Goal: Answer question/provide support: Share knowledge or assist other users

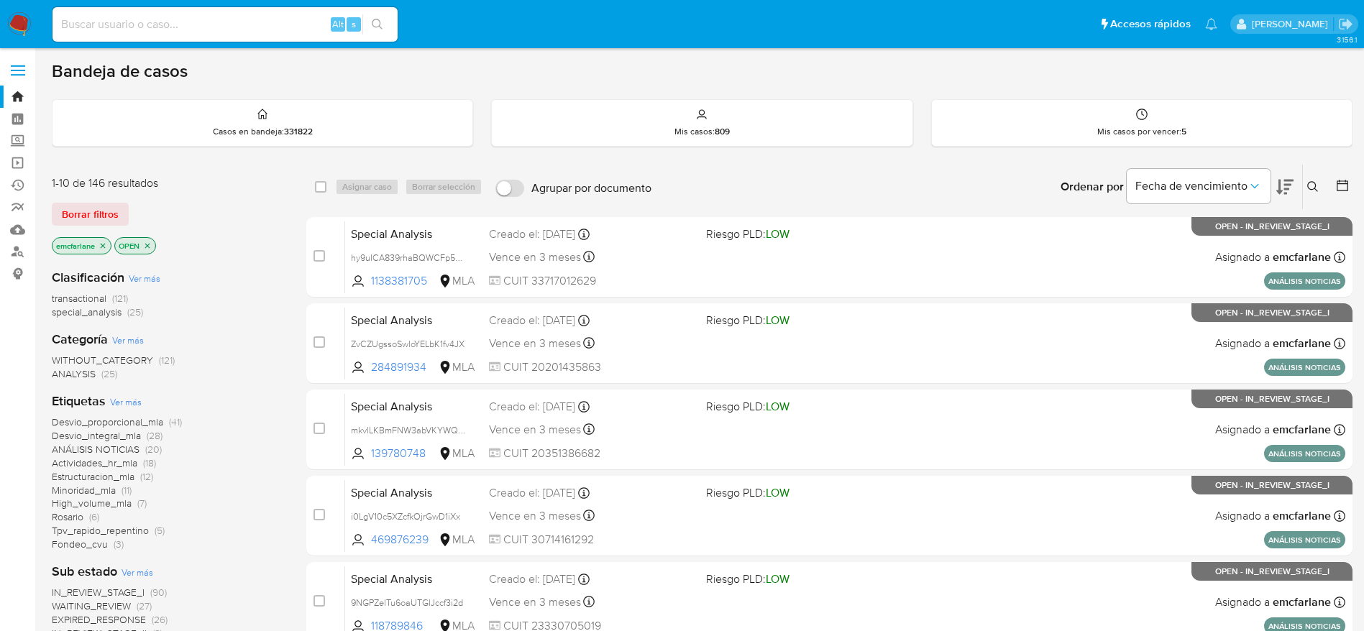
click at [222, 21] on input at bounding box center [224, 24] width 345 height 19
paste input "PvKZSnYfvtJilbtTv2mWI3Xn"
type input "PvKZSnYfvtJilbtTv2mWI3Xn"
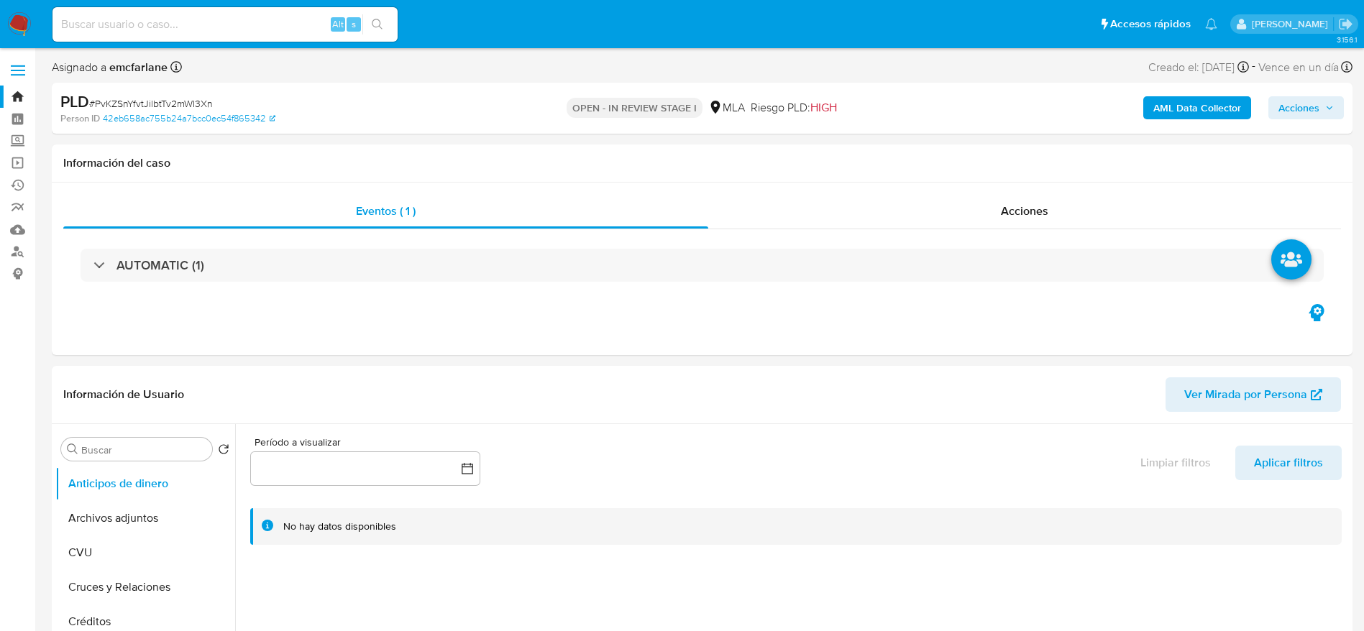
select select "10"
click at [272, 27] on input at bounding box center [224, 24] width 345 height 19
paste input "Df2ssBidd8hkGtHBQpGhzoX0"
type input "Df2ssBidd8hkGtHBQpGhzoX0"
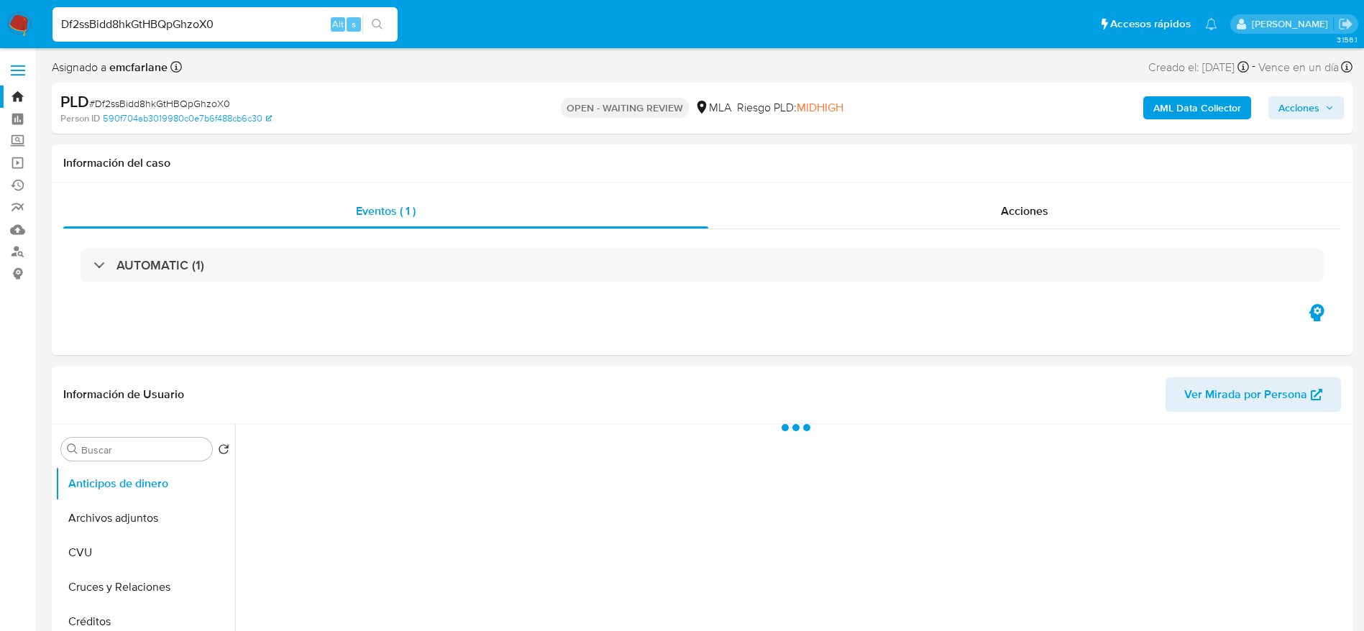
select select "10"
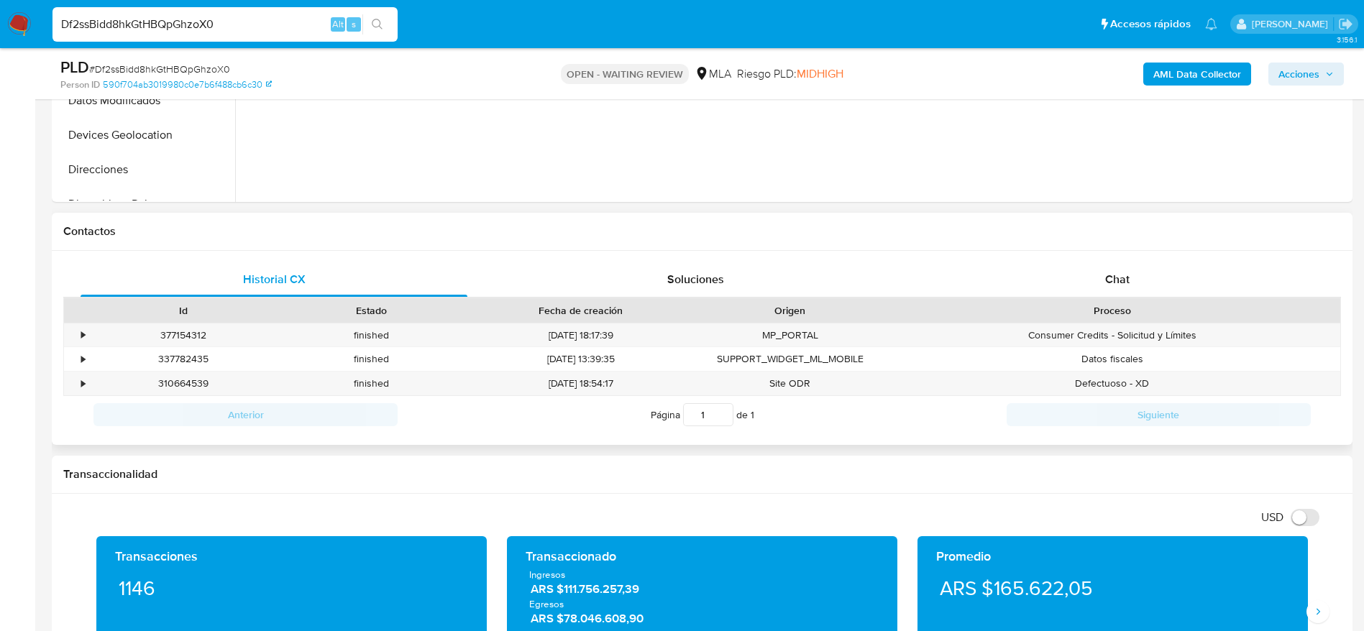
click at [1106, 285] on span "Chat" at bounding box center [1117, 279] width 24 height 17
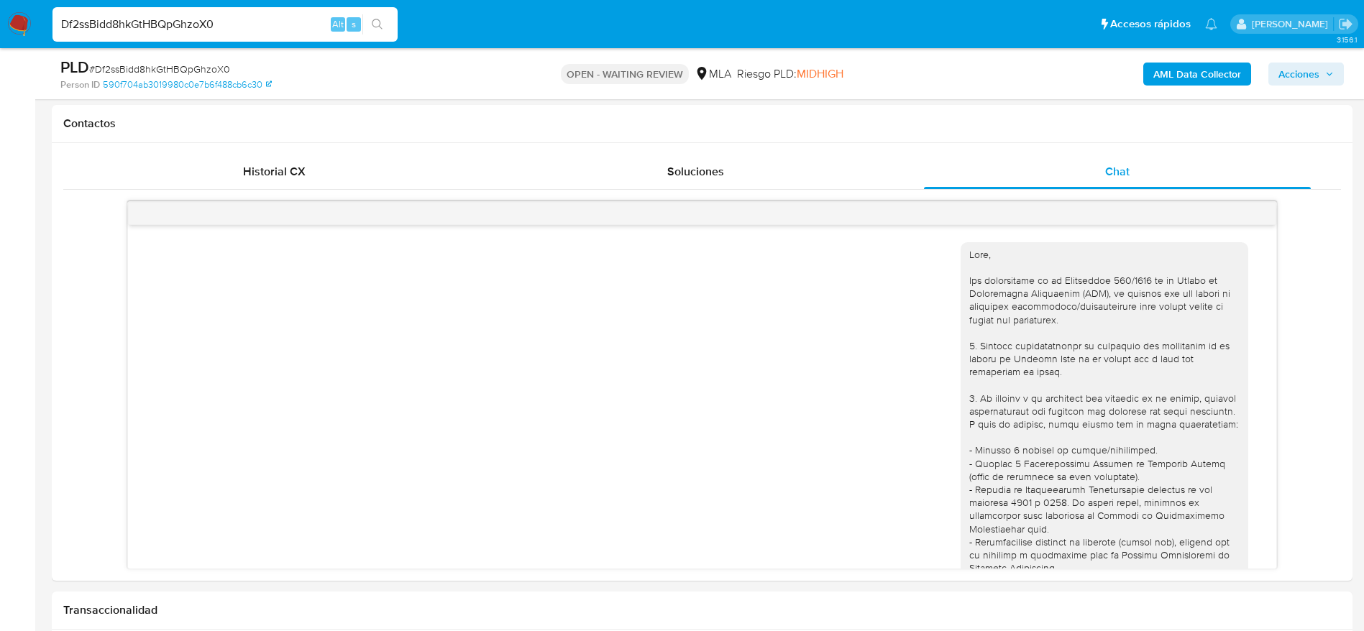
scroll to position [1169, 0]
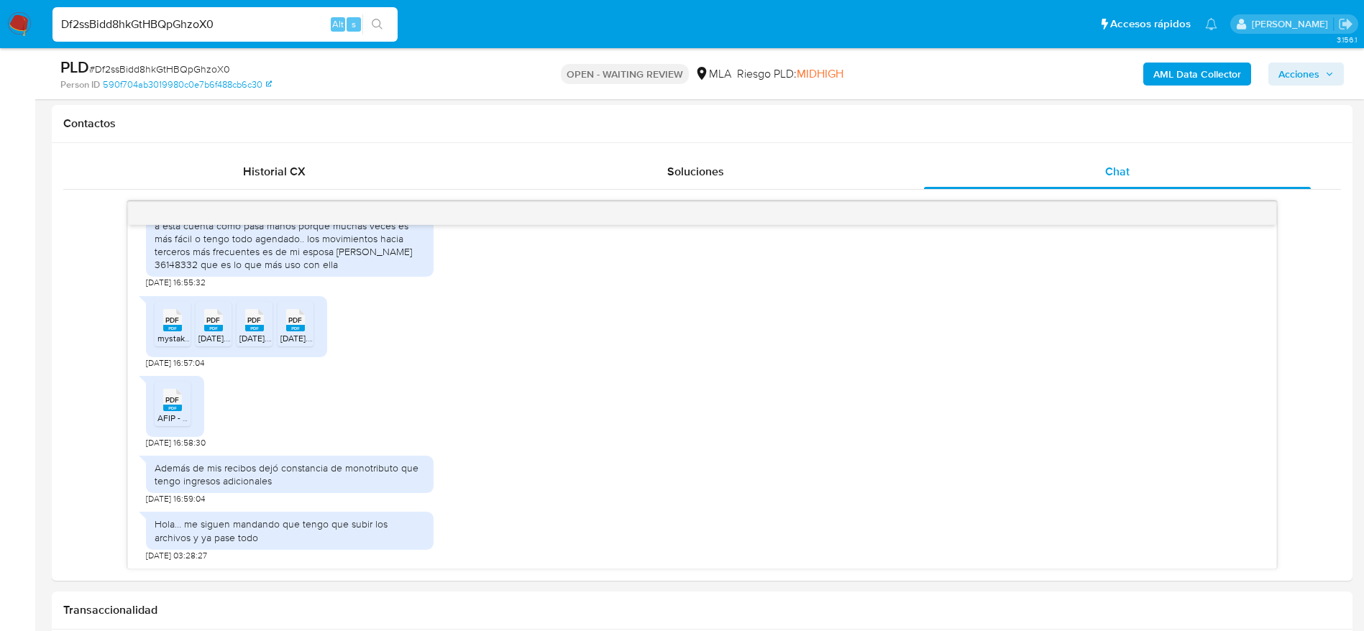
click at [20, 25] on img at bounding box center [19, 24] width 24 height 24
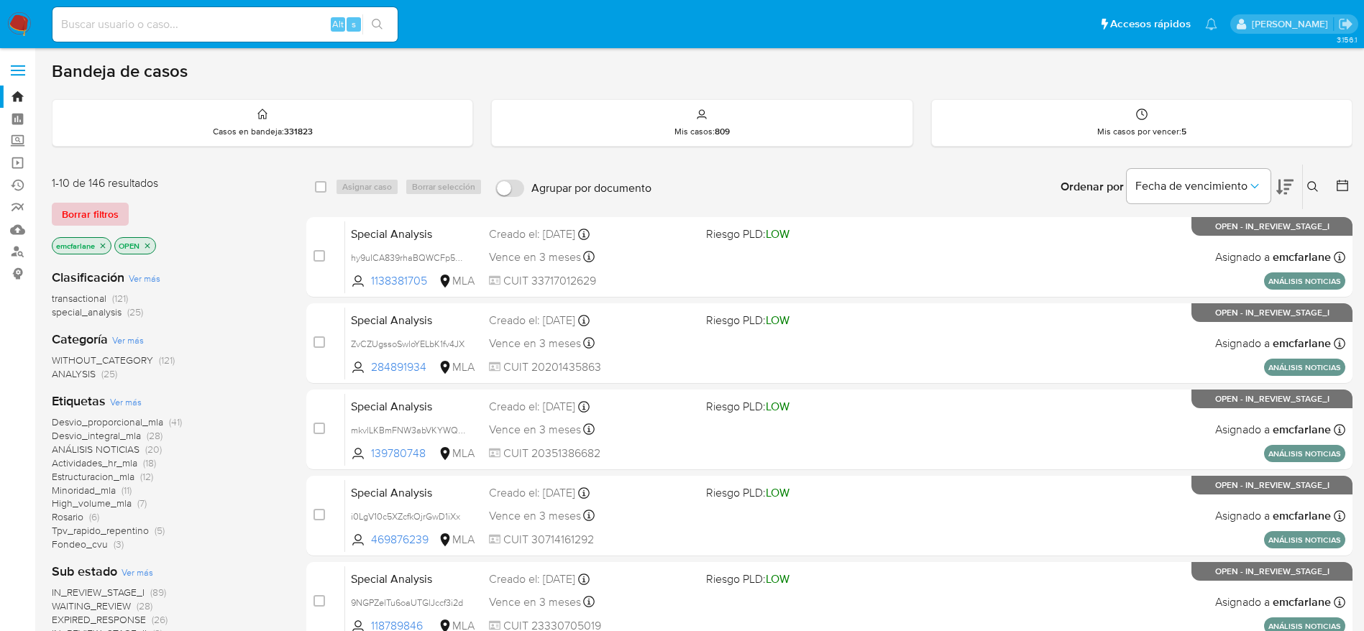
click at [57, 213] on button "Borrar filtros" at bounding box center [90, 214] width 77 height 23
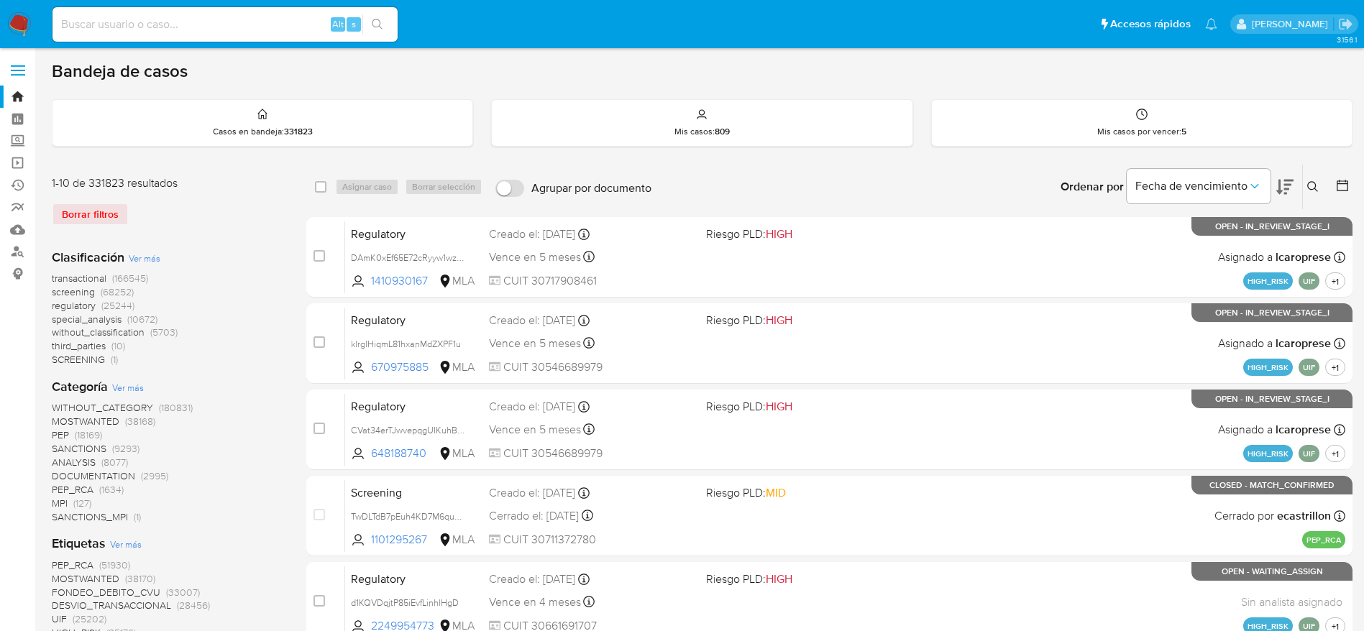
click at [1314, 188] on icon at bounding box center [1312, 186] width 11 height 11
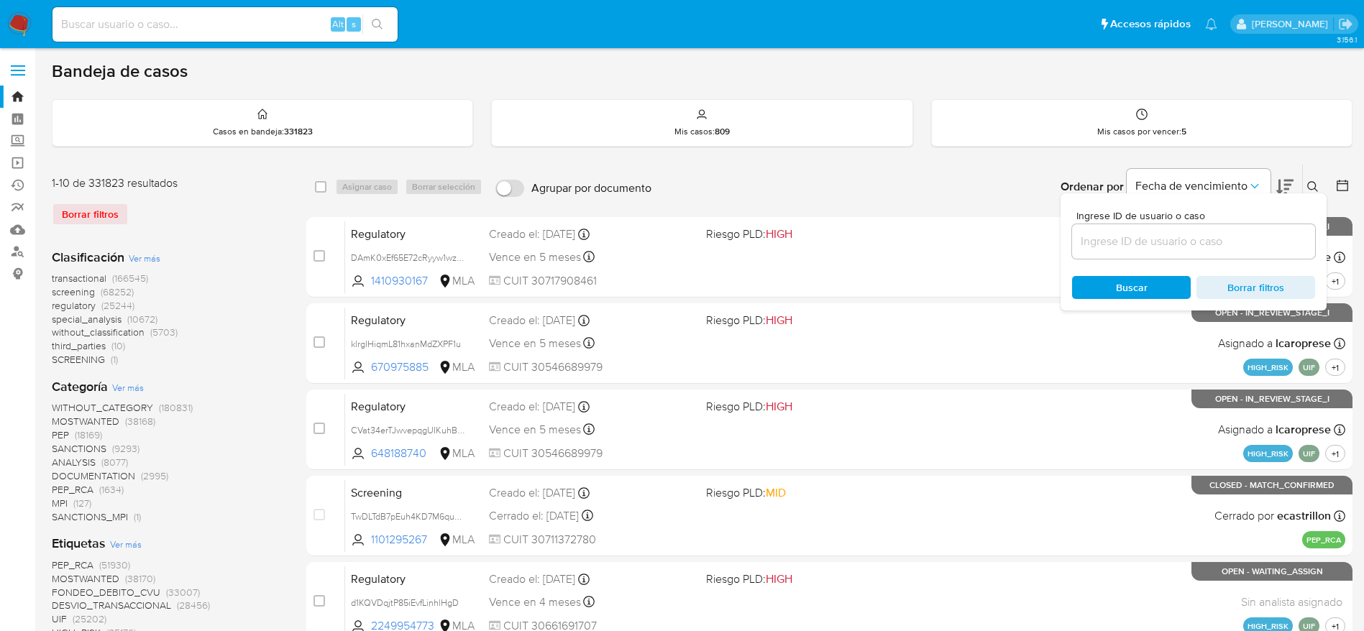
click at [1168, 242] on input at bounding box center [1193, 241] width 243 height 19
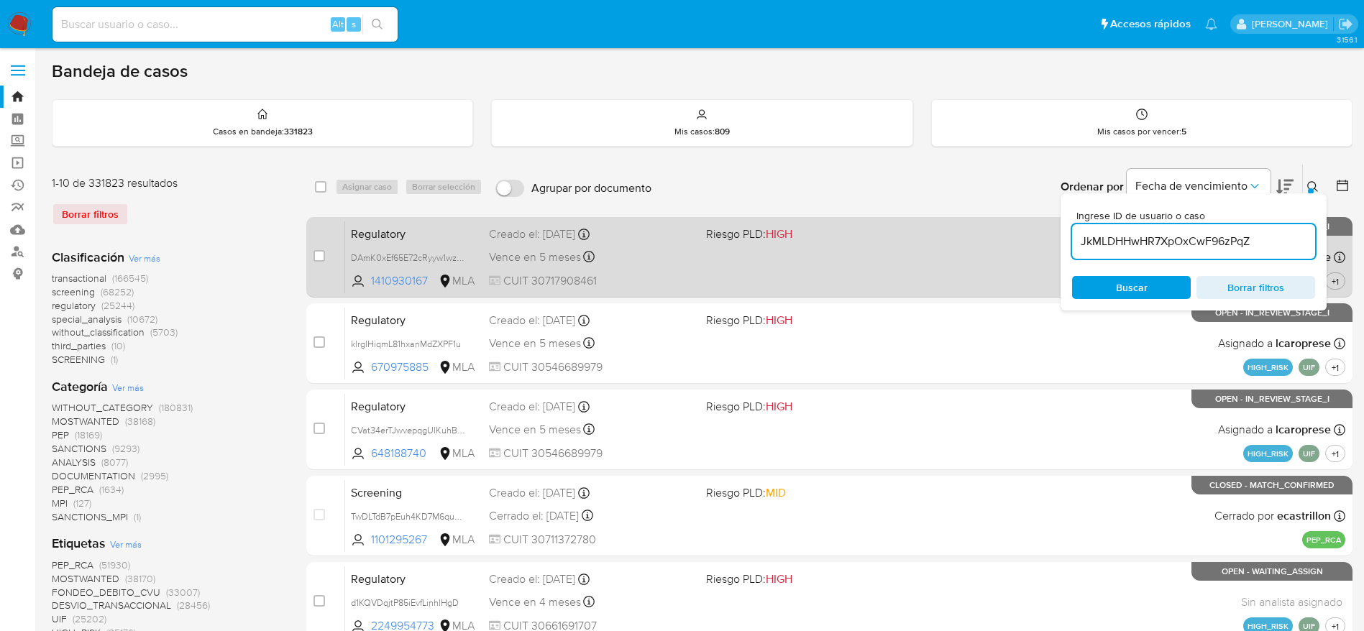
type input "JkMLDHHwHR7XpOxCwF96zPqZ"
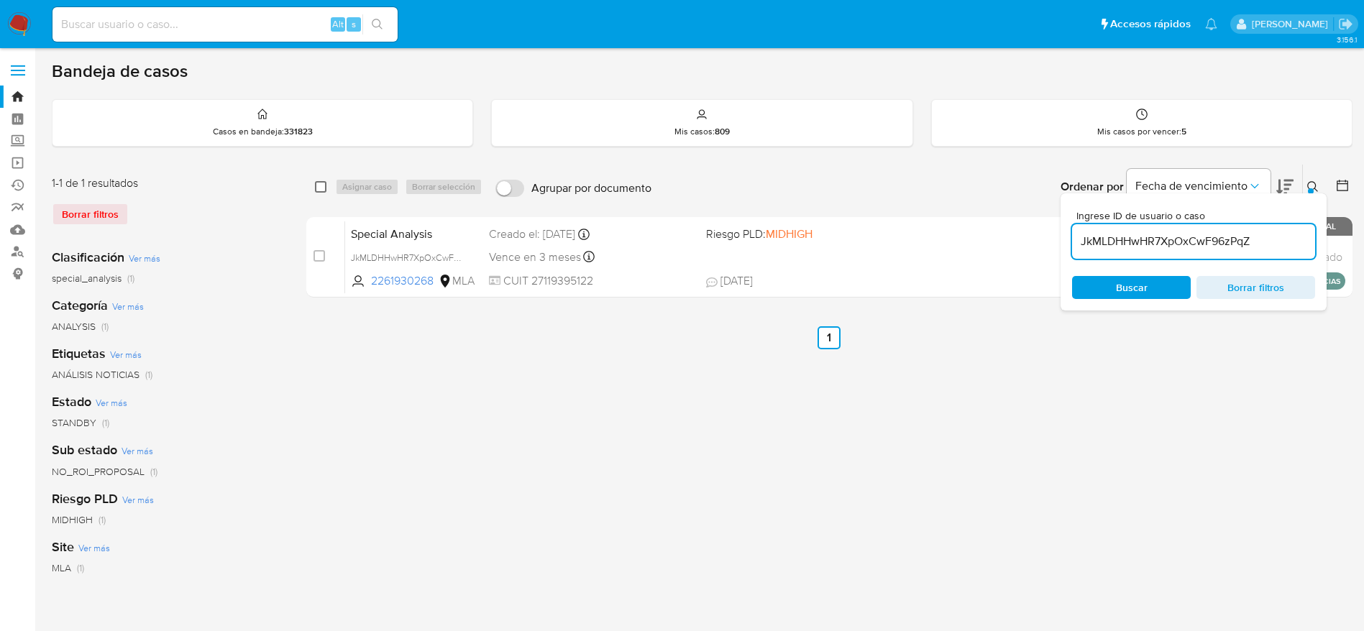
click at [319, 180] on div "select-all-cases-checkbox" at bounding box center [321, 187] width 12 height 14
click at [321, 187] on input "checkbox" at bounding box center [321, 187] width 12 height 12
checkbox input "true"
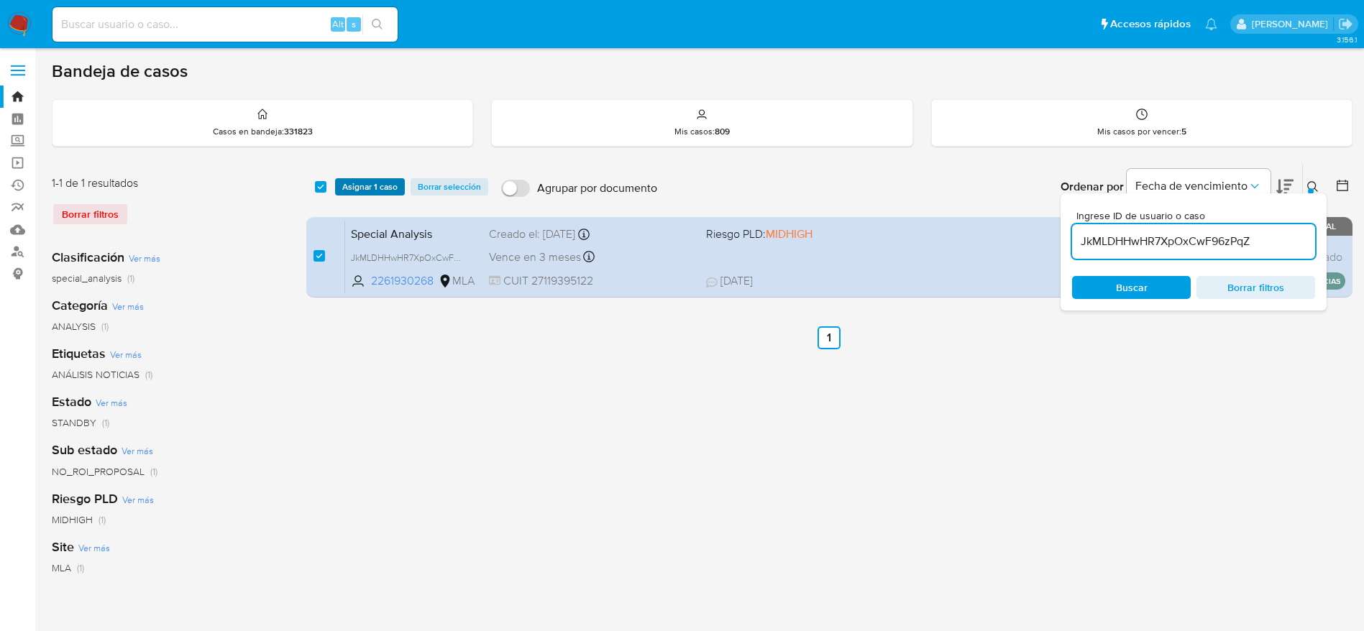
click at [371, 185] on span "Asignar 1 caso" at bounding box center [369, 187] width 55 height 14
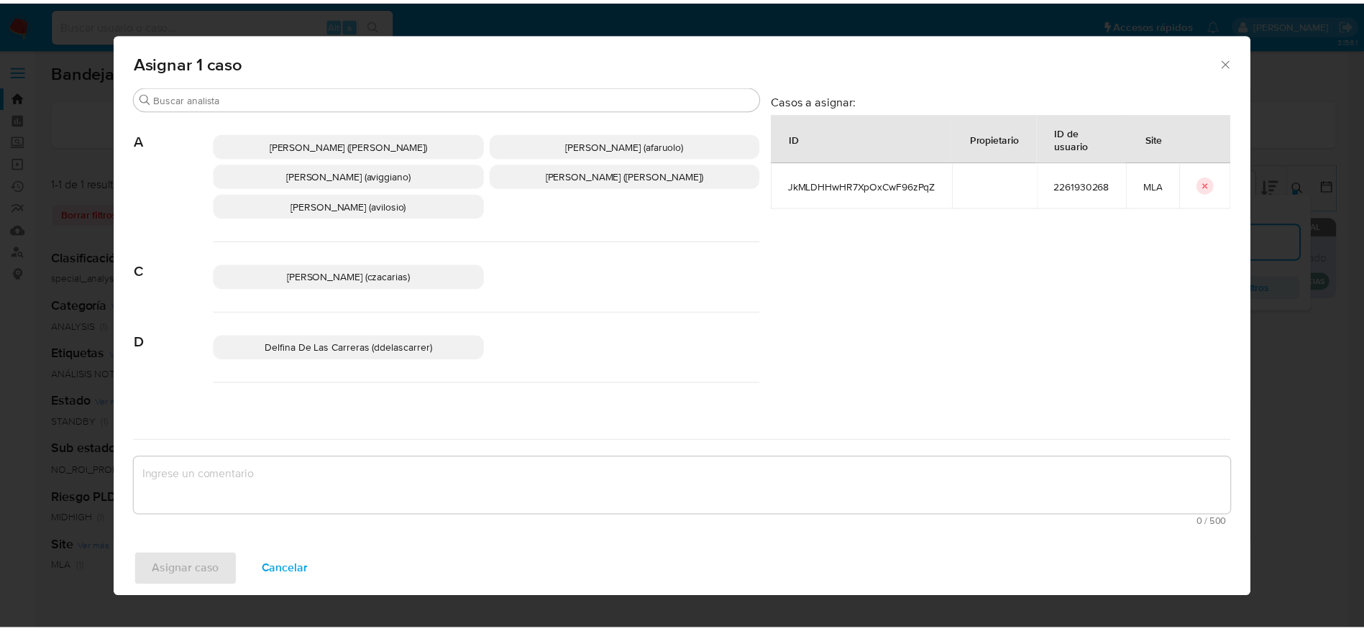
scroll to position [108, 0]
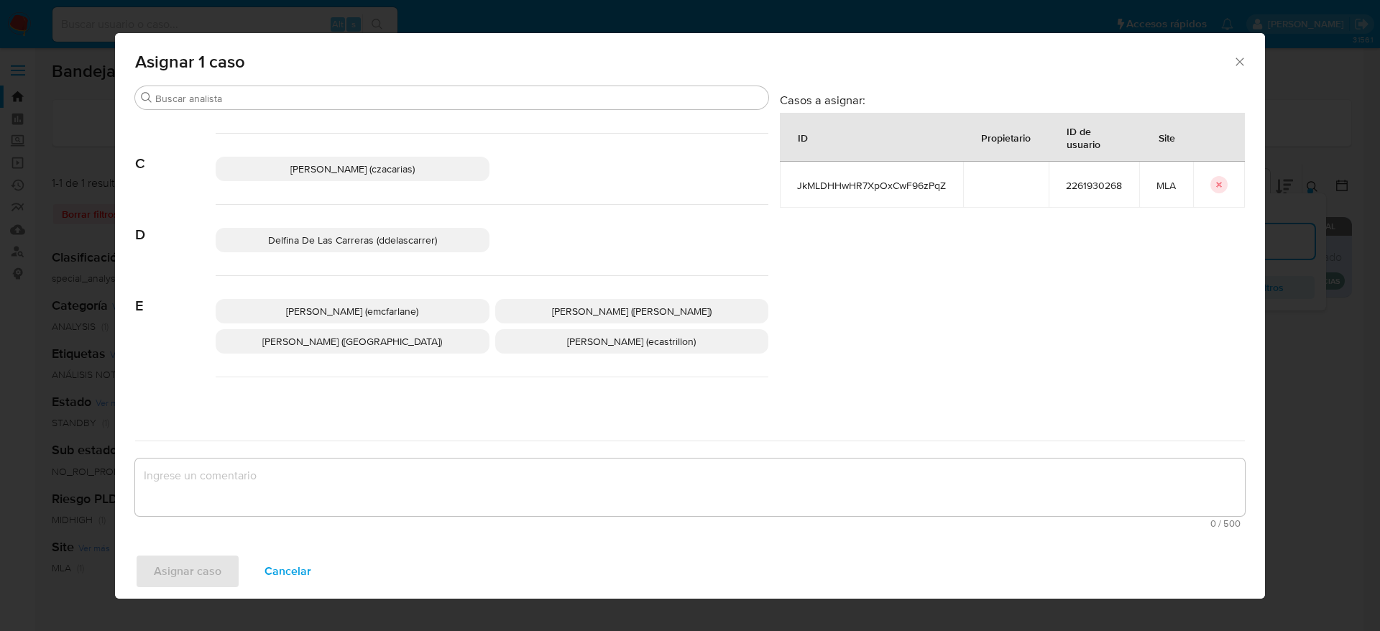
click at [369, 313] on span "Elaine Mc Farlane (emcfarlane)" at bounding box center [352, 311] width 132 height 14
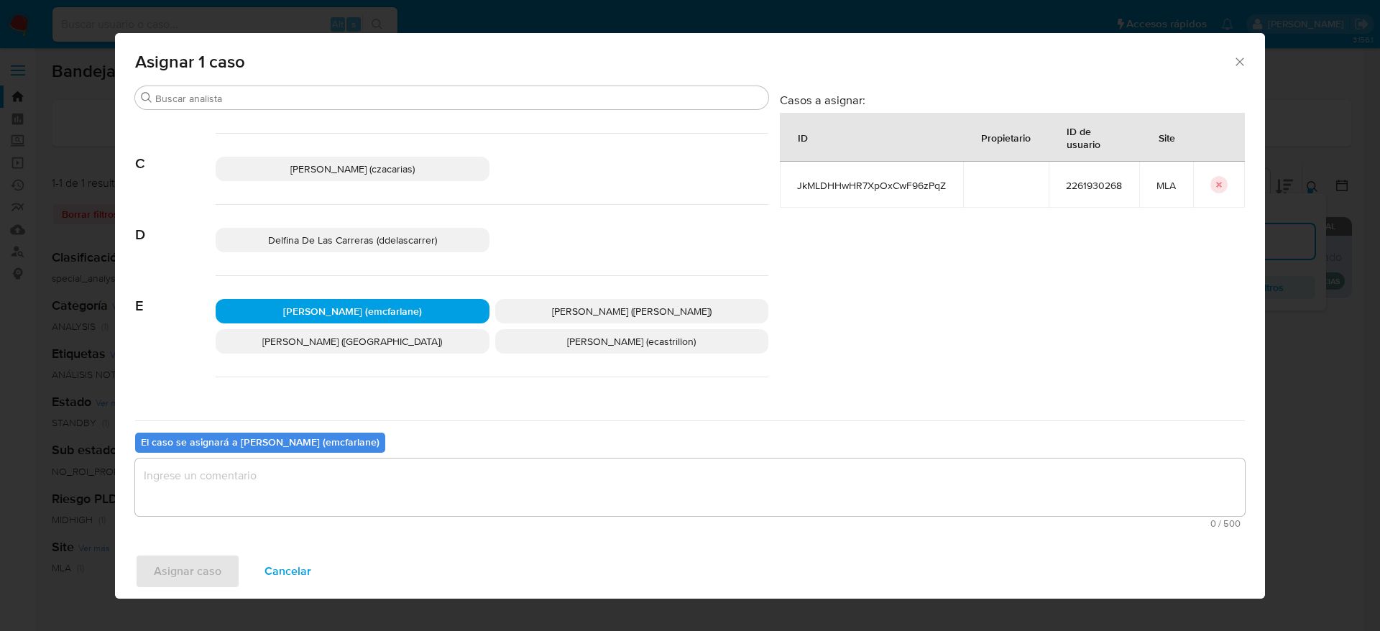
click at [317, 487] on textarea "assign-modal" at bounding box center [690, 488] width 1110 height 58
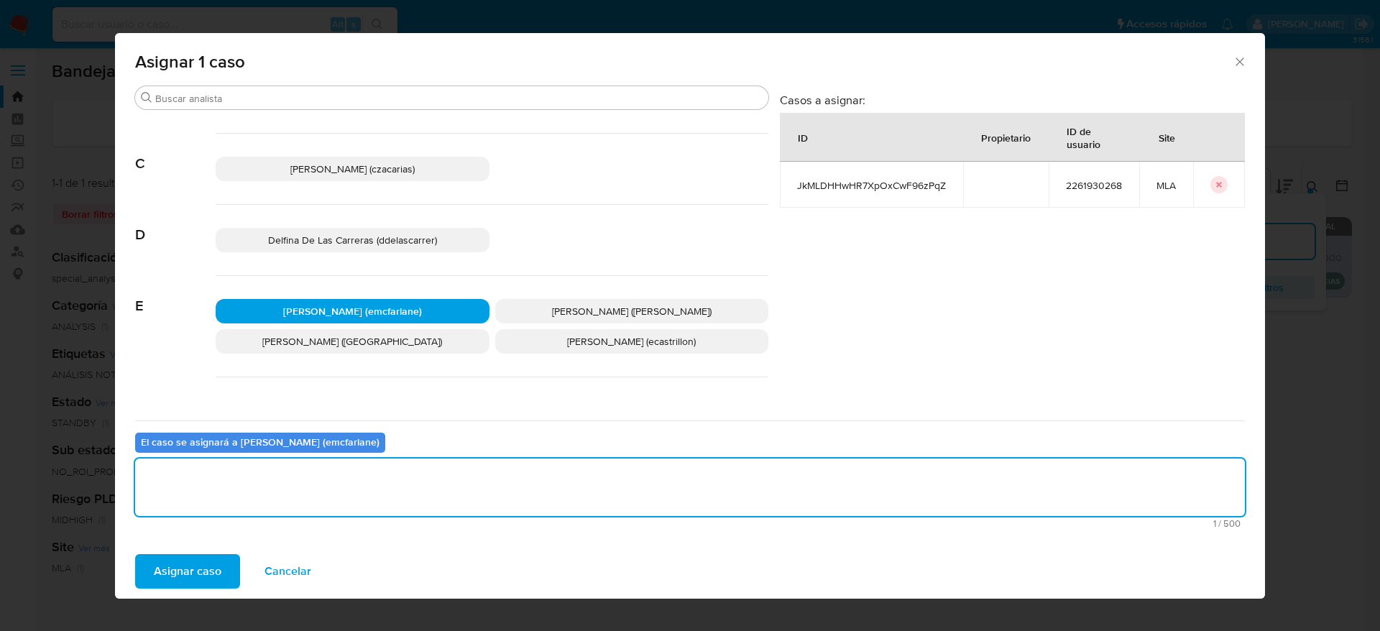
click at [192, 581] on span "Asignar caso" at bounding box center [188, 572] width 68 height 32
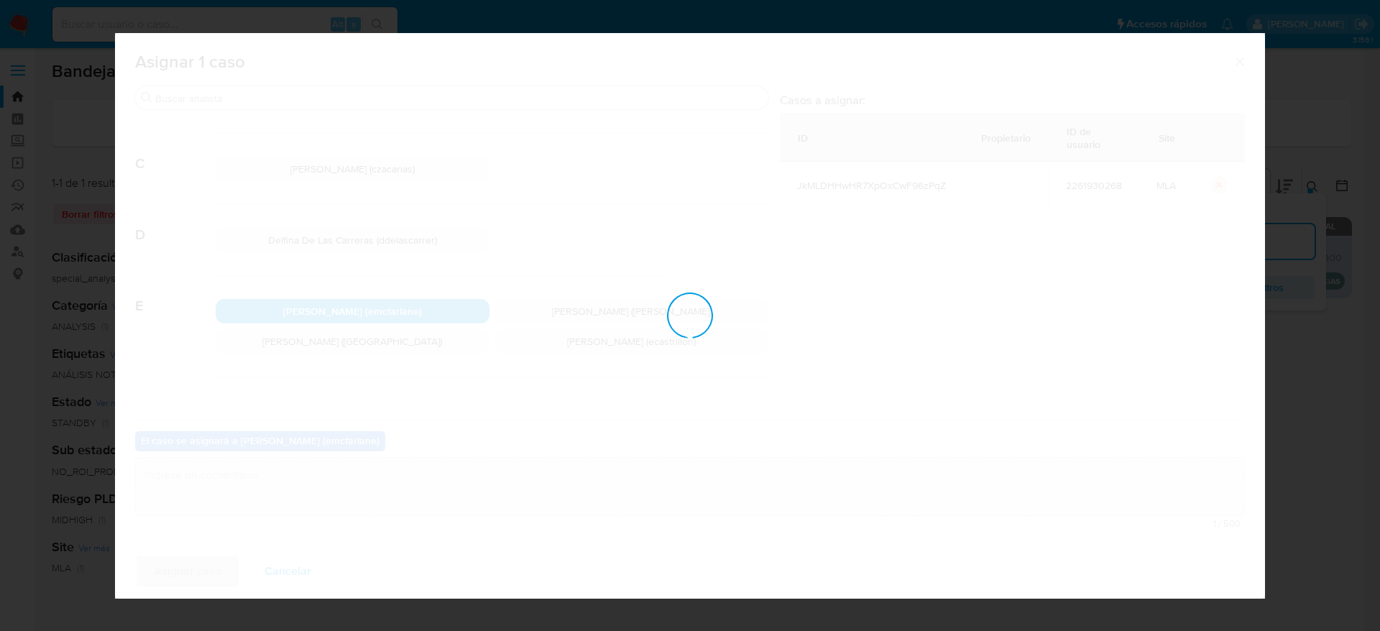
checkbox input "false"
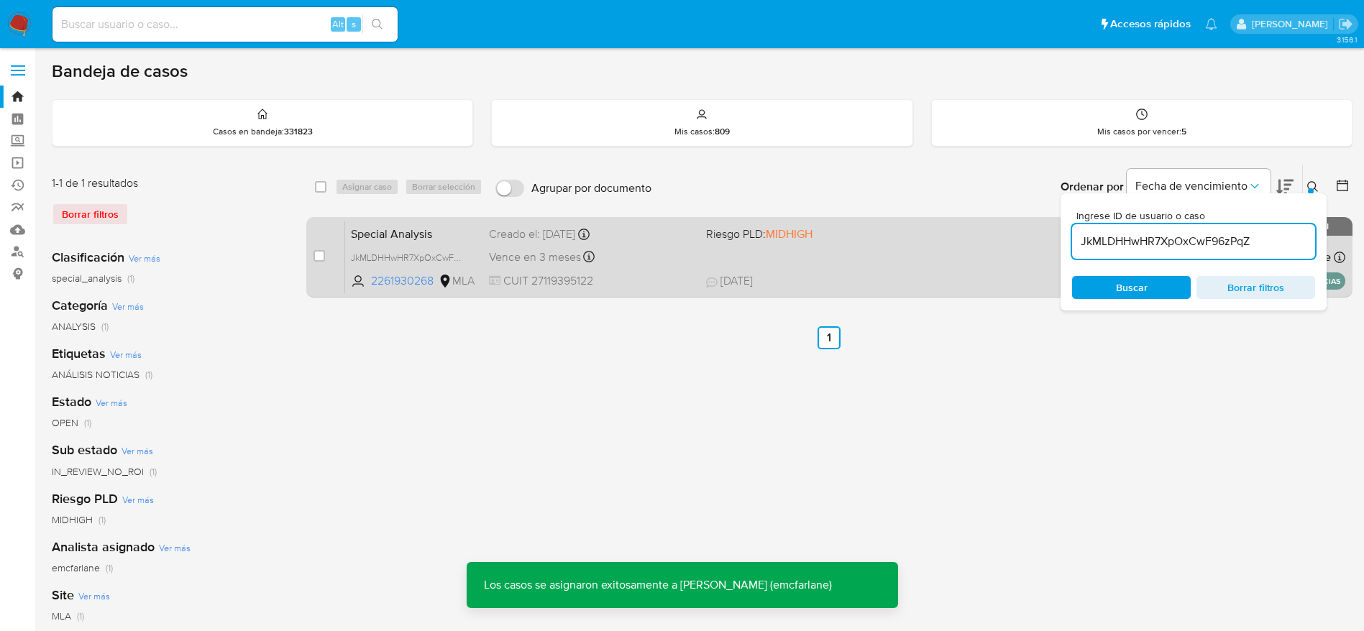
click at [678, 272] on div "Special Analysis JkMLDHHwHR7XpOxCwF96zPqZ 2261930268 MLA Riesgo PLD: MIDHIGH Cr…" at bounding box center [845, 257] width 1000 height 73
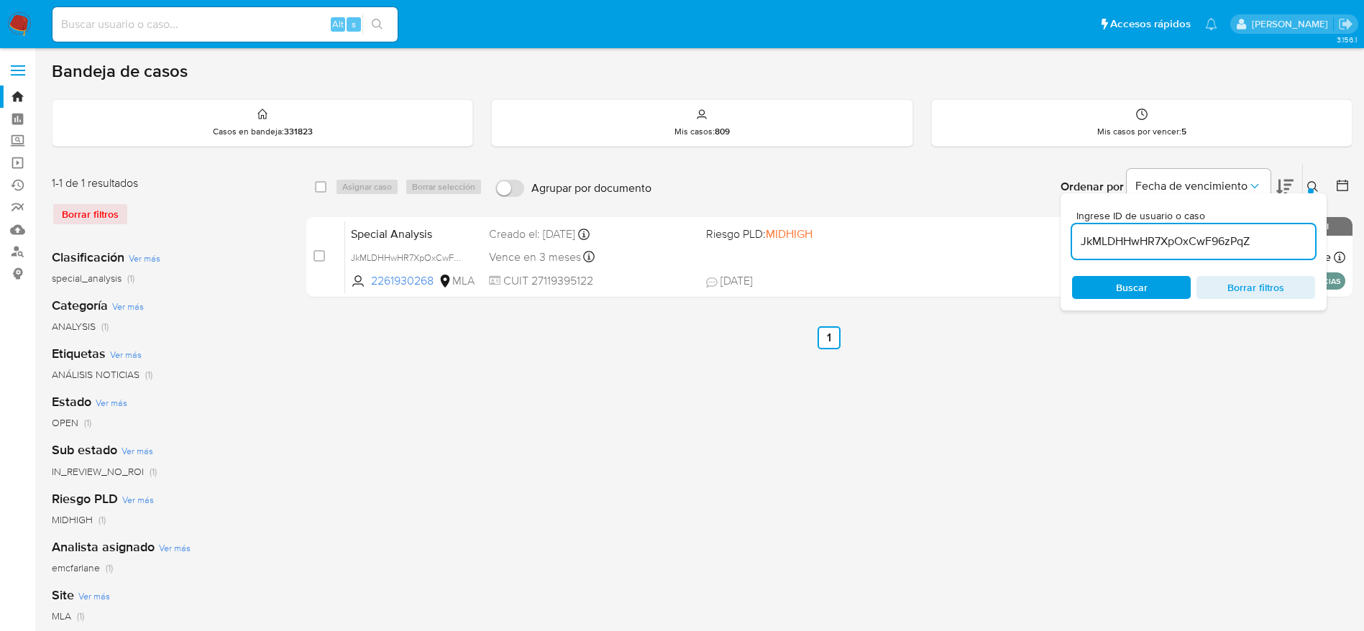
click at [8, 22] on img at bounding box center [19, 24] width 24 height 24
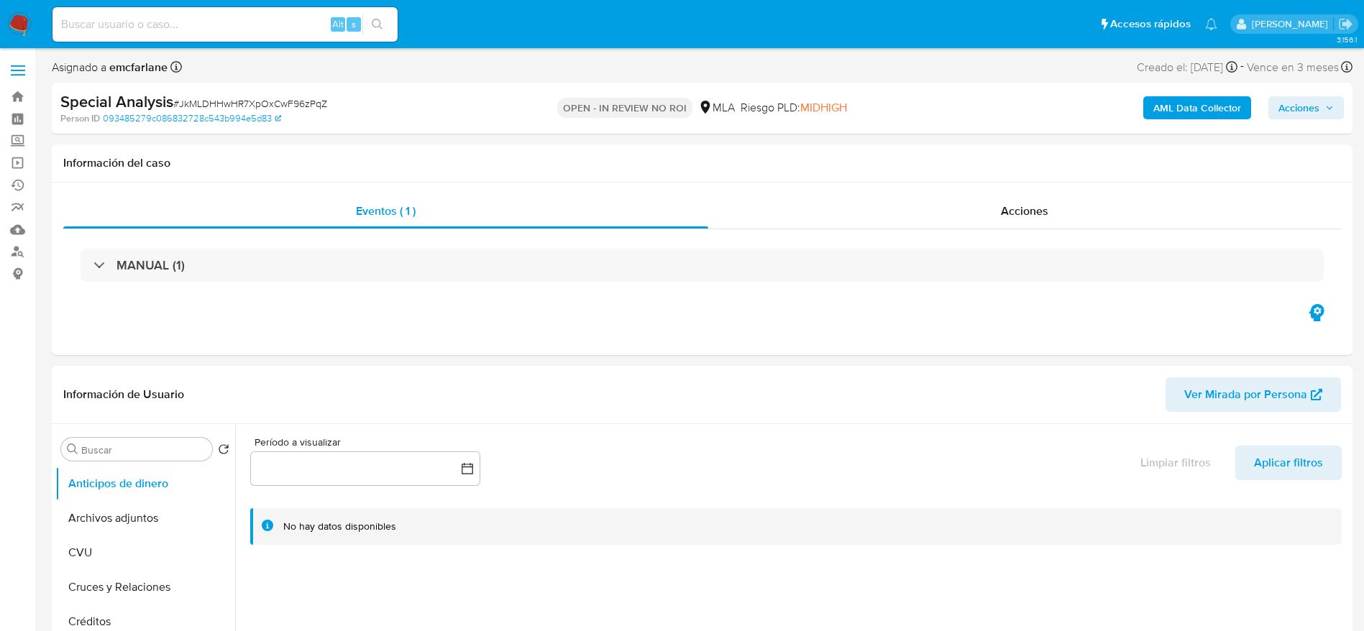
select select "10"
drag, startPoint x: 994, startPoint y: 83, endPoint x: 1111, endPoint y: 77, distance: 116.6
click at [996, 83] on div "Special Analysis # JkMLDHHwHR7XpOxCwF96zPqZ Person ID 093485279c086832728c543b9…" at bounding box center [702, 108] width 1301 height 51
drag, startPoint x: 1319, startPoint y: 104, endPoint x: 1271, endPoint y: 119, distance: 50.7
click at [1319, 104] on span "Acciones" at bounding box center [1305, 108] width 55 height 20
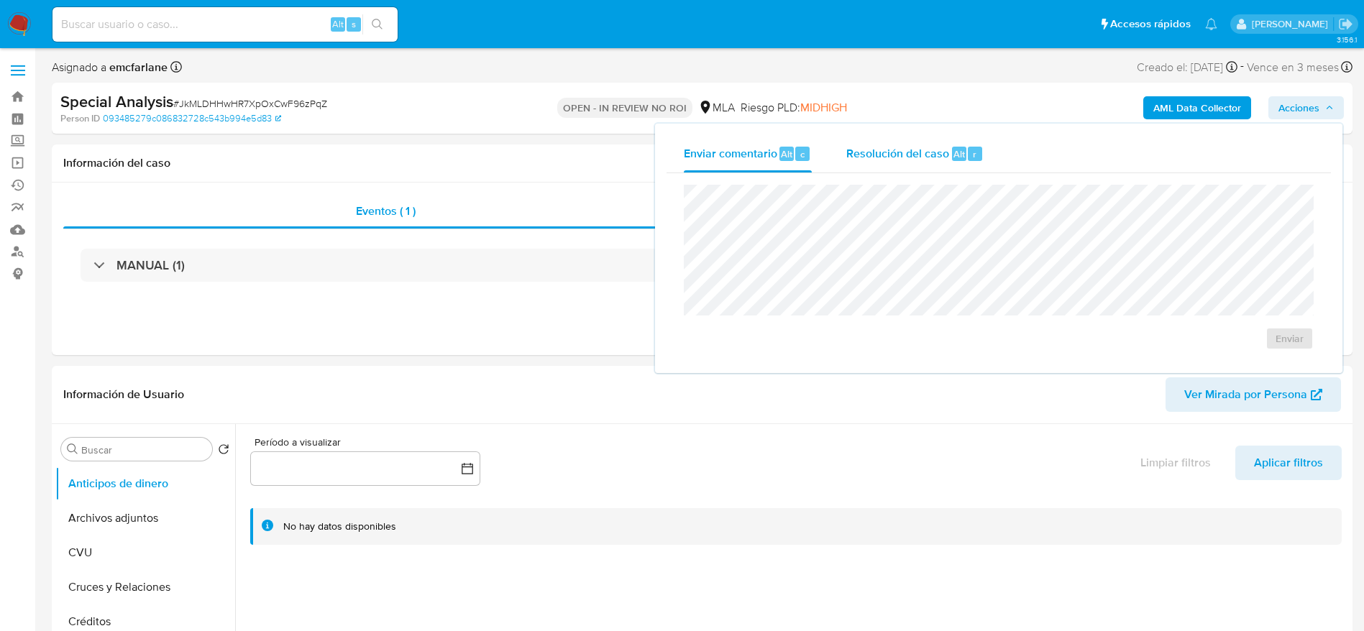
drag, startPoint x: 955, startPoint y: 157, endPoint x: 958, endPoint y: 165, distance: 7.5
click at [955, 157] on span "Alt" at bounding box center [959, 154] width 12 height 14
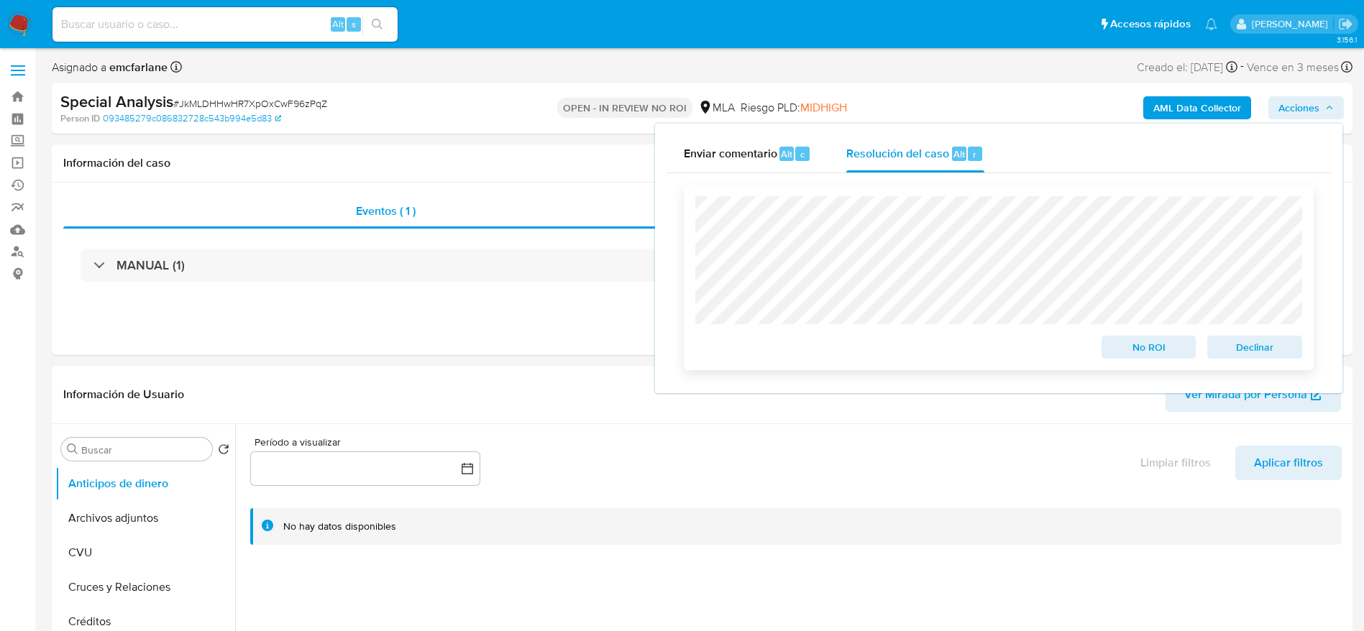
click at [1283, 344] on span "Declinar" at bounding box center [1254, 347] width 75 height 20
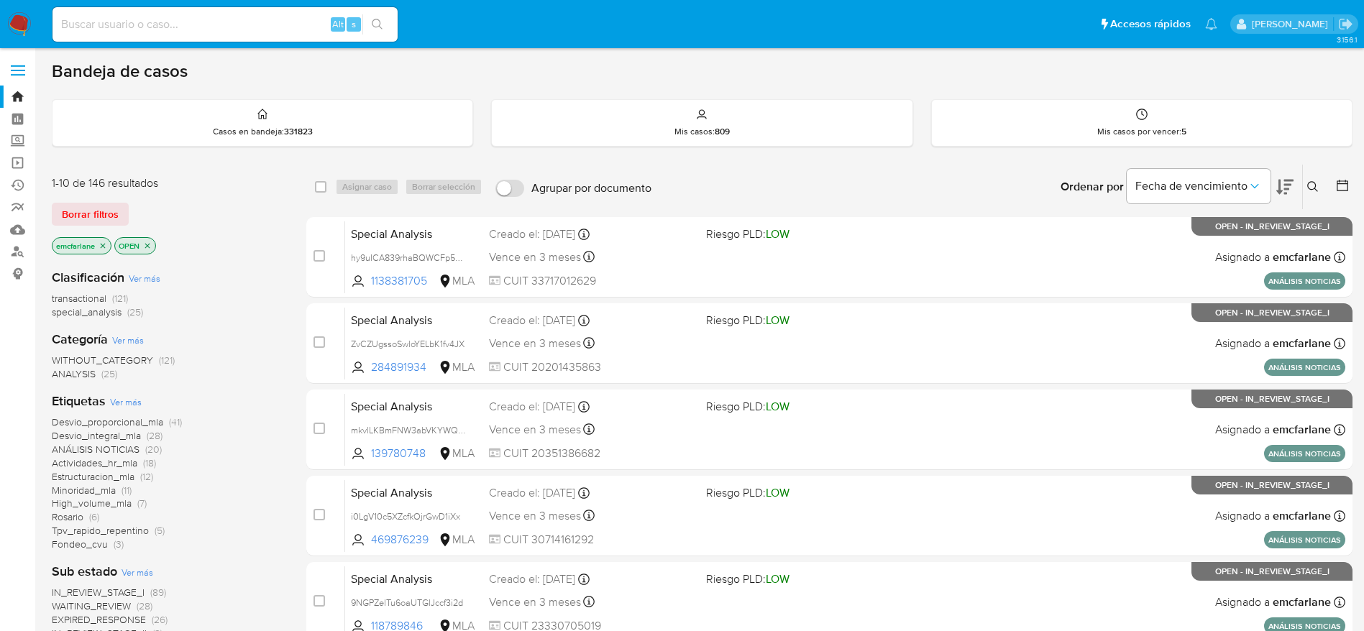
drag, startPoint x: 106, startPoint y: 206, endPoint x: 239, endPoint y: 176, distance: 136.9
click at [106, 206] on span "Borrar filtros" at bounding box center [90, 214] width 57 height 20
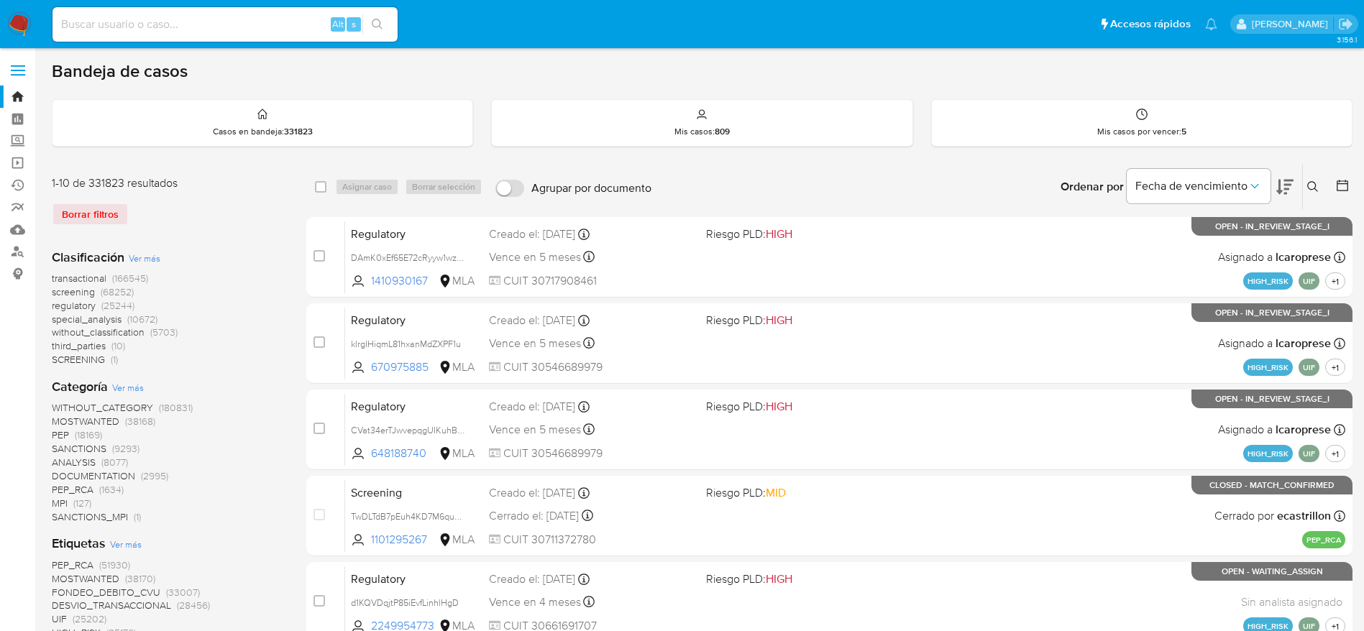
click at [1312, 191] on icon at bounding box center [1313, 187] width 12 height 12
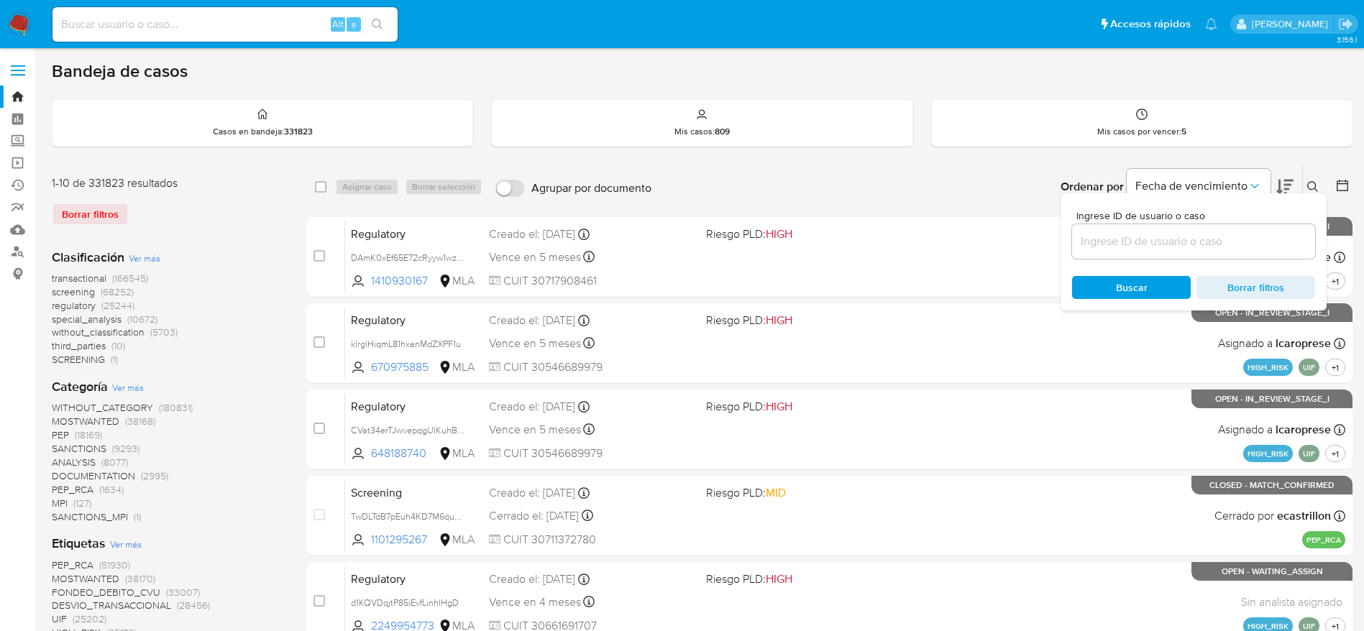
drag, startPoint x: 1206, startPoint y: 245, endPoint x: 1198, endPoint y: 244, distance: 7.9
click at [1206, 244] on input at bounding box center [1193, 241] width 243 height 19
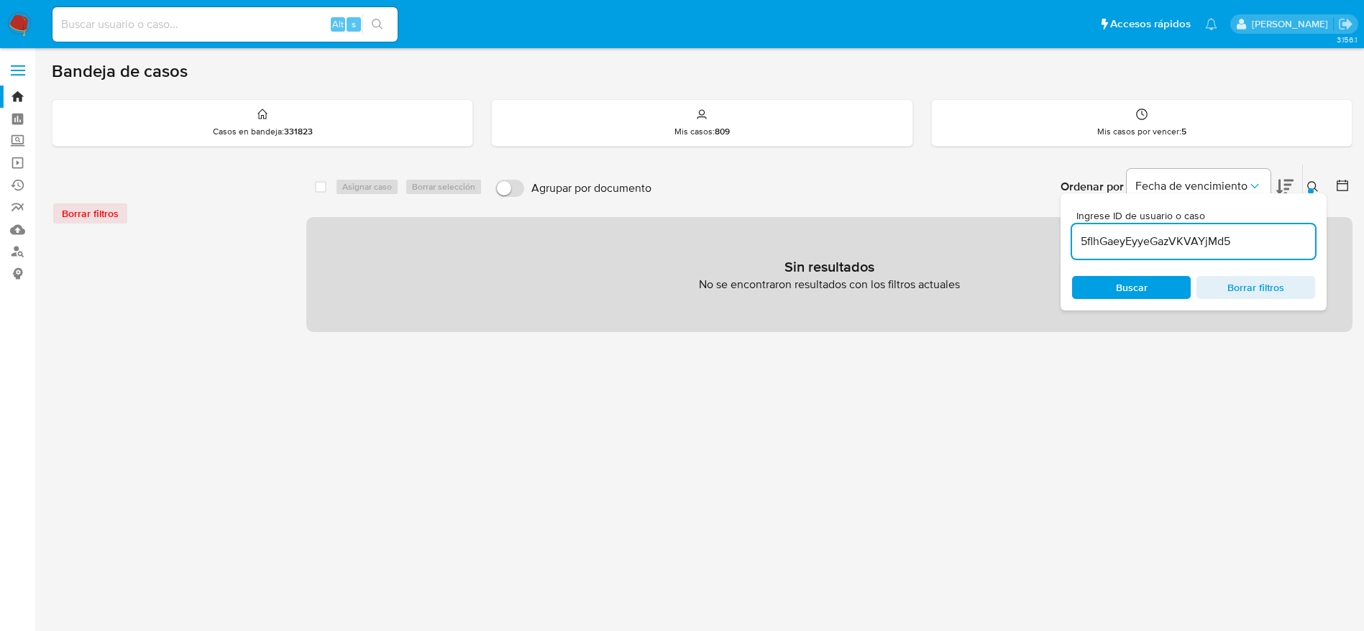
click at [1254, 244] on input "5flhGaeyEyyeGazVKVAYjMd5" at bounding box center [1193, 241] width 243 height 19
type input "5flhGaeyEyyeGazVKVAYjMd5"
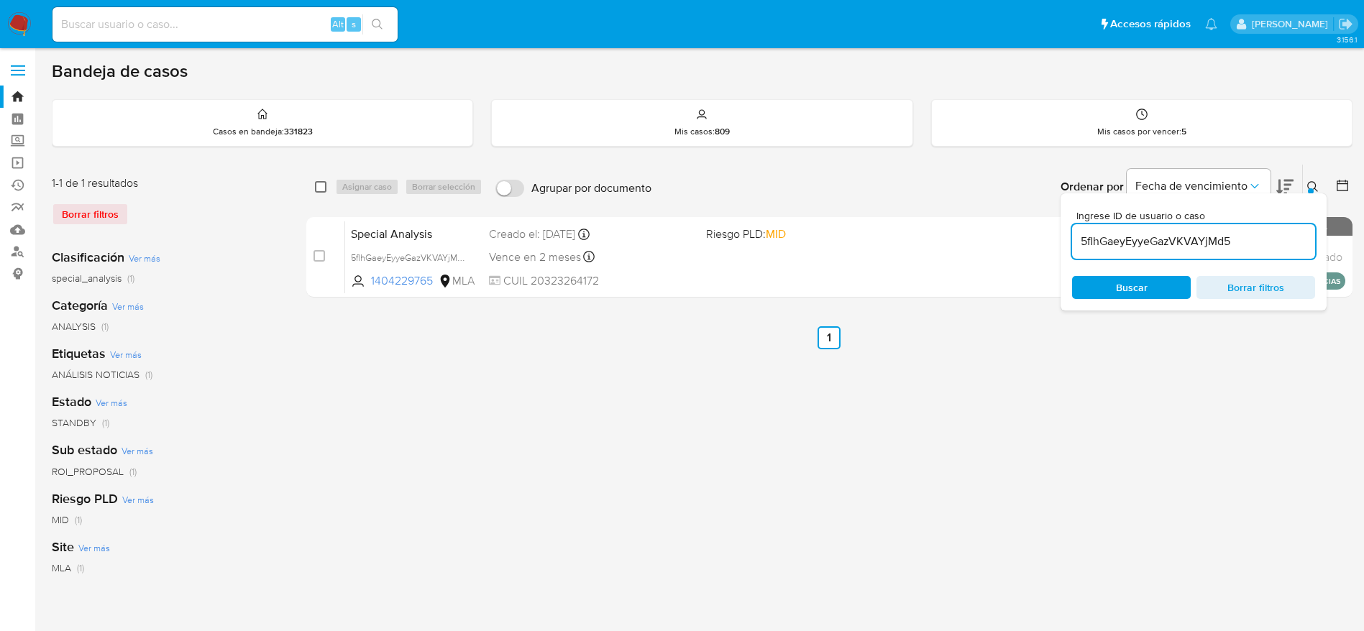
click at [321, 188] on input "checkbox" at bounding box center [321, 187] width 12 height 12
checkbox input "true"
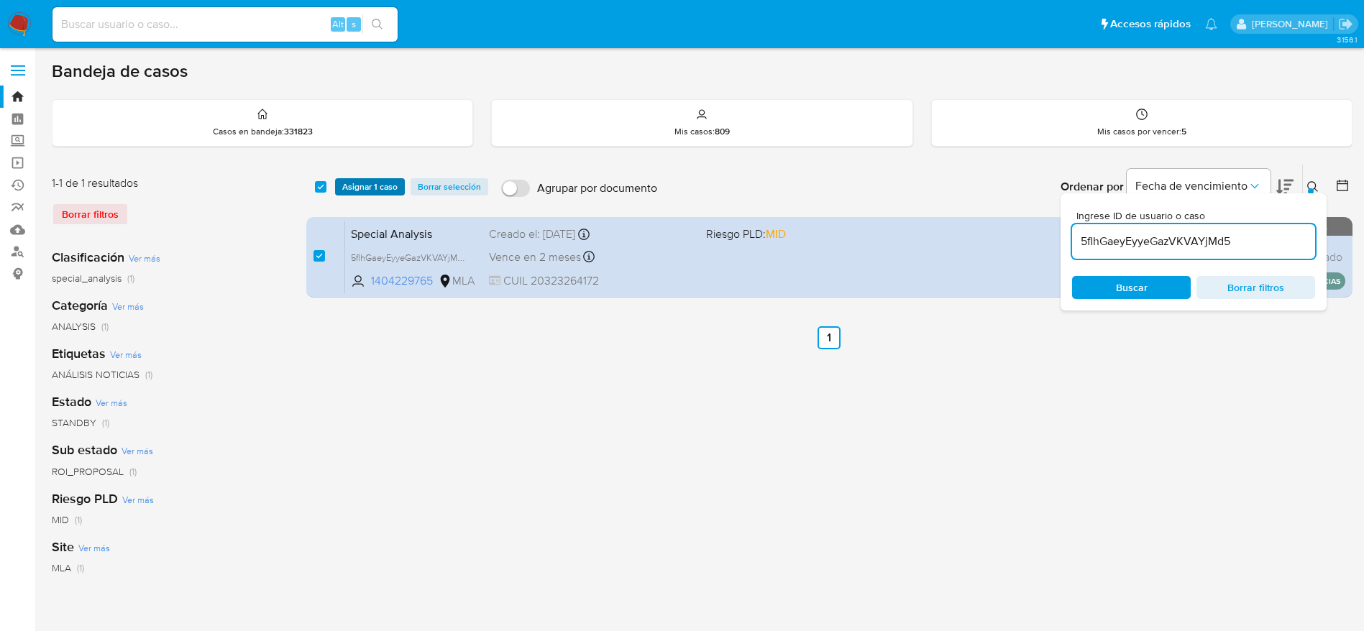
click at [366, 181] on span "Asignar 1 caso" at bounding box center [369, 187] width 55 height 14
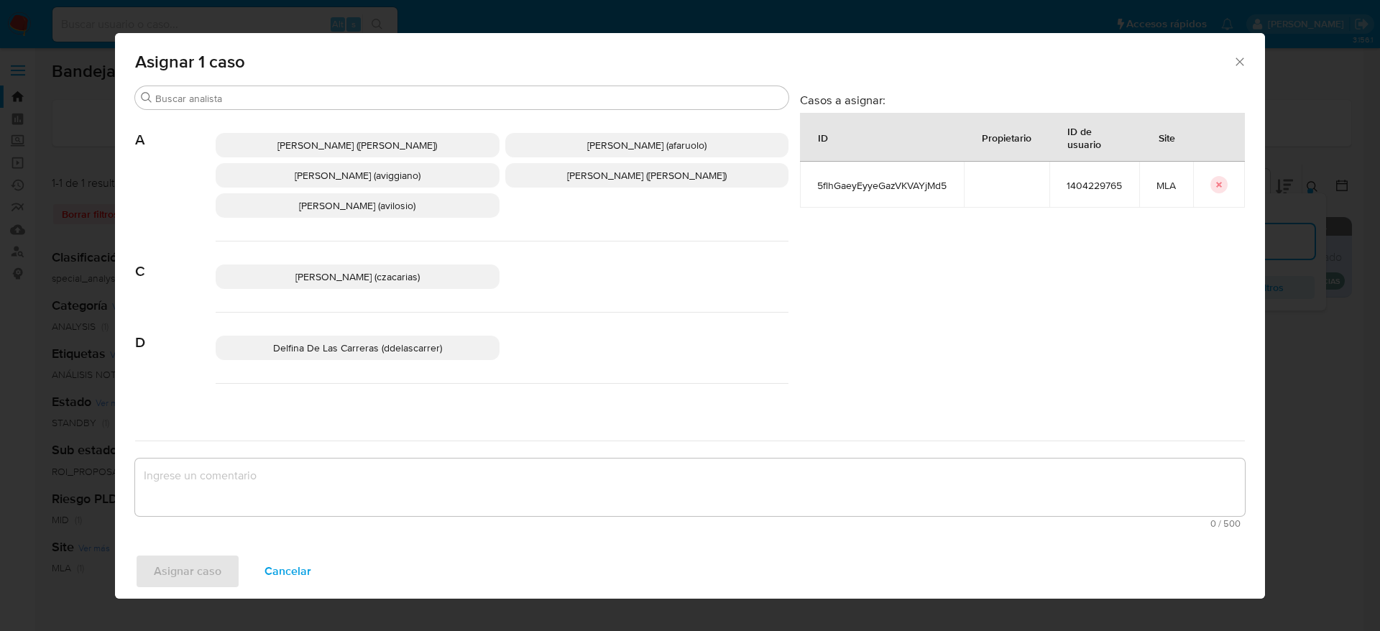
scroll to position [108, 0]
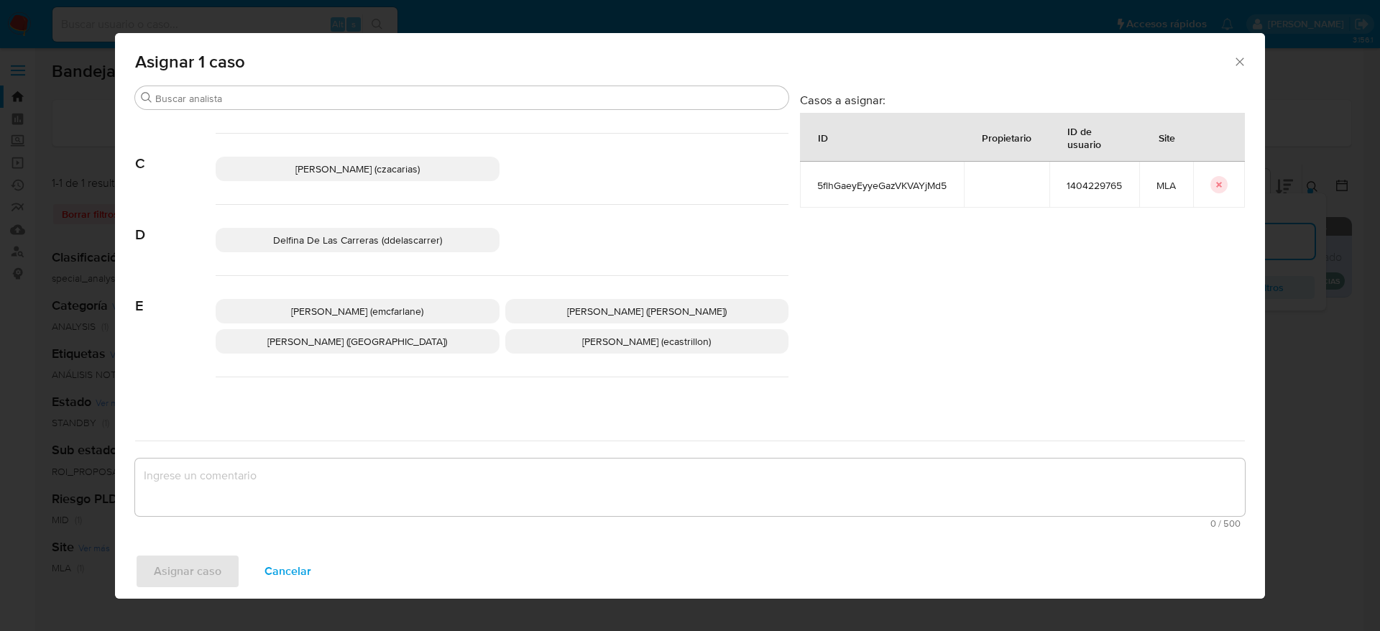
click at [388, 304] on span "Elaine Mc Farlane (emcfarlane)" at bounding box center [357, 311] width 132 height 14
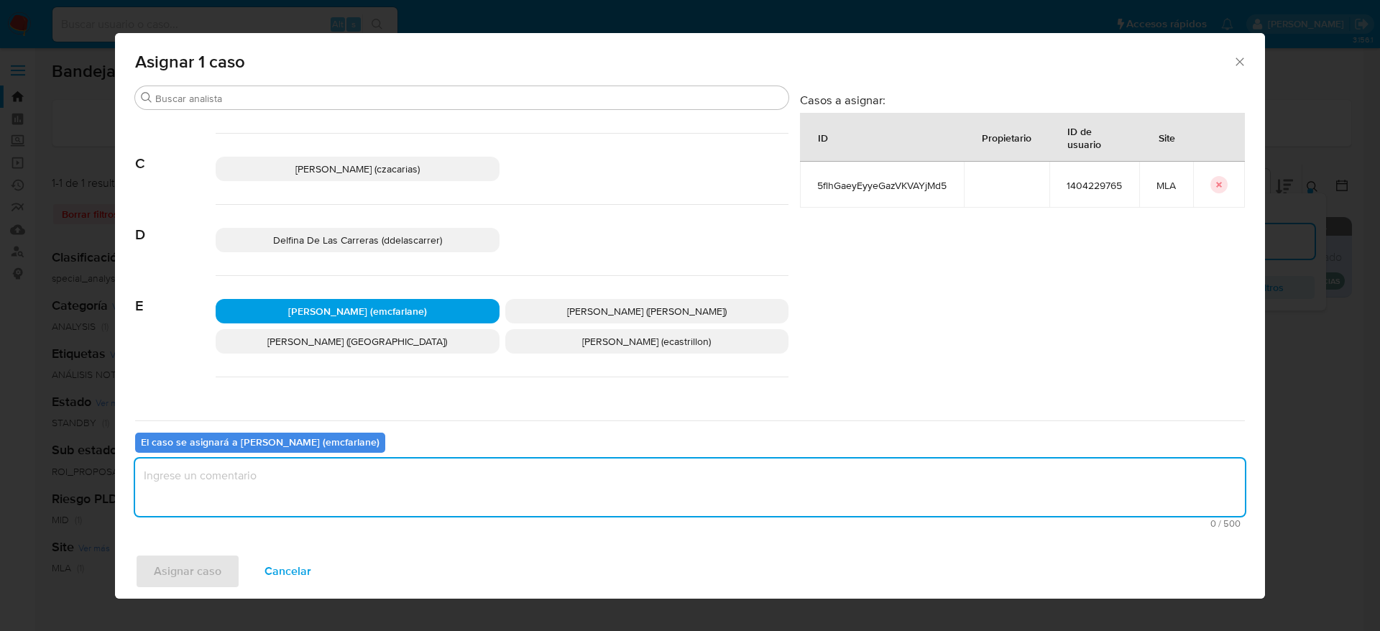
click at [321, 503] on textarea "assign-modal" at bounding box center [690, 488] width 1110 height 58
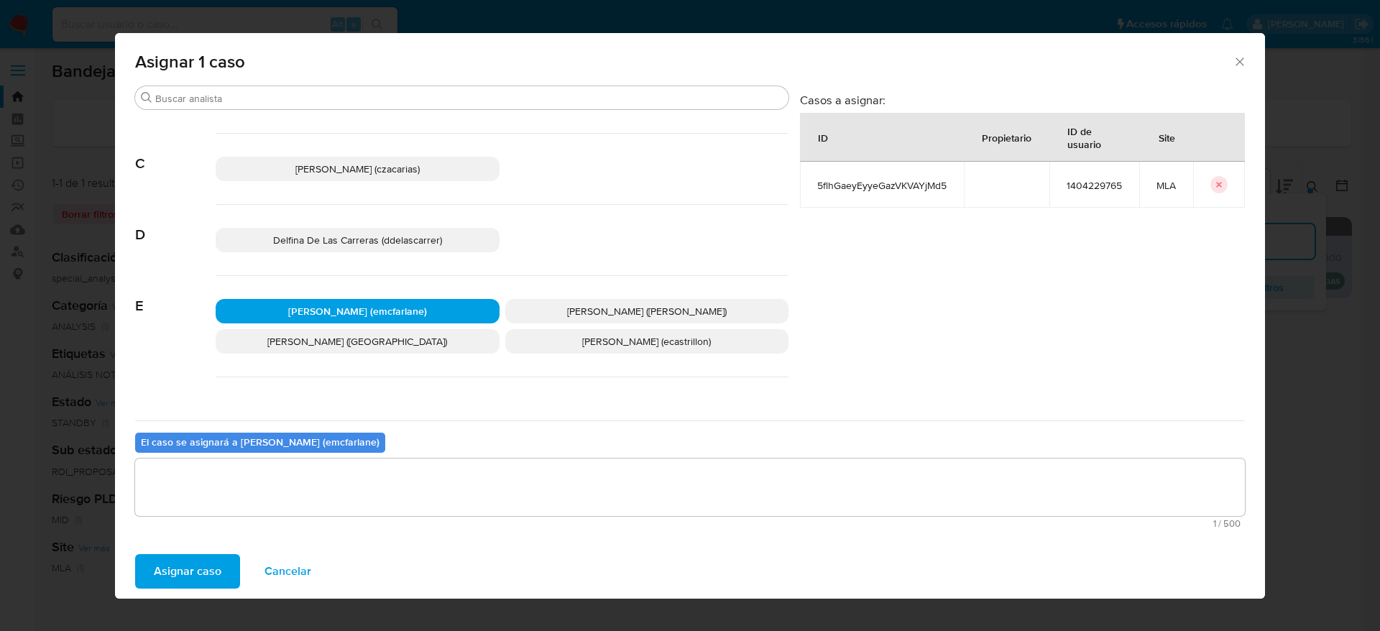
click at [190, 577] on span "Asignar caso" at bounding box center [188, 572] width 68 height 32
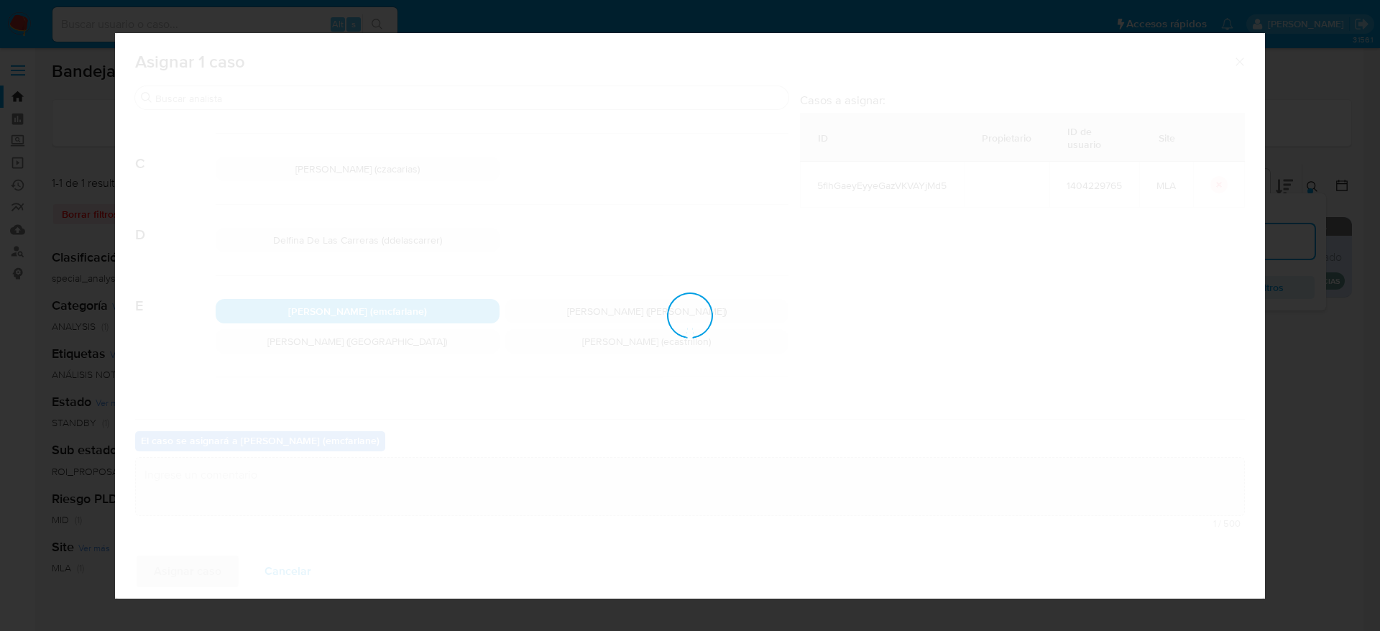
checkbox input "false"
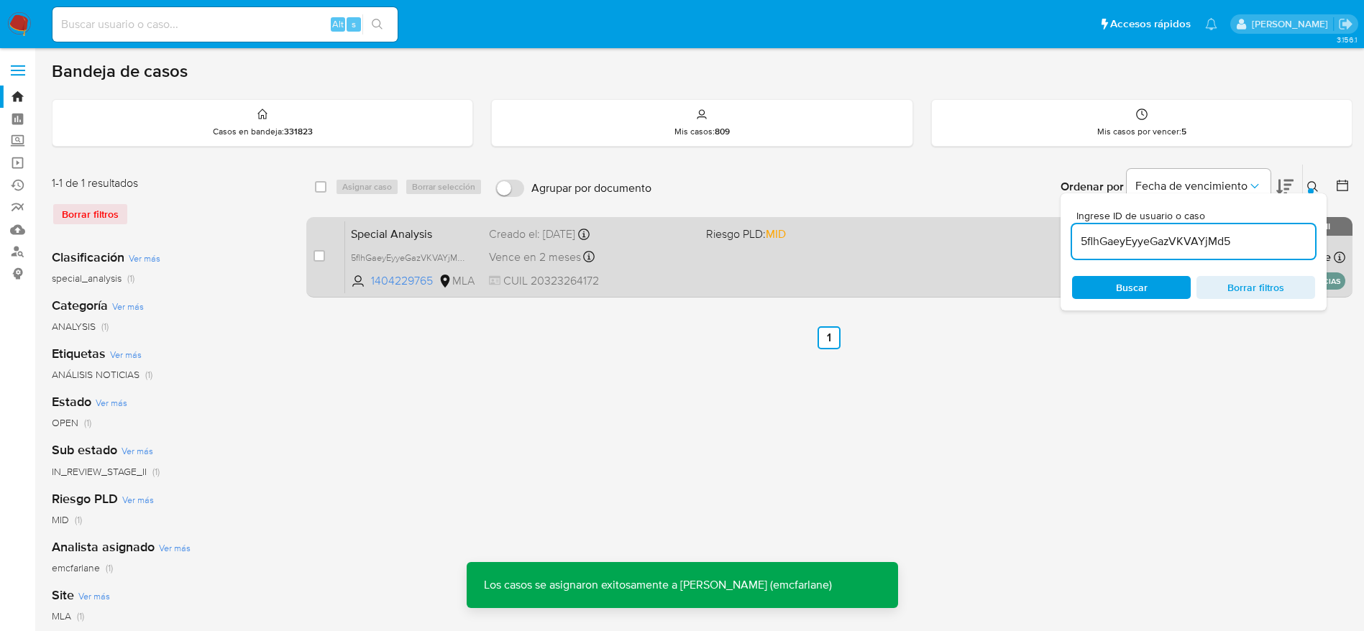
click at [638, 269] on div "Special Analysis 5flhGaeyEyyeGazVKVAYjMd5 1404229765 MLA Riesgo PLD: MID Creado…" at bounding box center [845, 257] width 1000 height 73
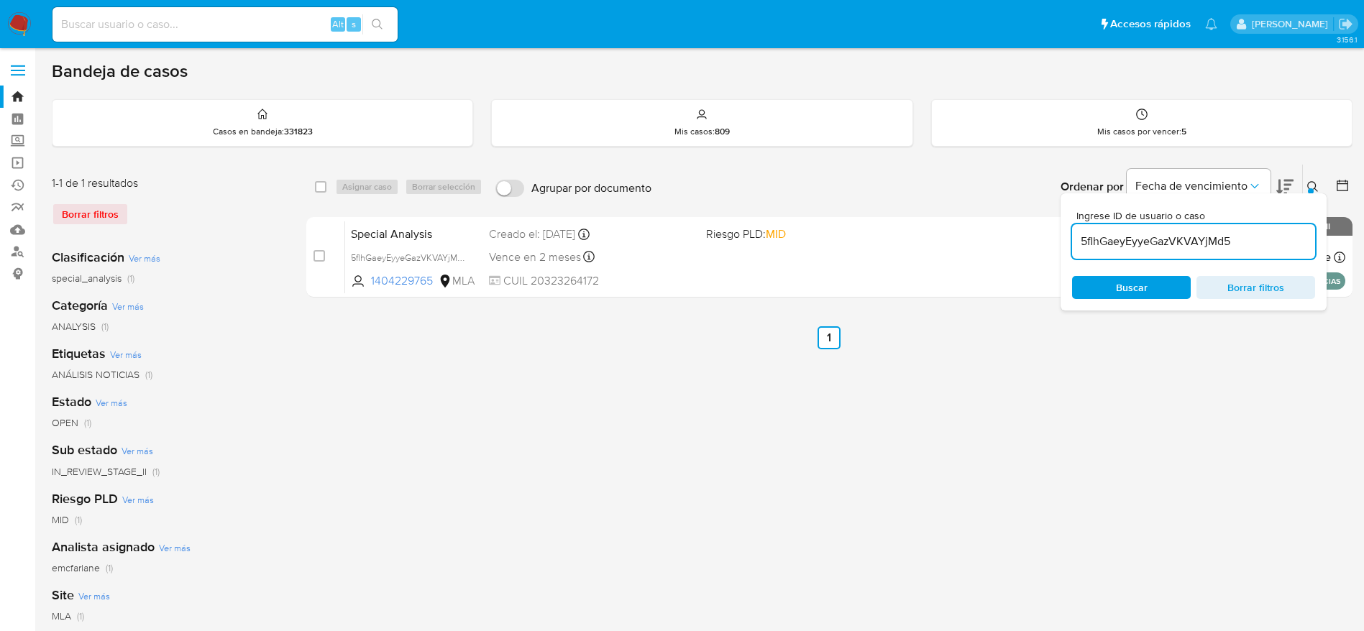
click at [1251, 242] on input "5flhGaeyEyyeGazVKVAYjMd5" at bounding box center [1193, 241] width 243 height 19
paste input "3s0BidbXyOTAsSyLJ2gXFUTu"
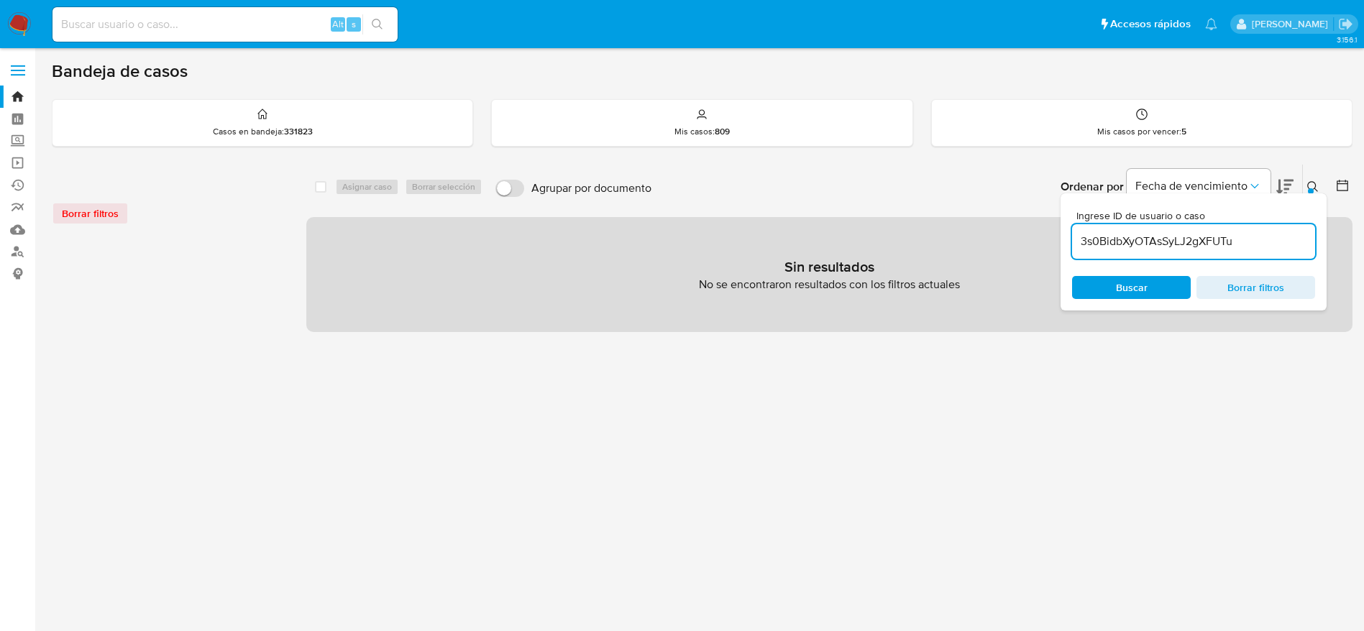
click at [1260, 226] on div "3s0BidbXyOTAsSyLJ2gXFUTu" at bounding box center [1193, 241] width 243 height 35
click at [1262, 238] on input "3s0BidbXyOTAsSyLJ2gXFUTu" at bounding box center [1193, 241] width 243 height 19
type input "3s0BidbXyOTAsSyLJ2gXFUTu"
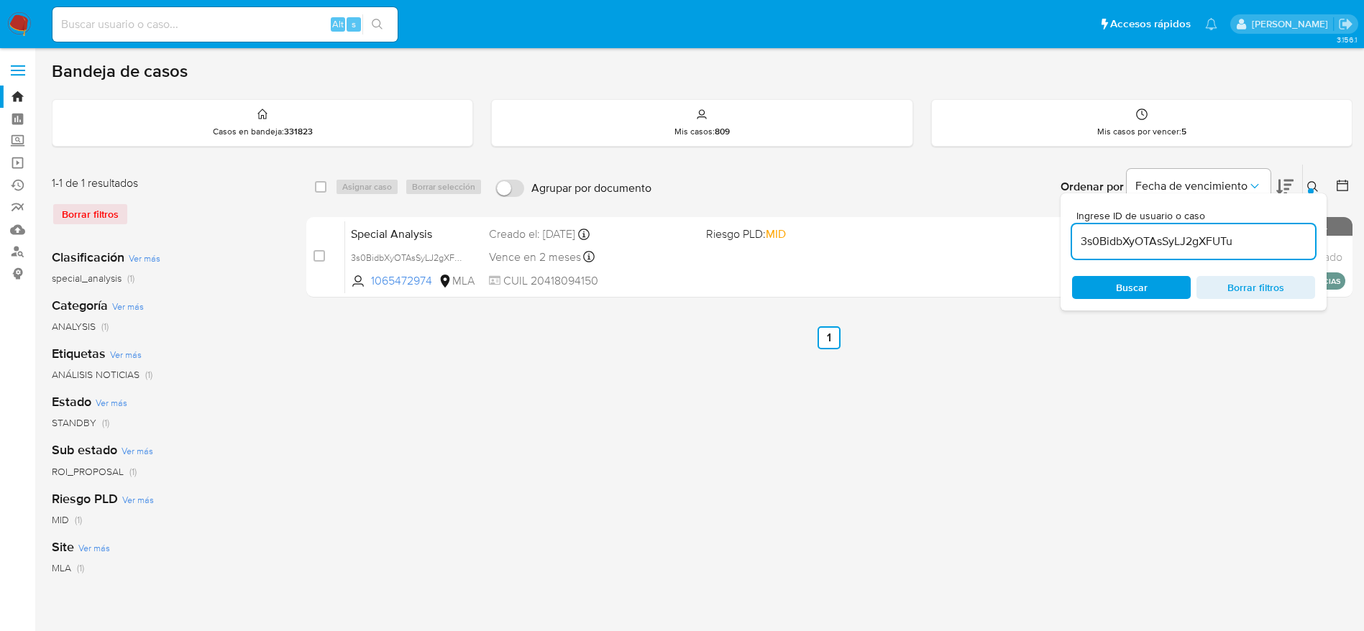
click at [321, 189] on input "checkbox" at bounding box center [321, 187] width 12 height 12
checkbox input "true"
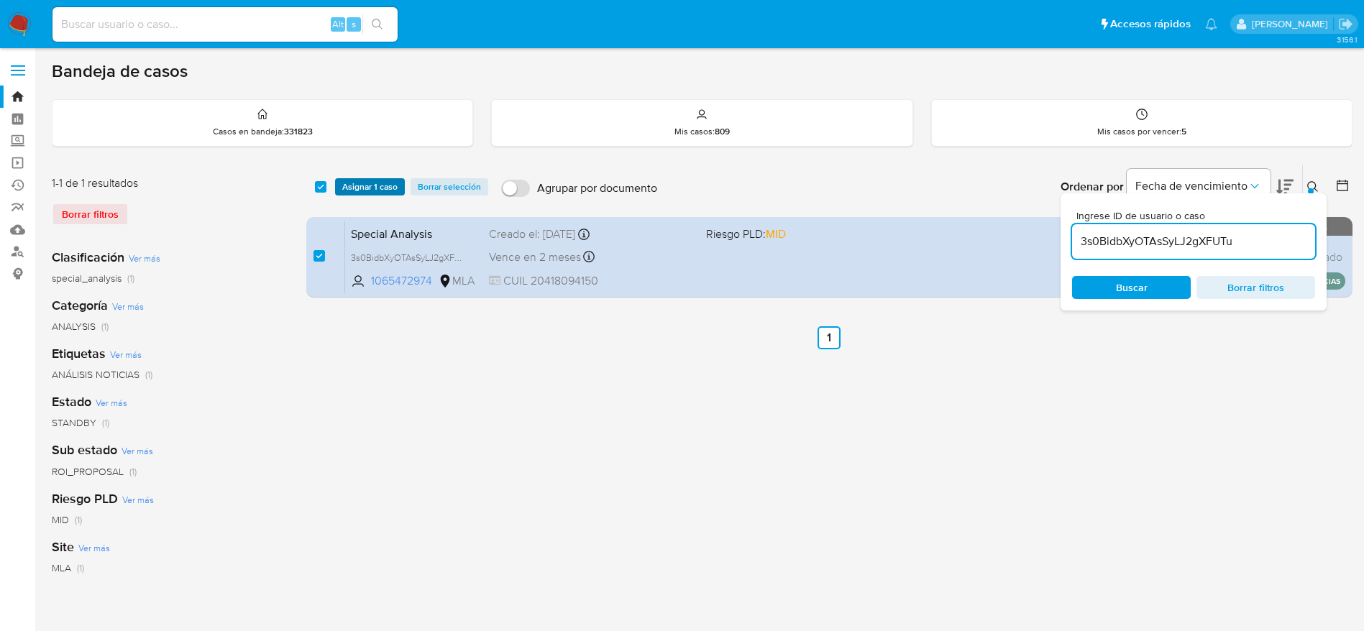
click at [335, 188] on button "Asignar 1 caso" at bounding box center [370, 186] width 70 height 17
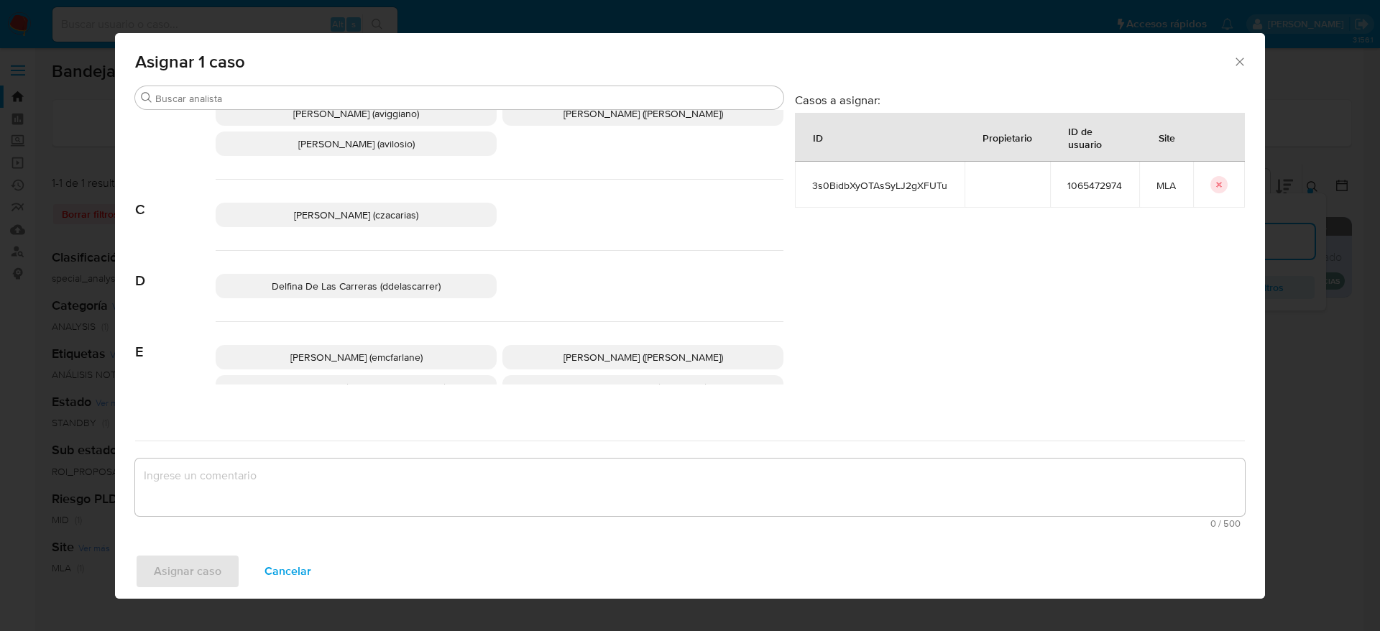
scroll to position [108, 0]
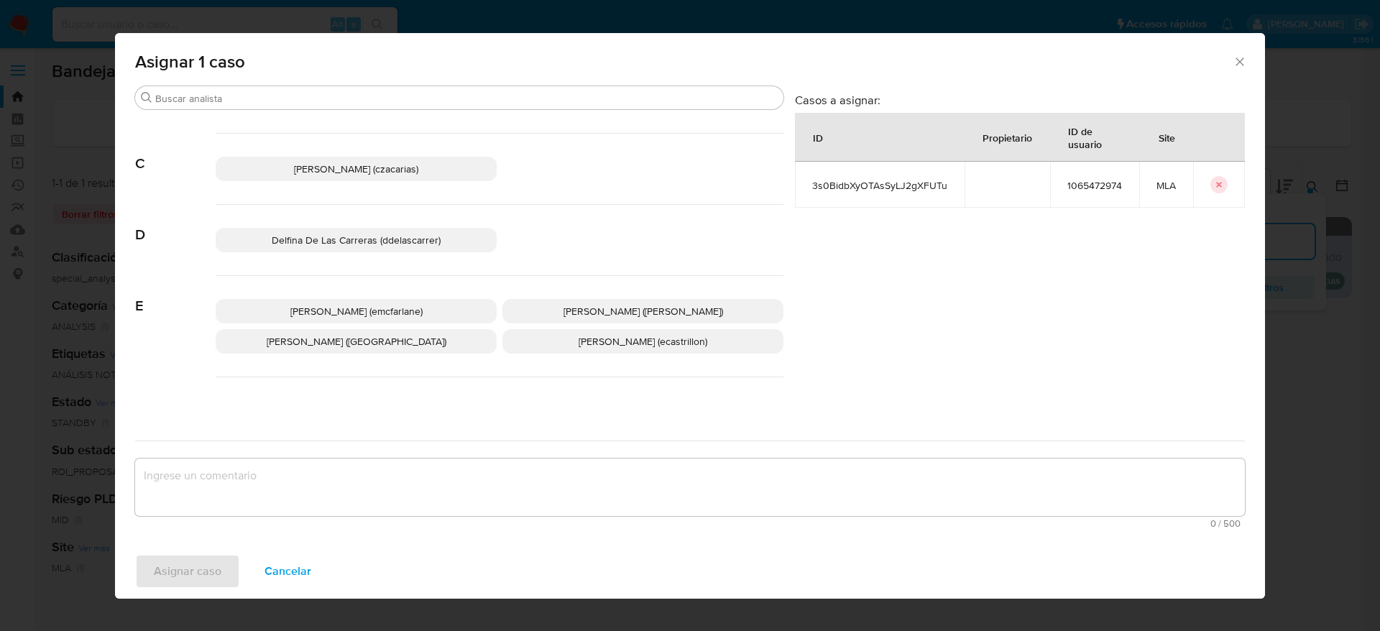
click at [410, 302] on p "Elaine Mc Farlane (emcfarlane)" at bounding box center [356, 311] width 281 height 24
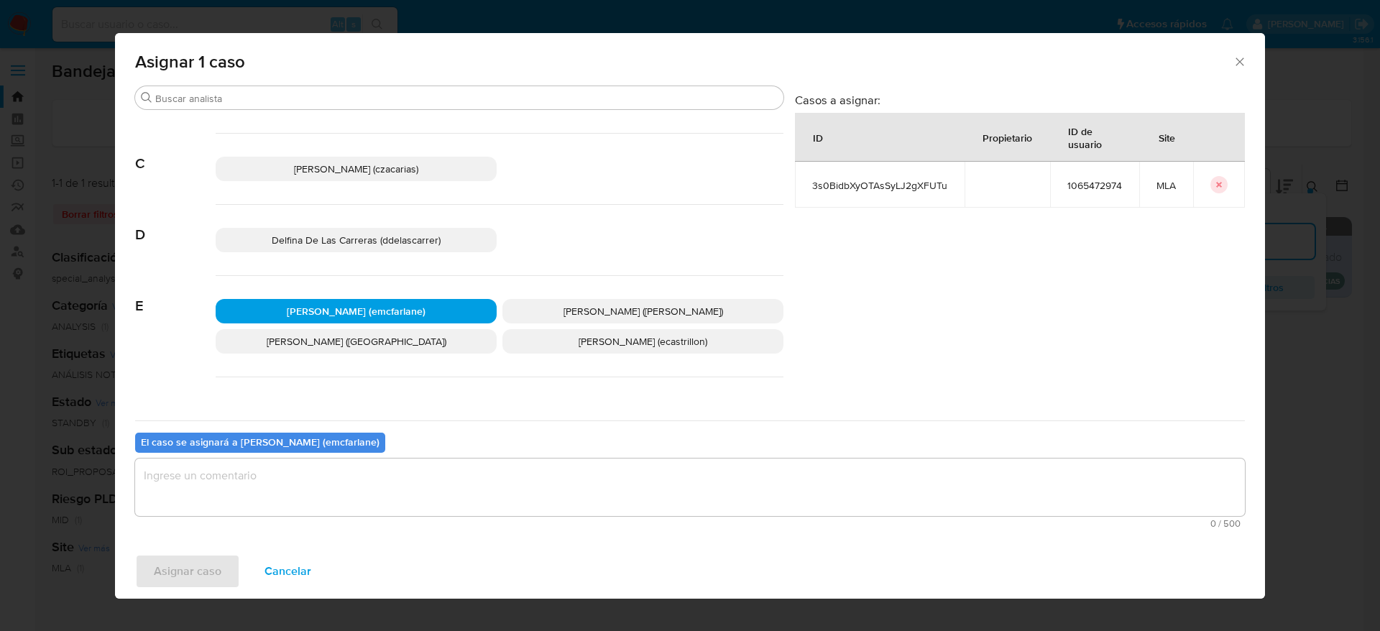
click at [357, 505] on textarea "assign-modal" at bounding box center [690, 488] width 1110 height 58
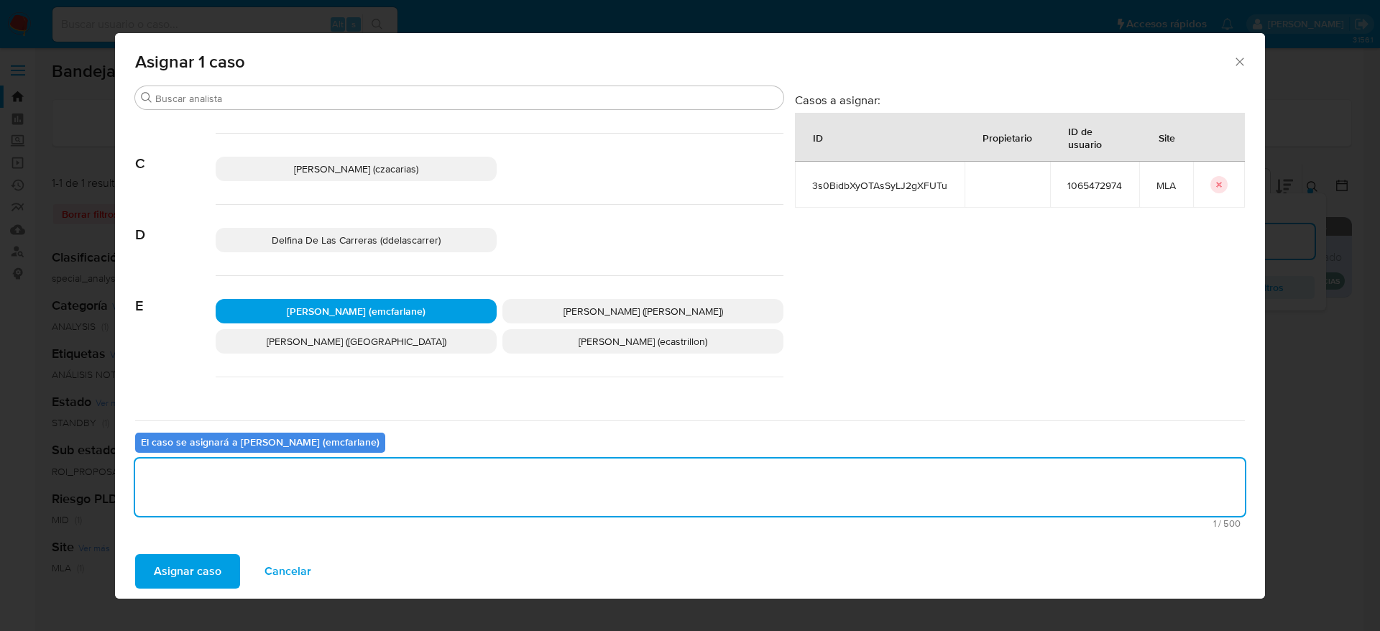
click at [203, 579] on span "Asignar caso" at bounding box center [188, 572] width 68 height 32
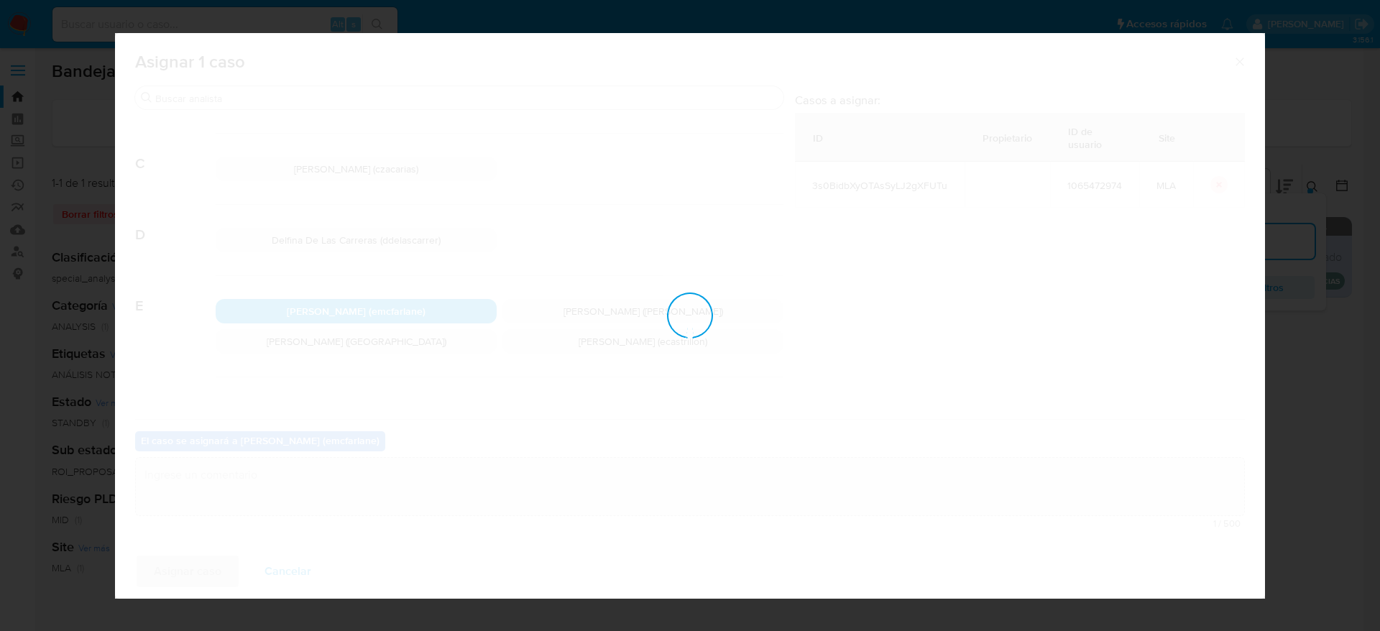
checkbox input "false"
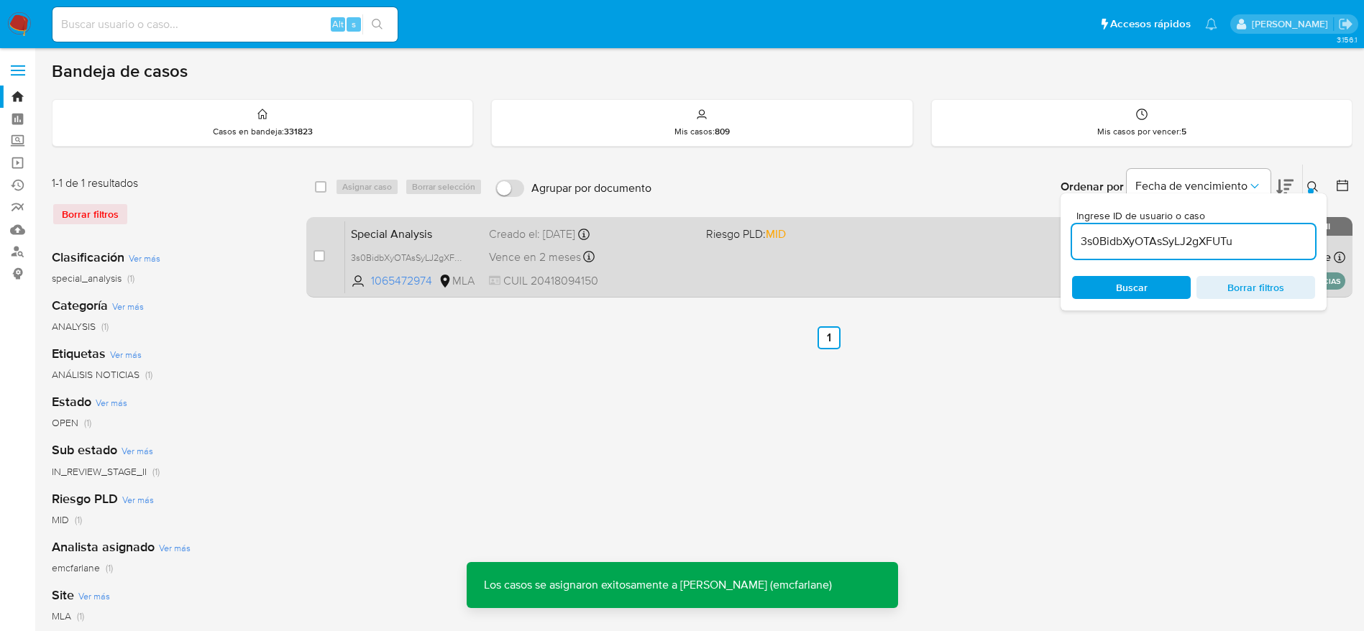
click at [638, 283] on span "CUIL 20418094150" at bounding box center [592, 281] width 206 height 16
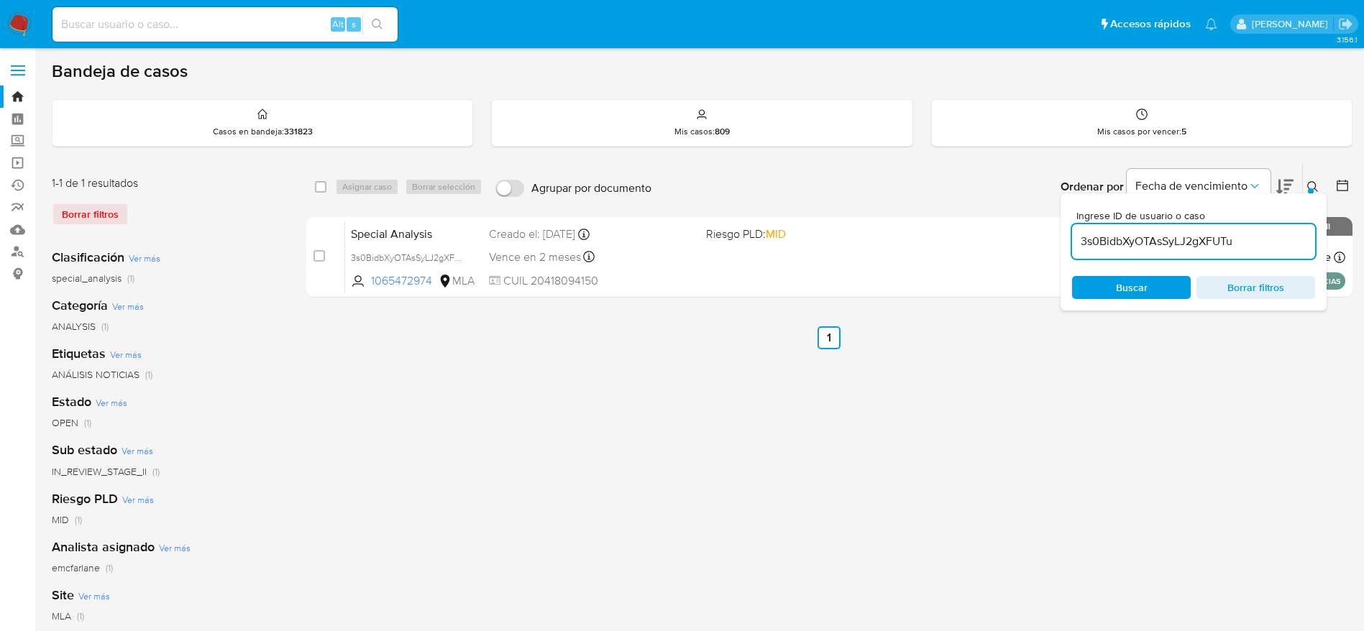
click at [1265, 245] on input "3s0BidbXyOTAsSyLJ2gXFUTu" at bounding box center [1193, 241] width 243 height 19
click at [1265, 244] on input "3s0BidbXyOTAsSyLJ2gXFUTu" at bounding box center [1193, 241] width 243 height 19
paste input "u913jzhLGLwMP1hGvUyeynkH"
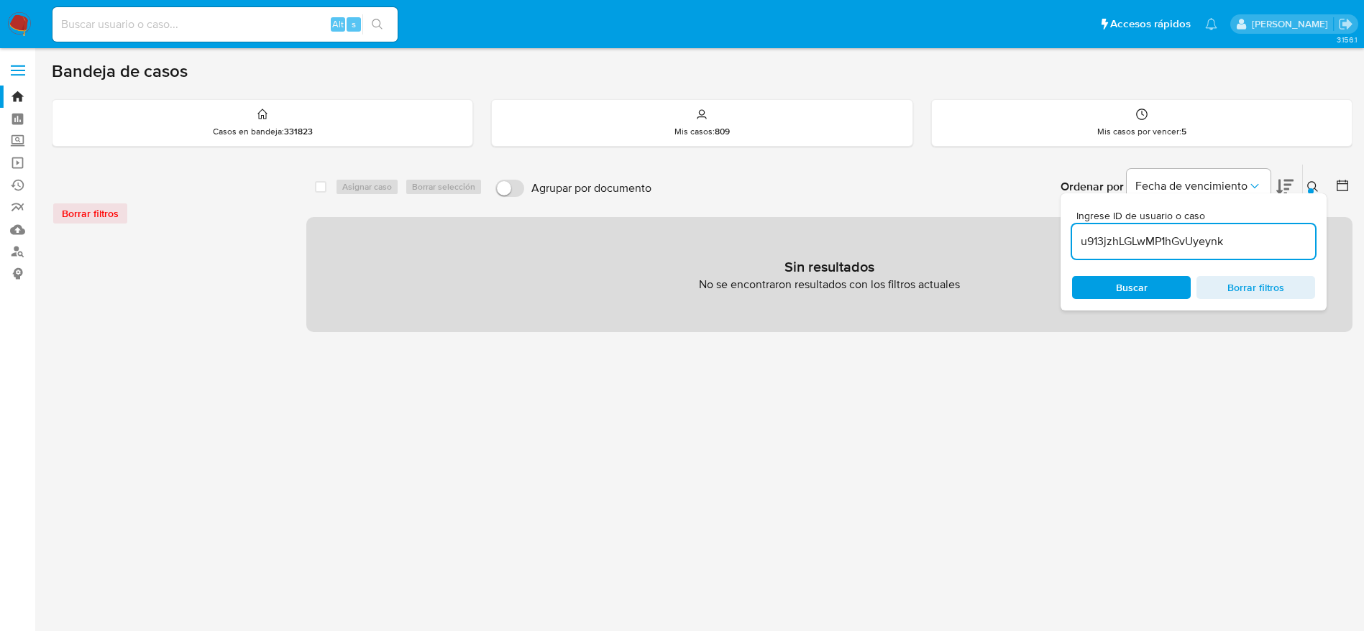
click at [1265, 245] on input "u913jzhLGLwMP1hGvUyeynk" at bounding box center [1193, 241] width 243 height 19
type input "u"
paste input "u913jzhLGLwMP1hGvUyeynkH"
type input "u913jzhLGLwMP1hGvUyeynkH"
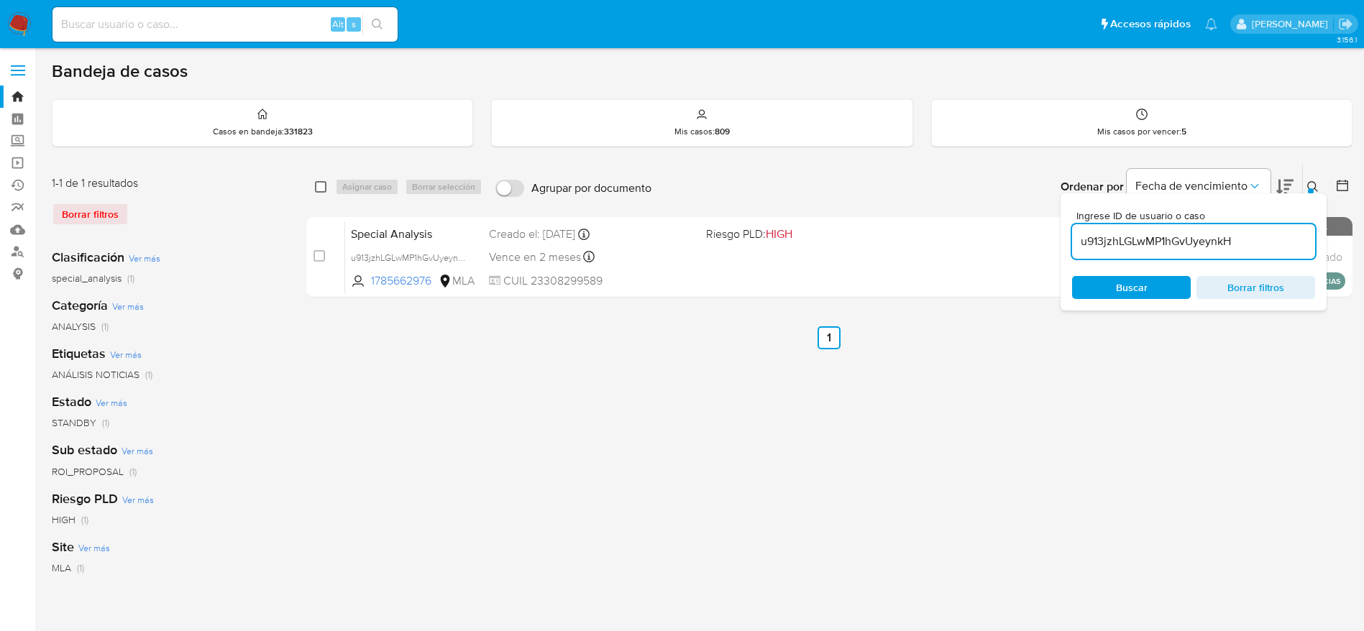
click at [321, 186] on input "checkbox" at bounding box center [321, 187] width 12 height 12
checkbox input "true"
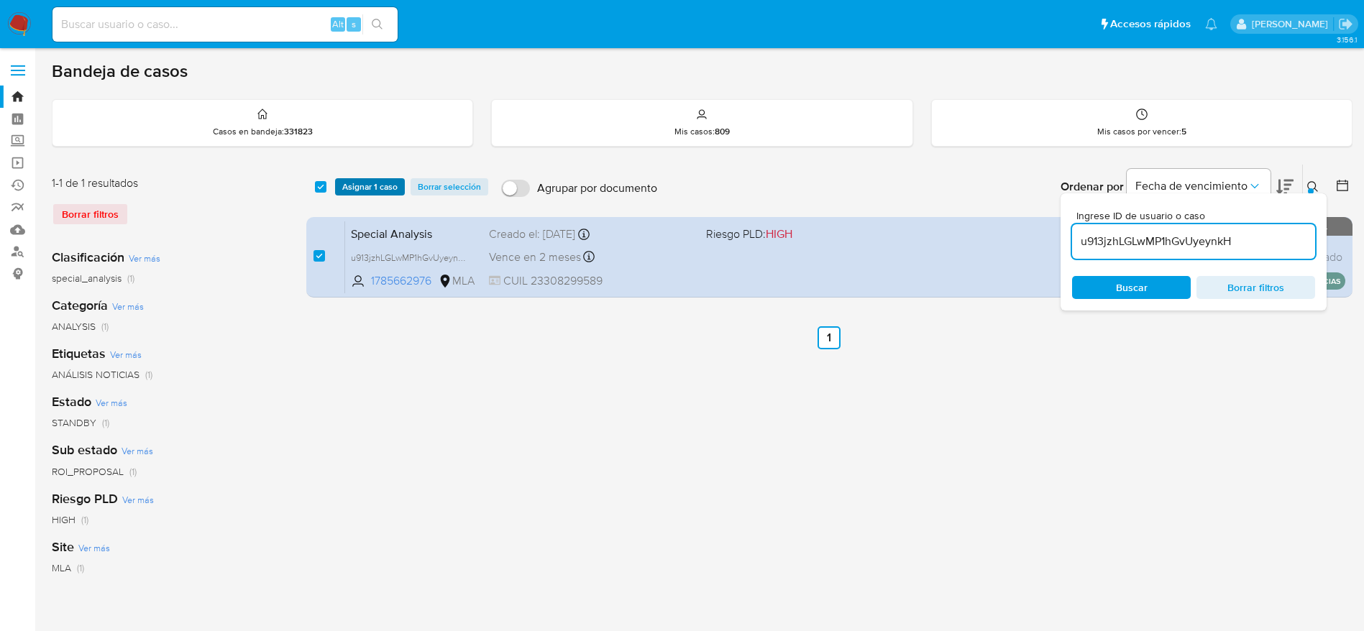
click at [358, 193] on span "Asignar 1 caso" at bounding box center [369, 187] width 55 height 14
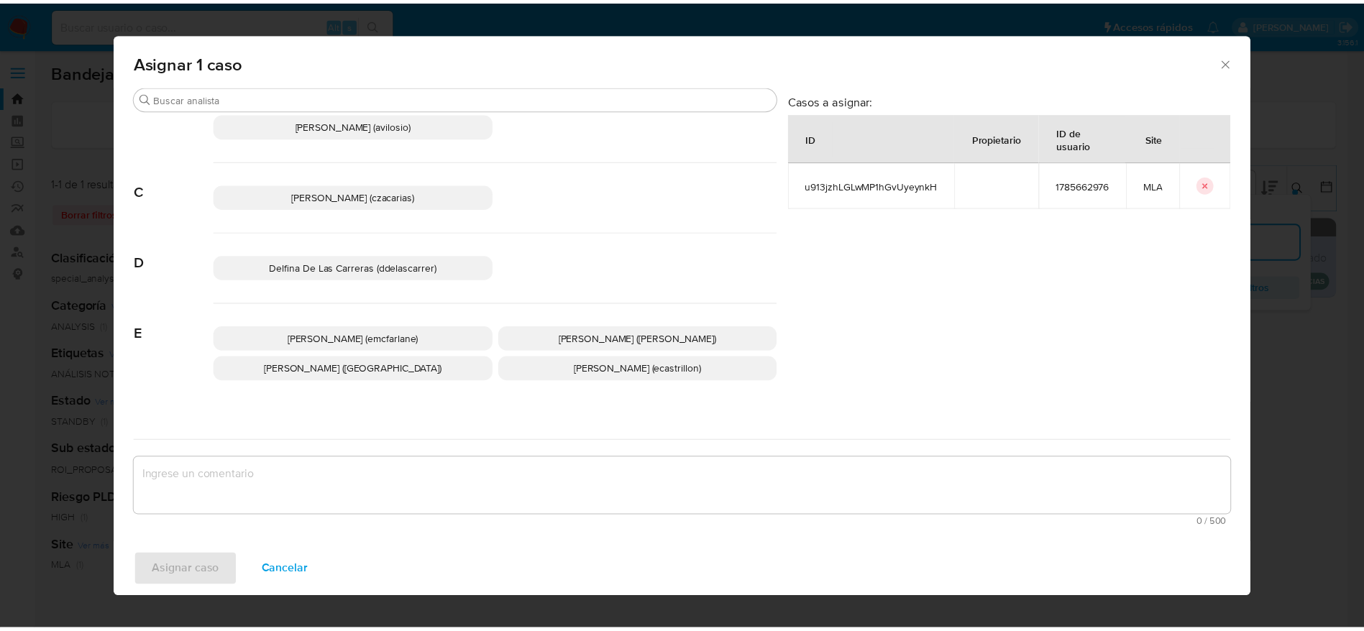
scroll to position [108, 0]
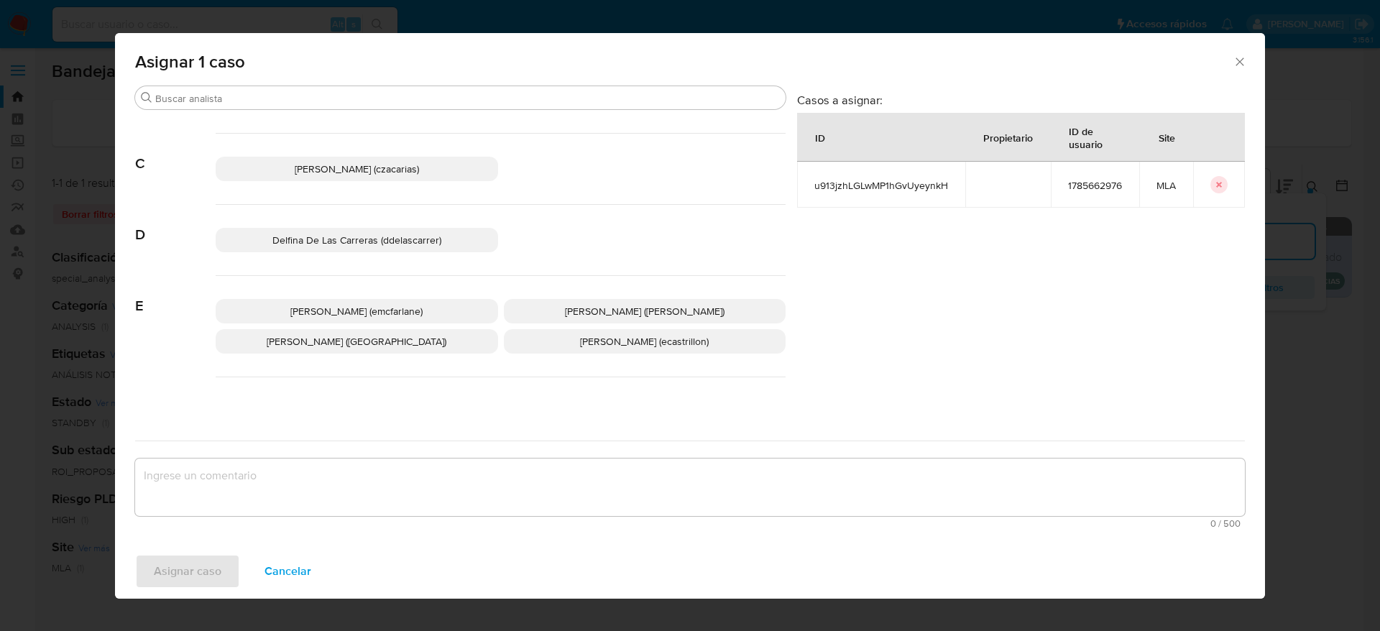
click at [359, 318] on p "Elaine Mc Farlane (emcfarlane)" at bounding box center [357, 311] width 283 height 24
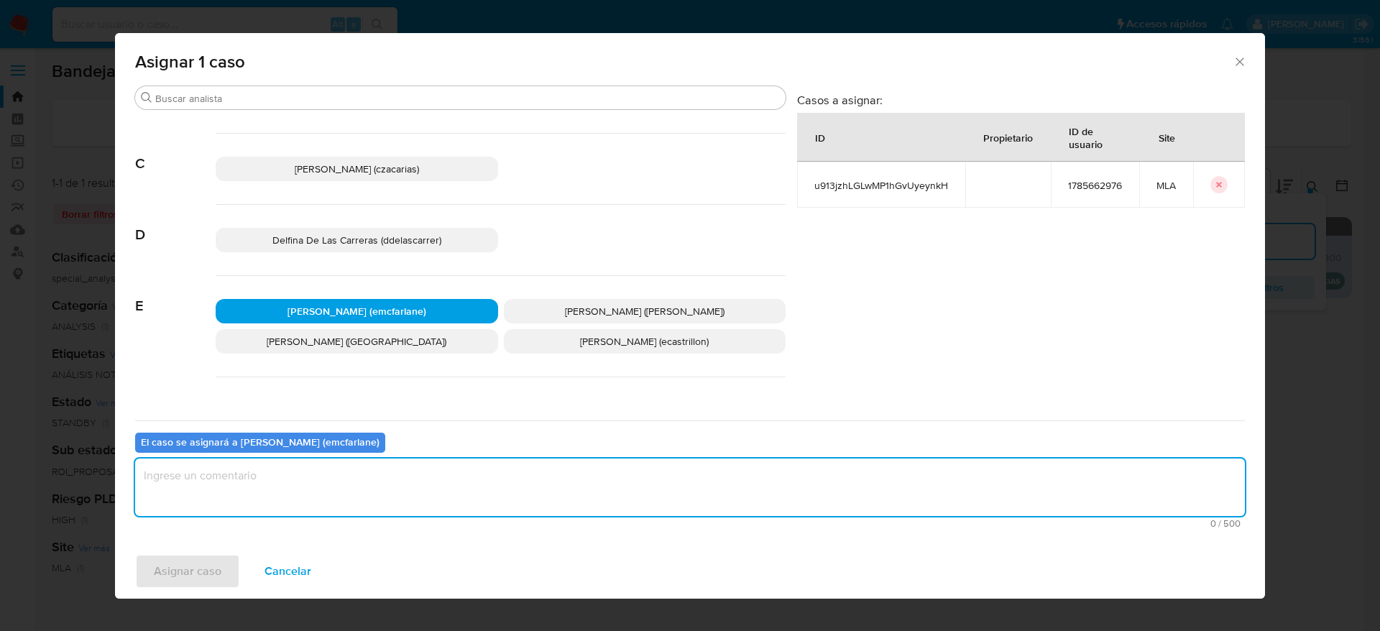
click at [319, 505] on textarea "assign-modal" at bounding box center [690, 488] width 1110 height 58
click at [206, 571] on span "Asignar caso" at bounding box center [188, 572] width 68 height 32
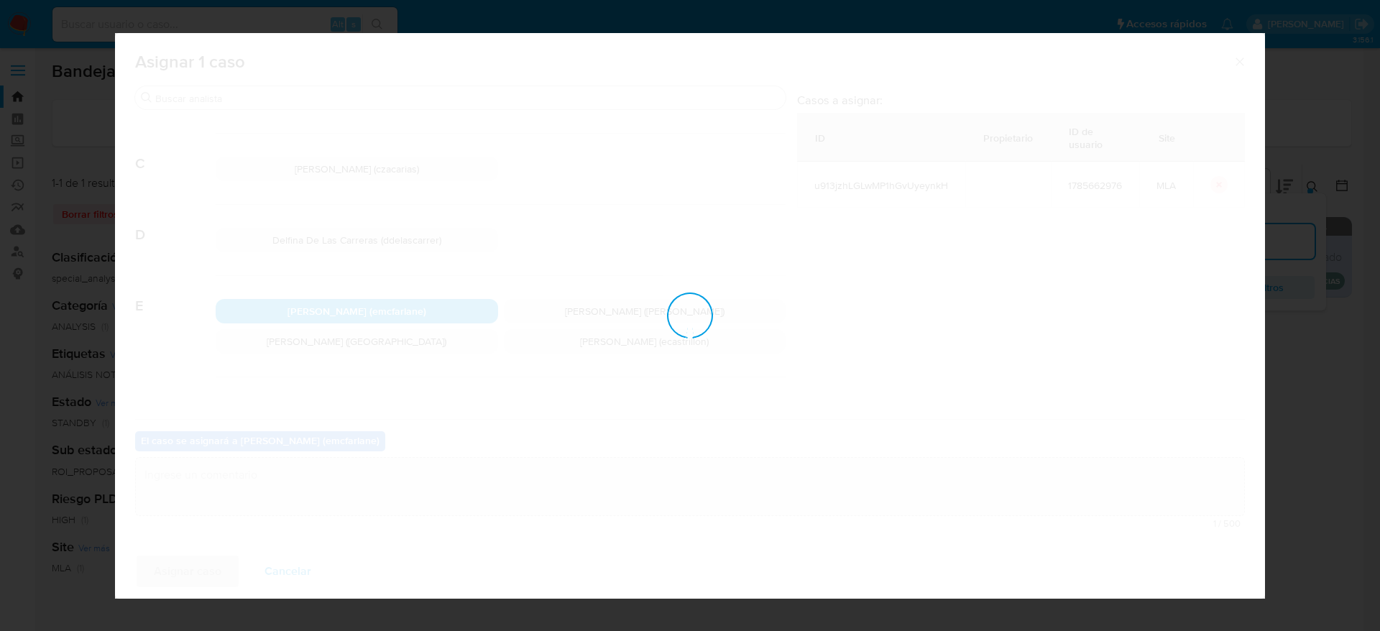
checkbox input "false"
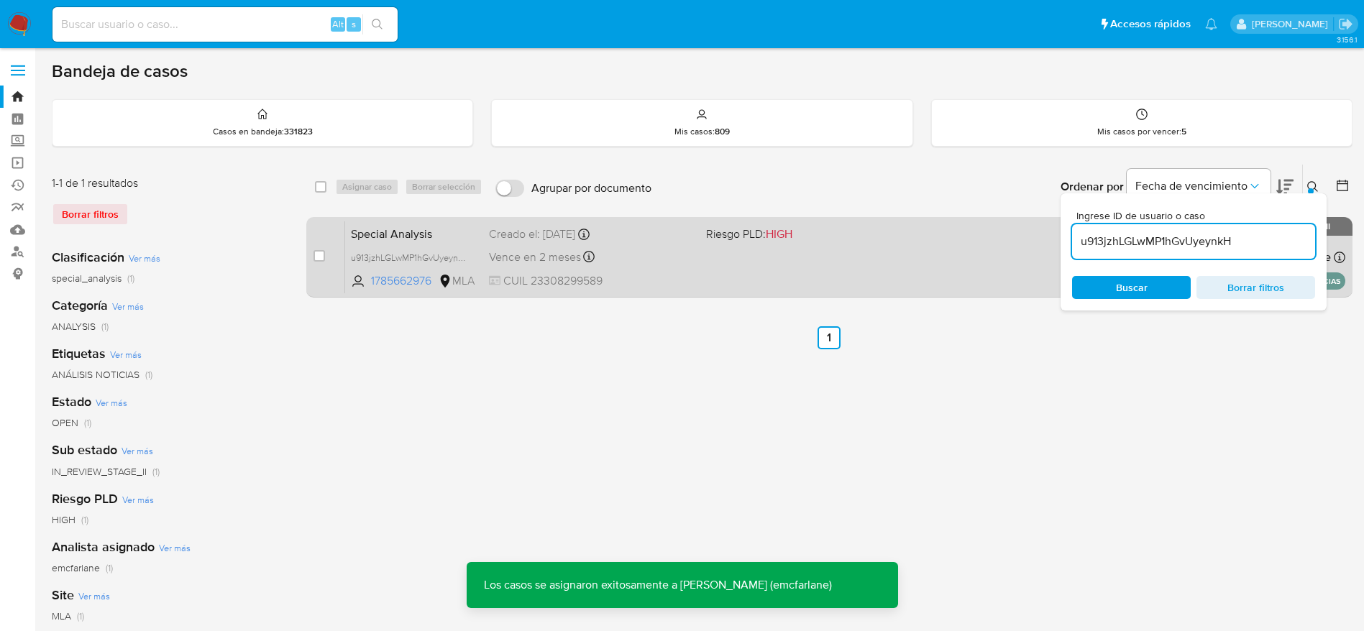
click at [657, 273] on span "CUIL 23308299589" at bounding box center [592, 281] width 206 height 16
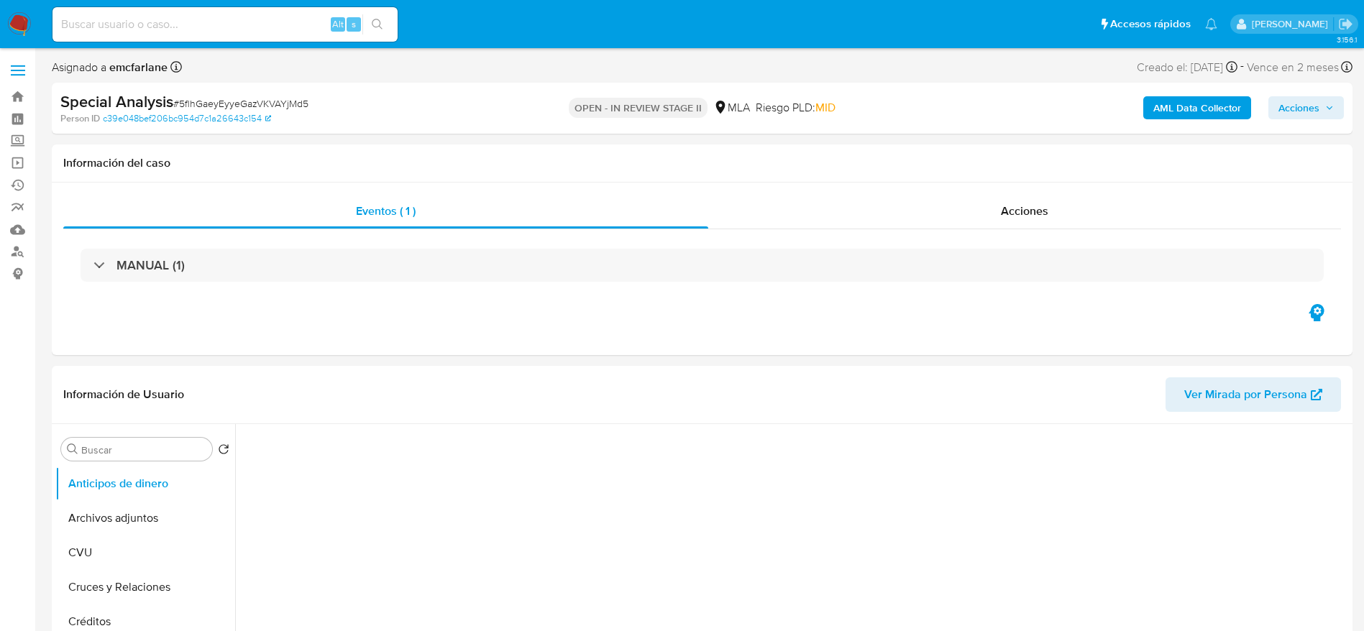
drag, startPoint x: 973, startPoint y: 83, endPoint x: 1260, endPoint y: 54, distance: 288.4
click at [973, 83] on div "Special Analysis # 5flhGaeyEyyeGazVKVAYjMd5 Person ID c39e048bef206bc954d7c1a26…" at bounding box center [702, 108] width 1301 height 51
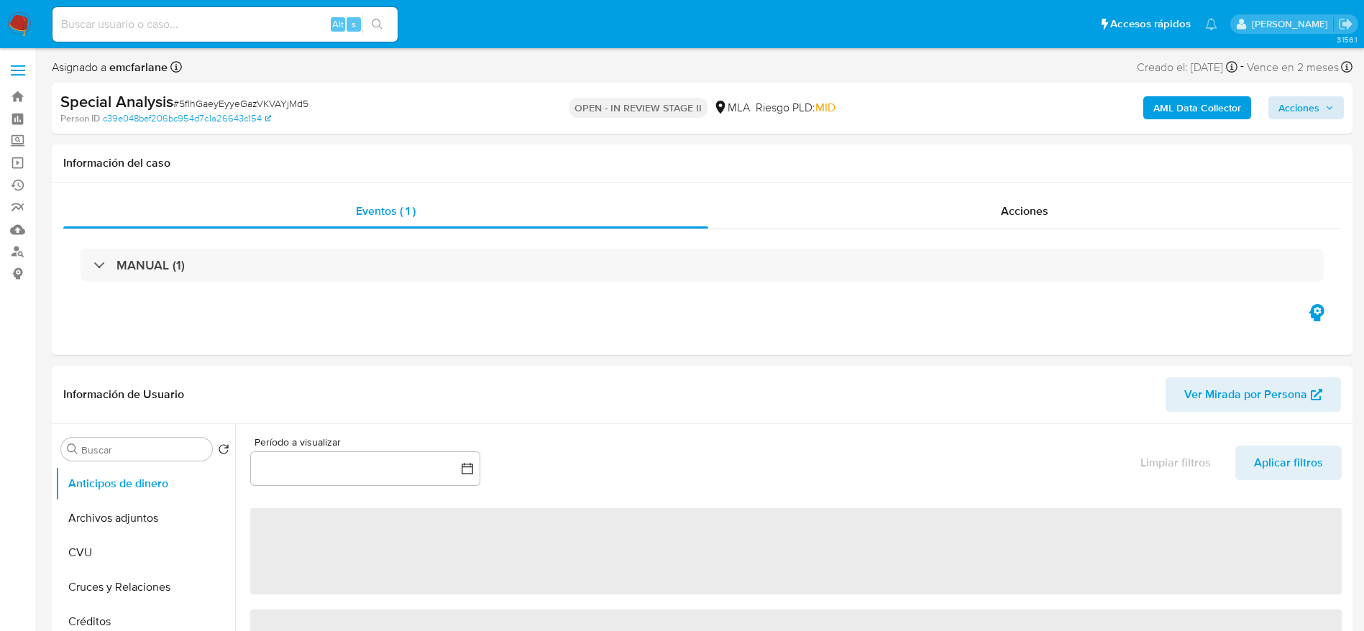
select select "10"
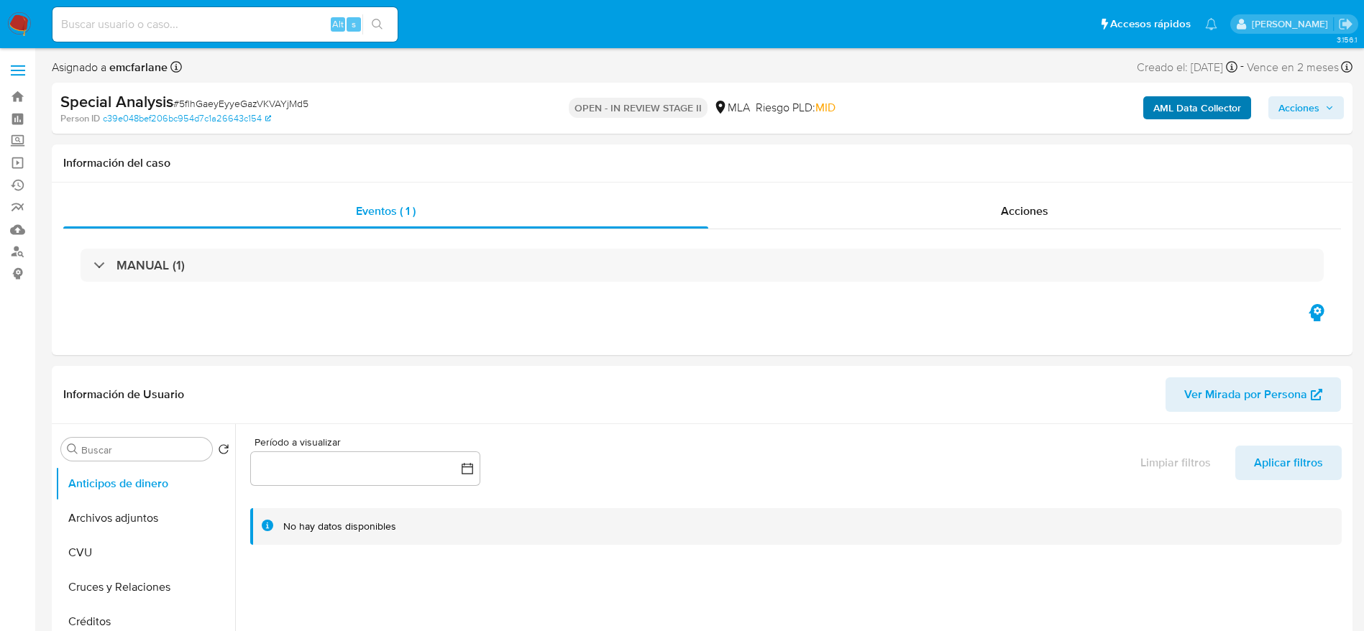
click at [1297, 104] on span "Acciones" at bounding box center [1298, 107] width 41 height 23
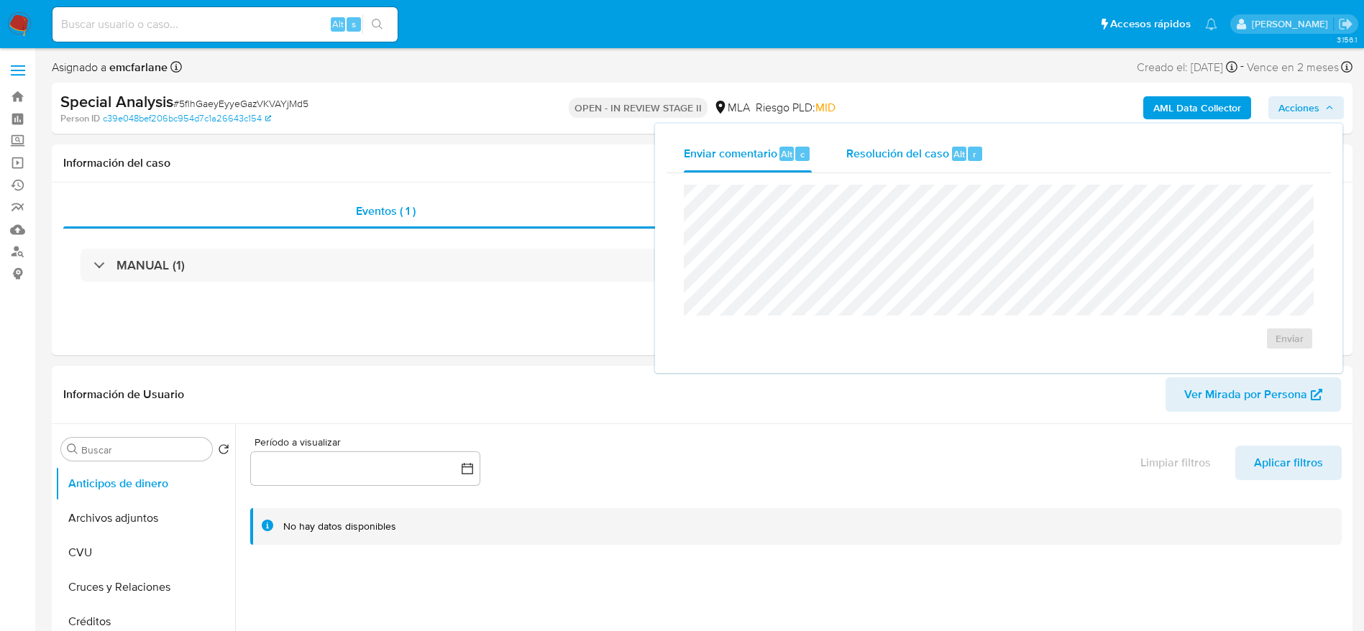
click at [889, 145] on span "Resolución del caso" at bounding box center [897, 153] width 103 height 17
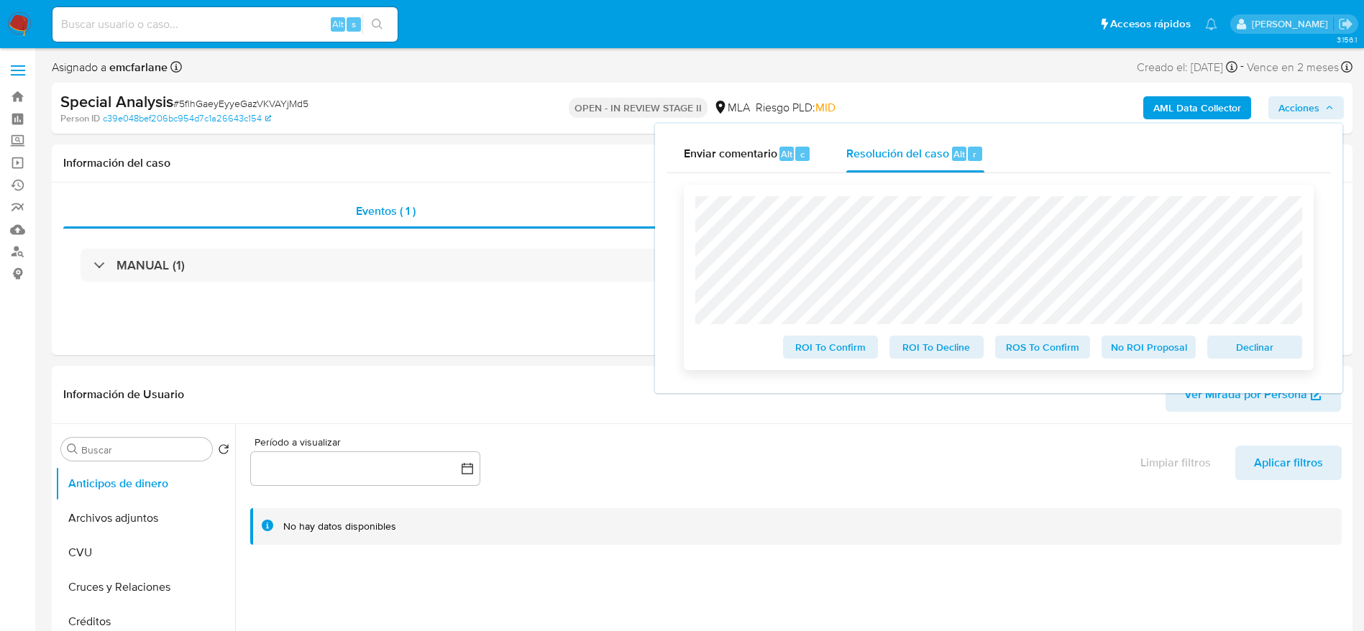
click at [1245, 346] on span "Declinar" at bounding box center [1254, 347] width 75 height 20
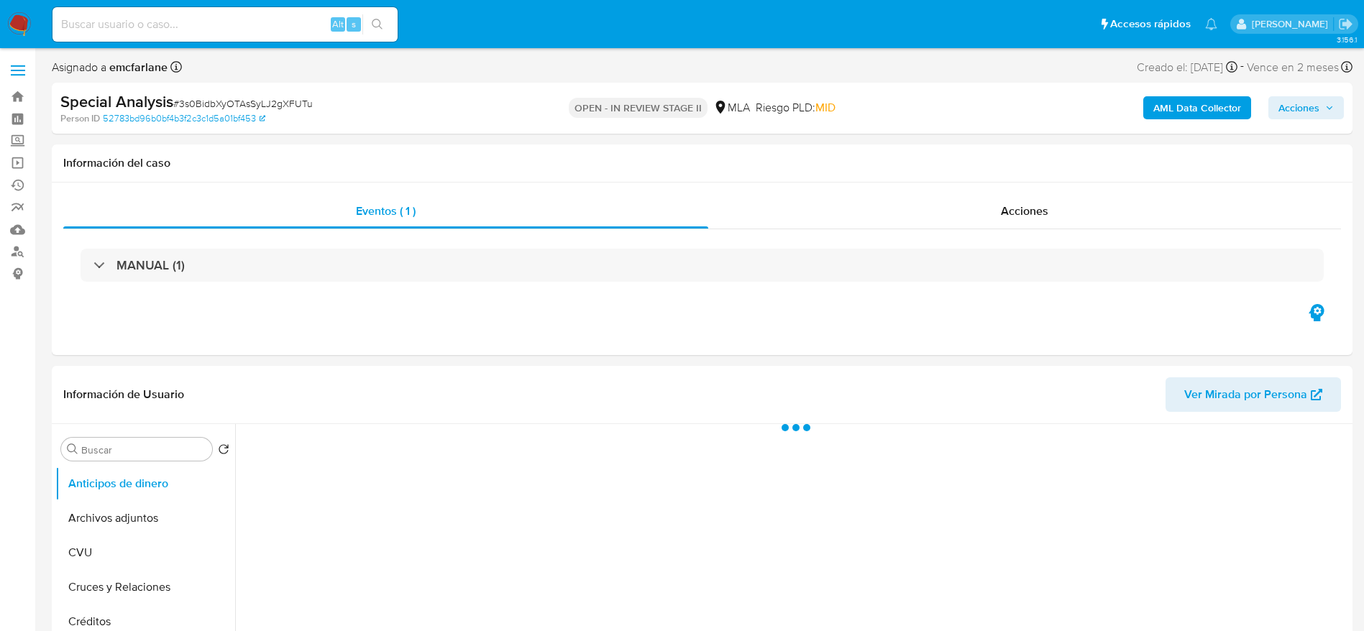
click at [1321, 114] on span "Acciones" at bounding box center [1305, 108] width 55 height 20
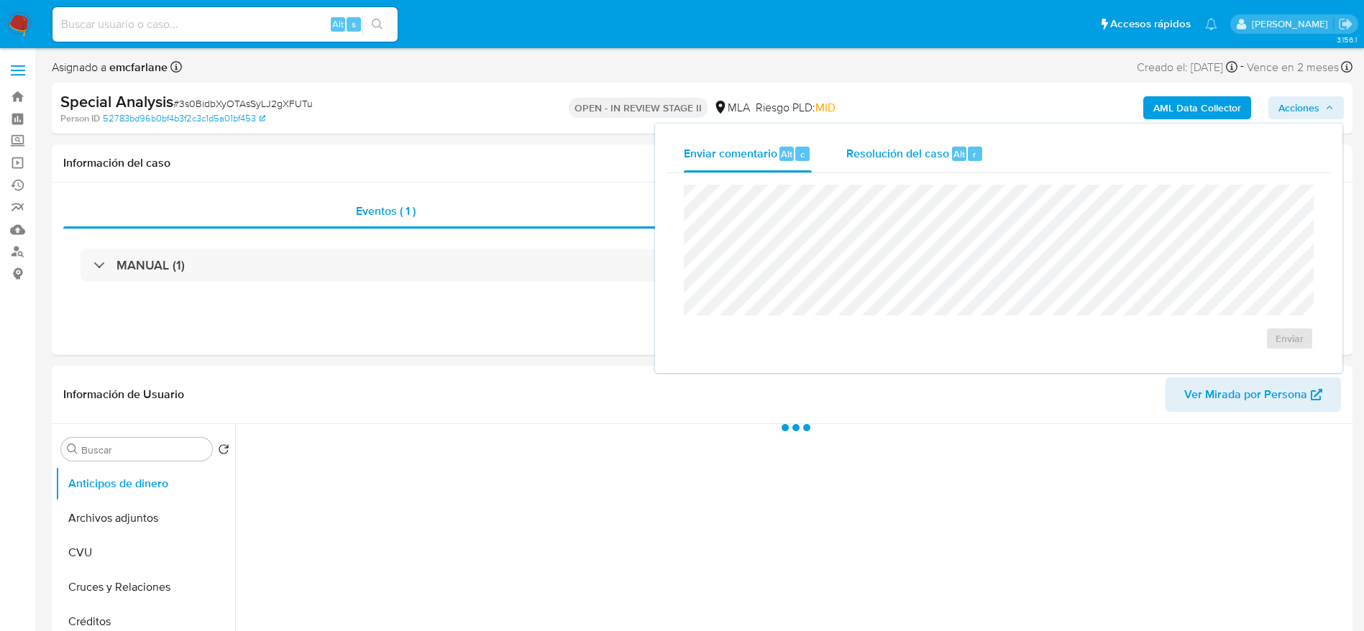
click at [953, 156] on span "Alt" at bounding box center [959, 154] width 12 height 14
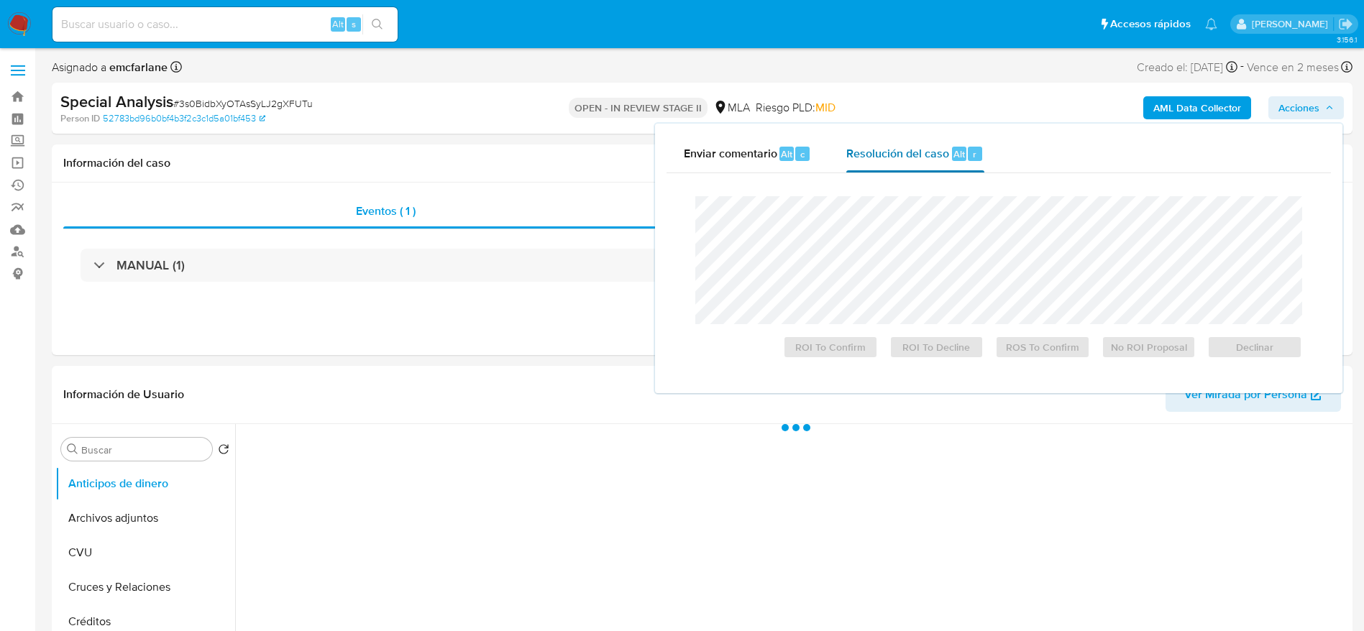
select select "10"
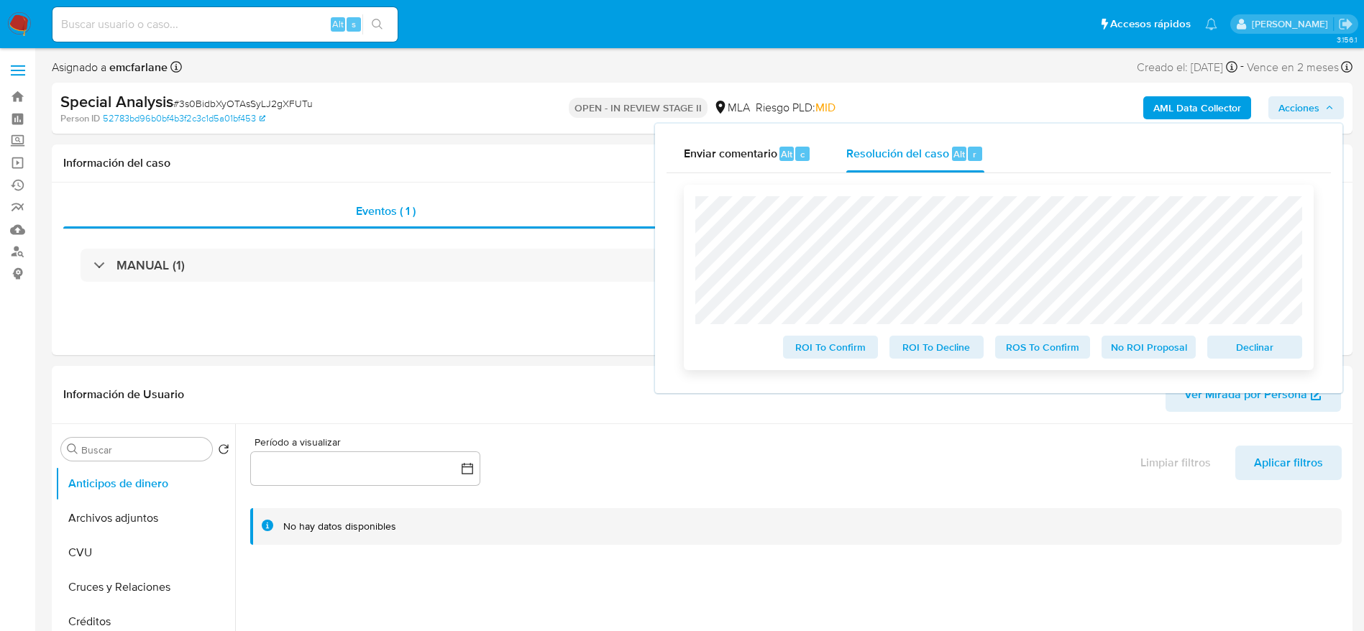
click at [1258, 341] on span "Declinar" at bounding box center [1254, 347] width 75 height 20
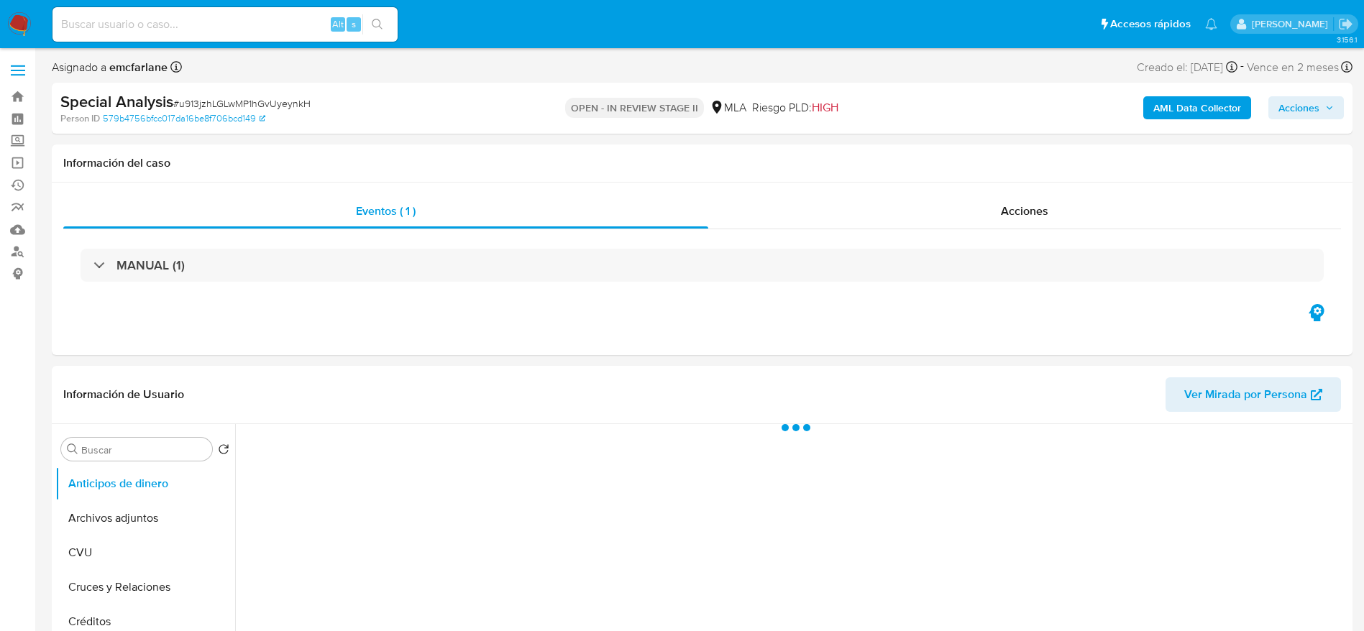
drag, startPoint x: 1297, startPoint y: 112, endPoint x: 1235, endPoint y: 119, distance: 62.2
click at [1297, 111] on span "Acciones" at bounding box center [1298, 107] width 41 height 23
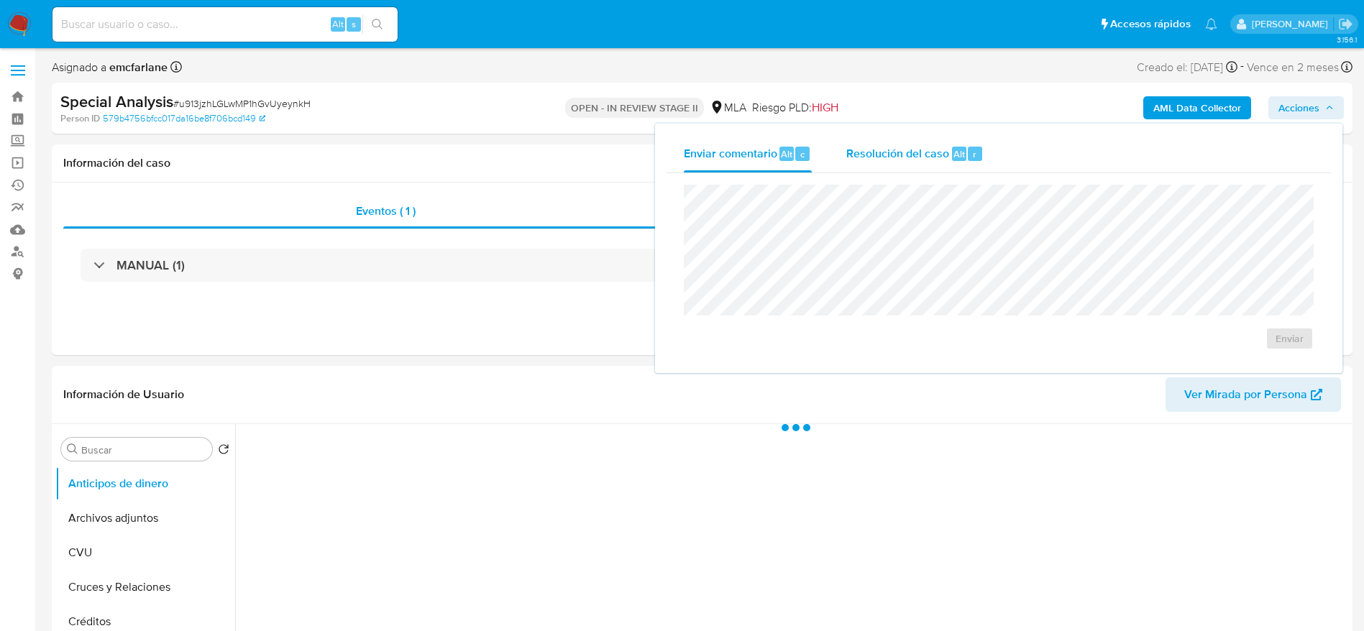
click at [927, 149] on span "Resolución del caso" at bounding box center [897, 153] width 103 height 17
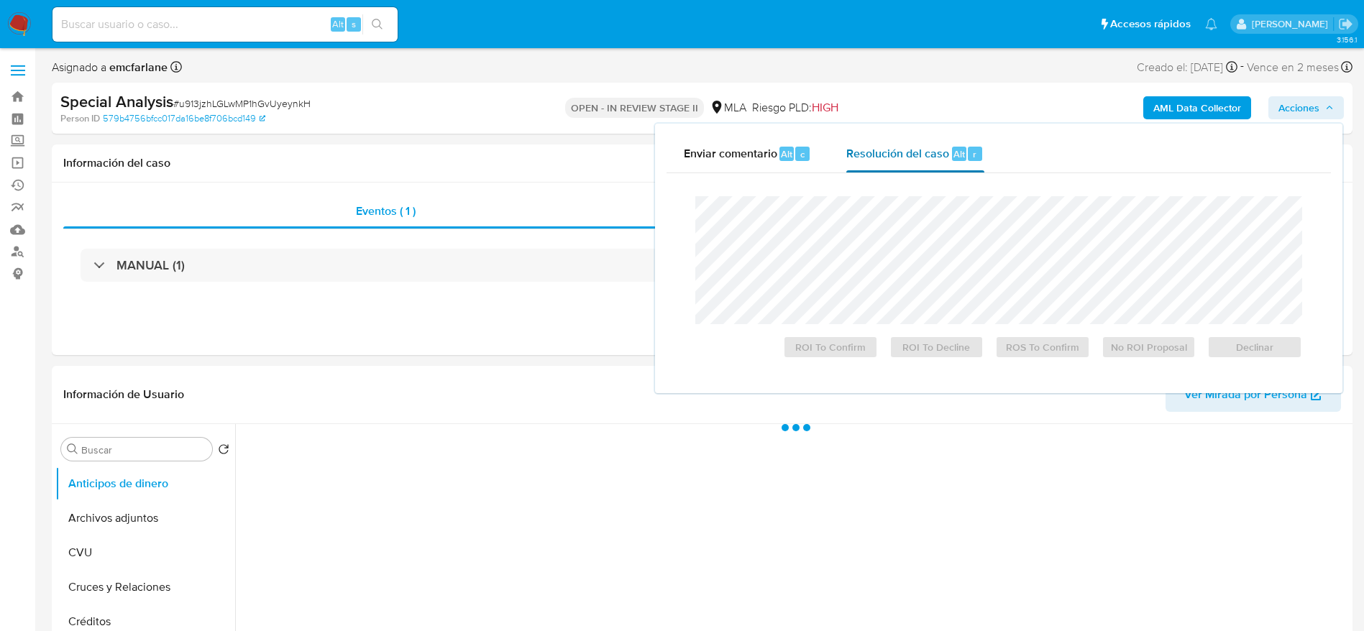
select select "10"
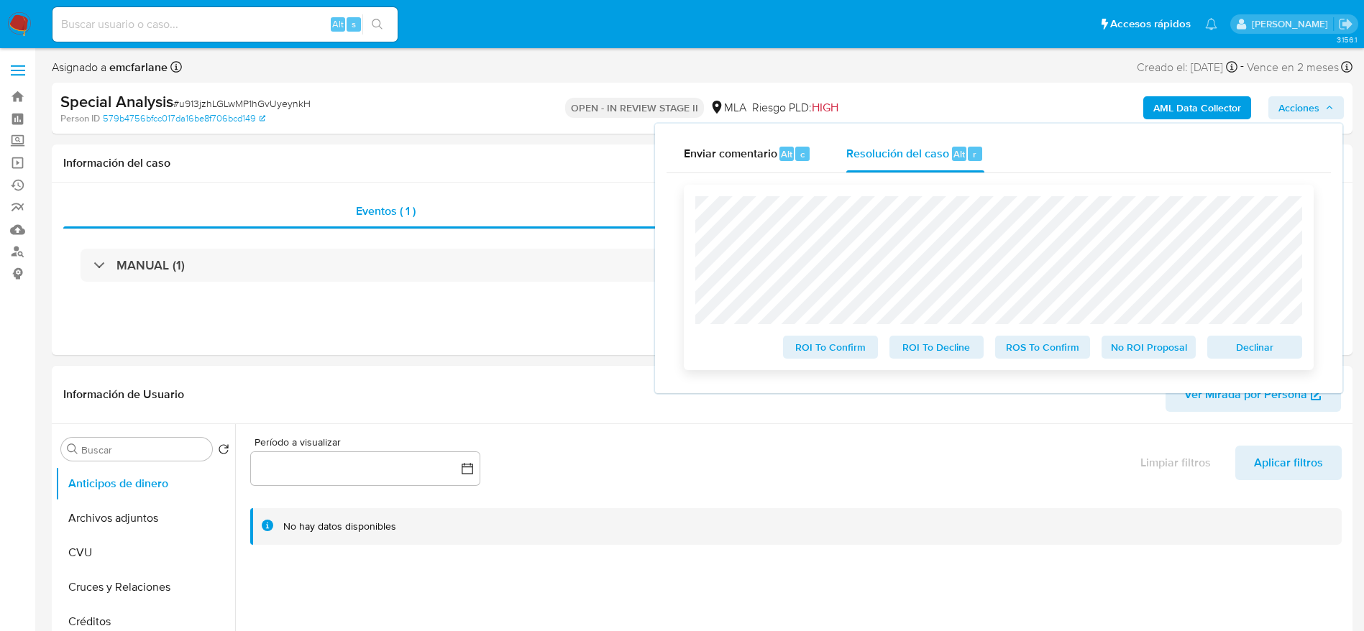
click at [1237, 350] on span "Declinar" at bounding box center [1254, 347] width 75 height 20
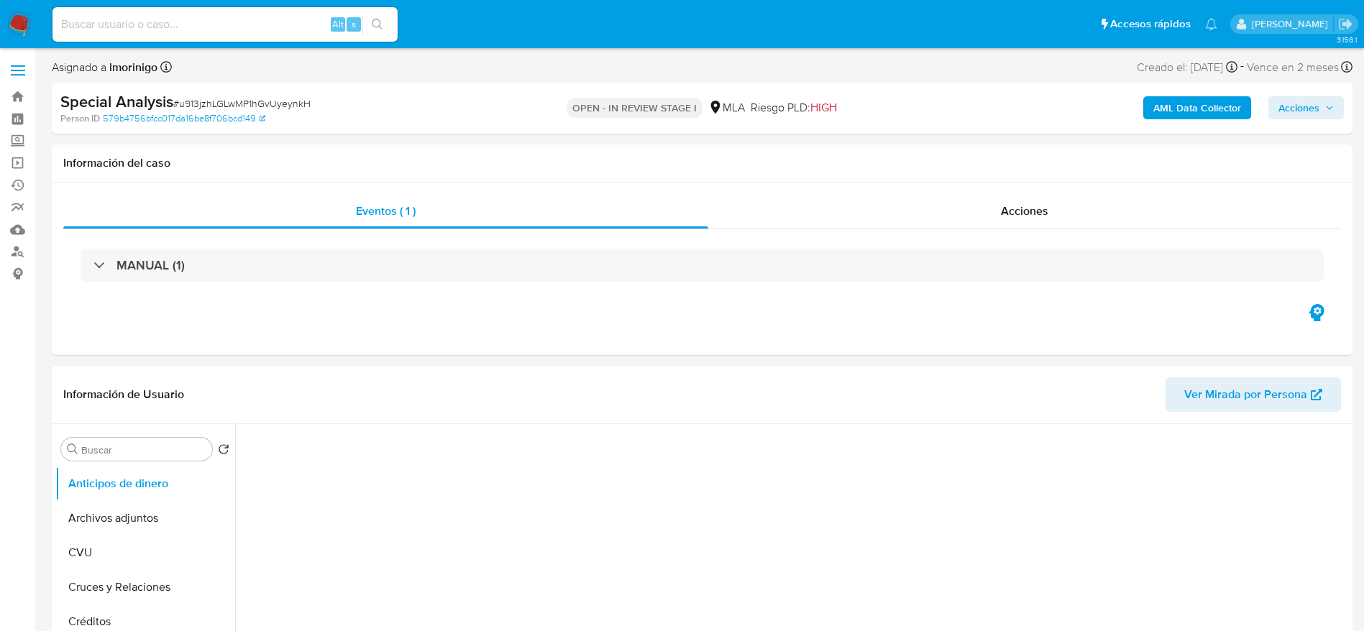
select select "10"
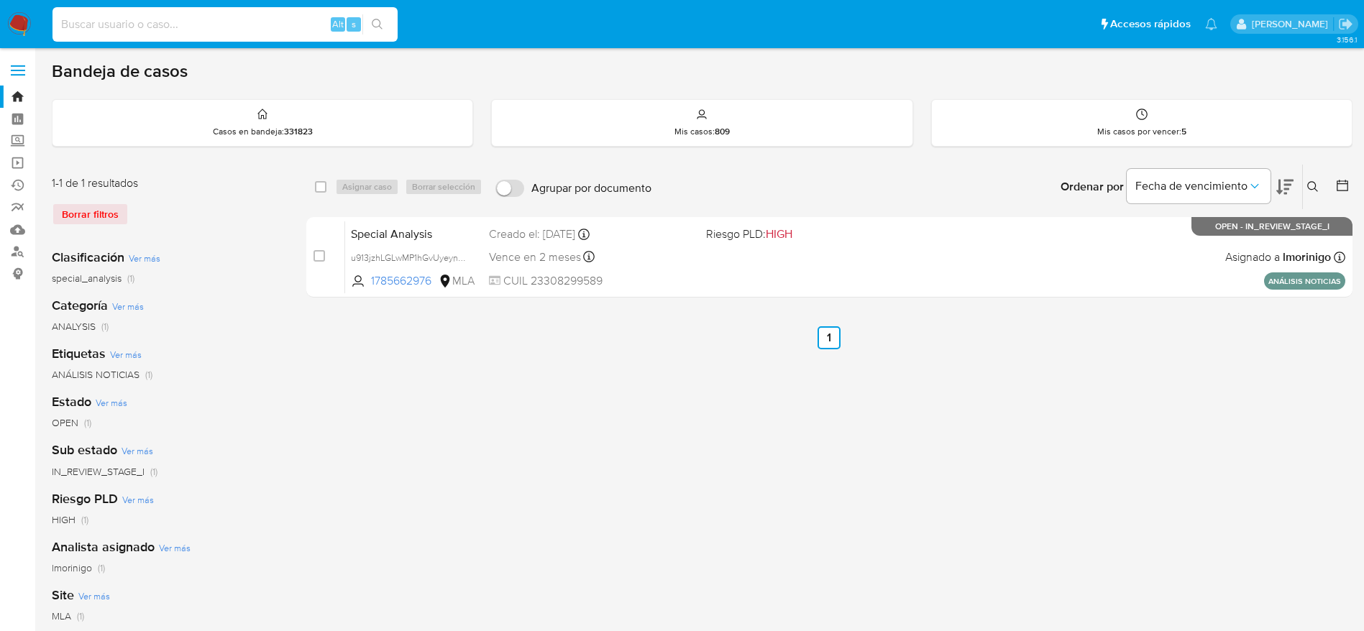
click at [176, 22] on input at bounding box center [224, 24] width 345 height 19
paste input "704749270"
type input "704749270"
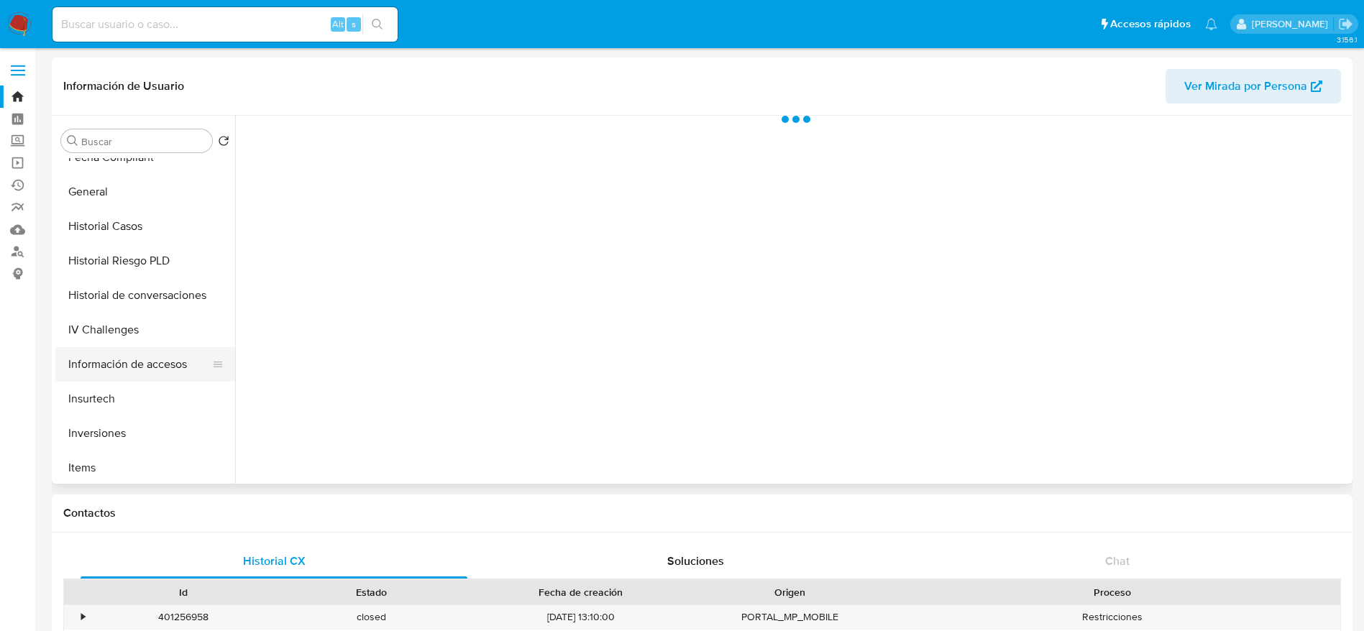
scroll to position [431, 0]
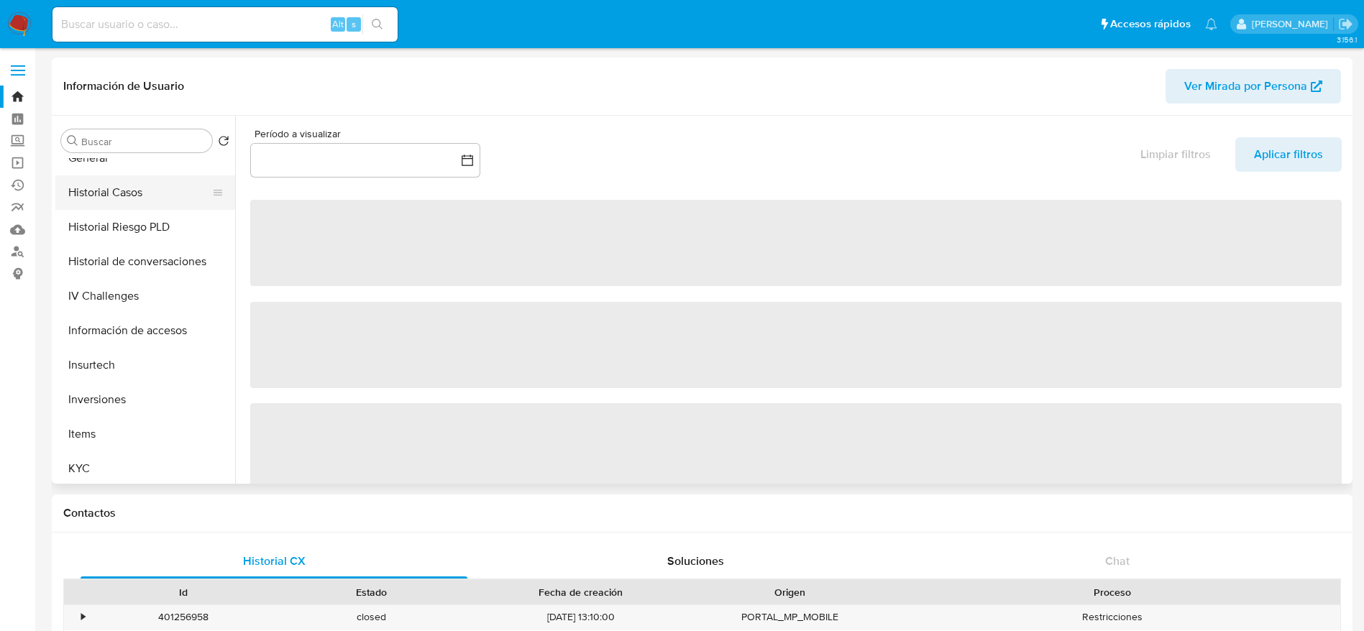
click at [124, 185] on button "Historial Casos" at bounding box center [139, 192] width 168 height 35
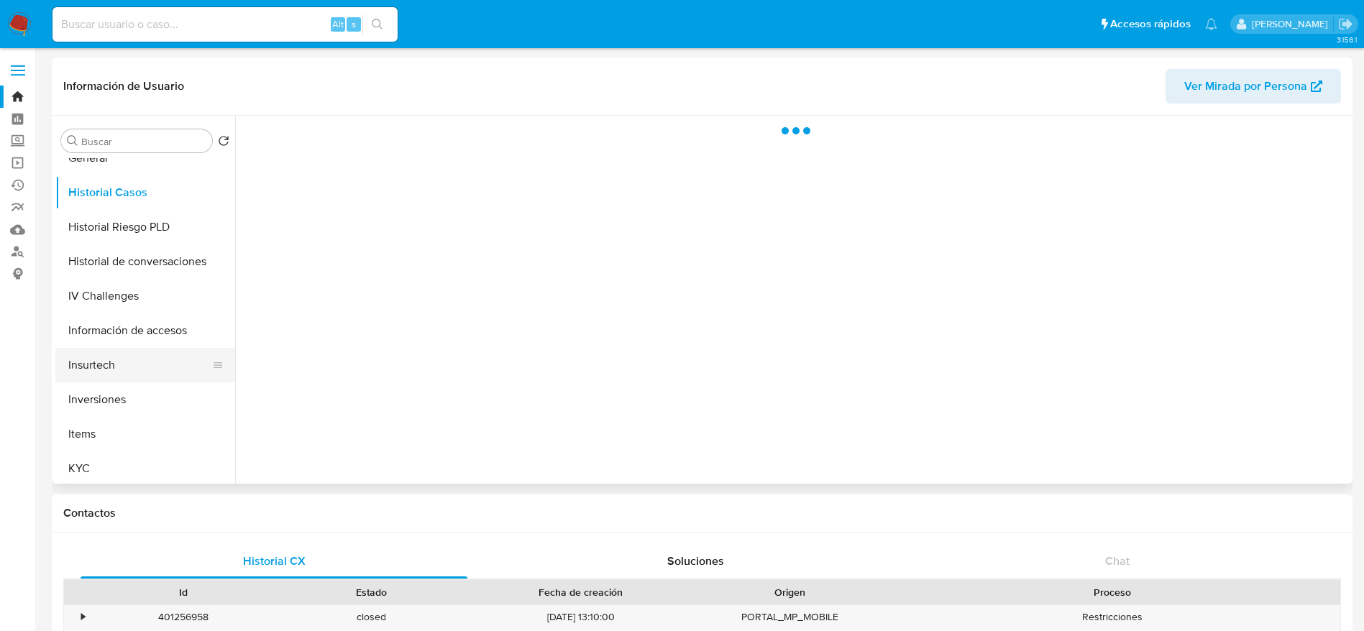
select select "10"
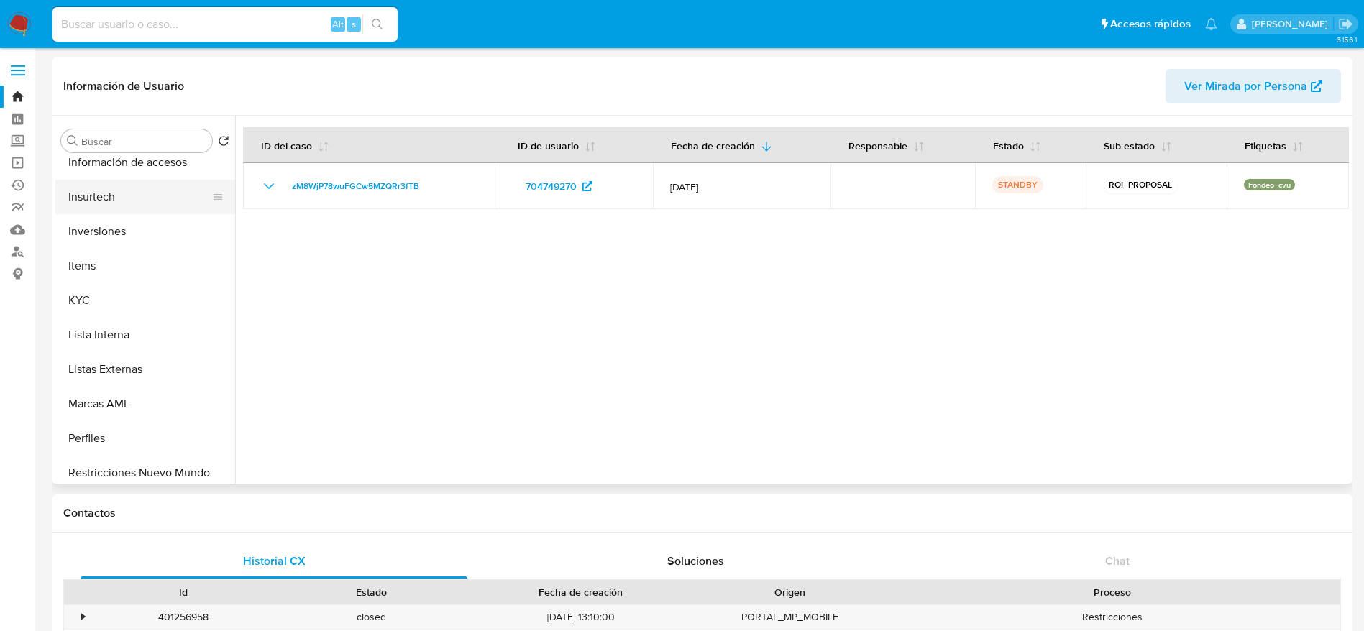
scroll to position [647, 0]
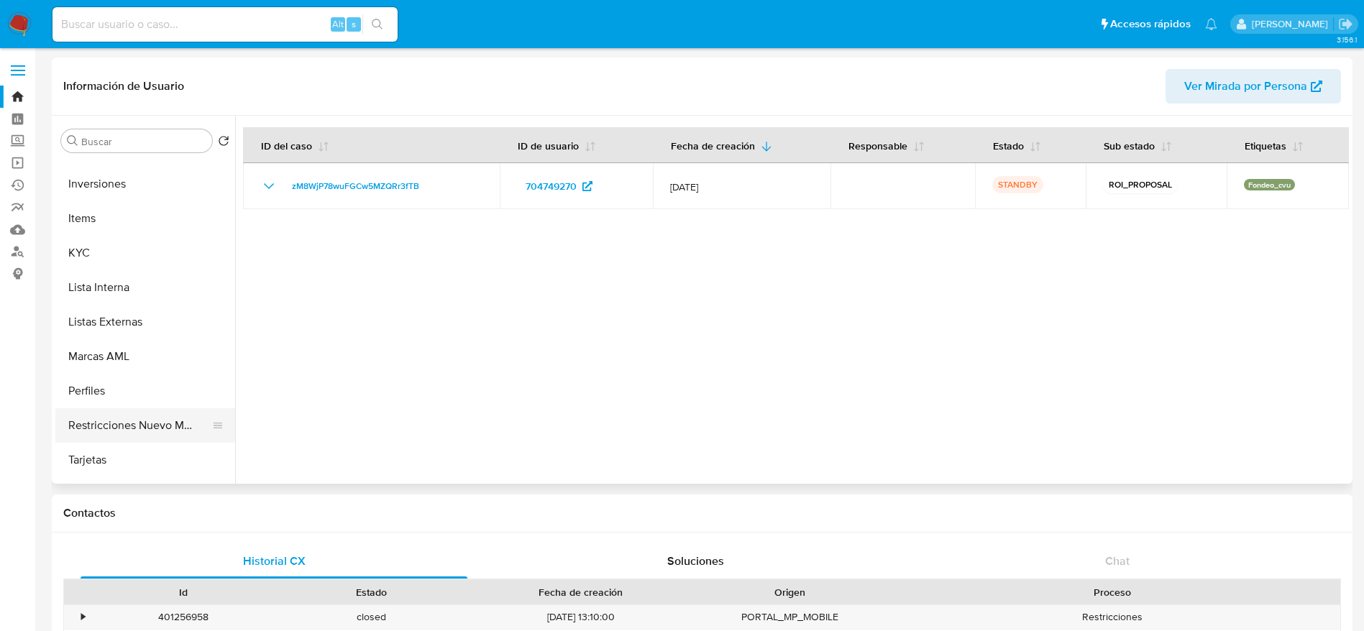
click at [145, 416] on button "Restricciones Nuevo Mundo" at bounding box center [139, 425] width 168 height 35
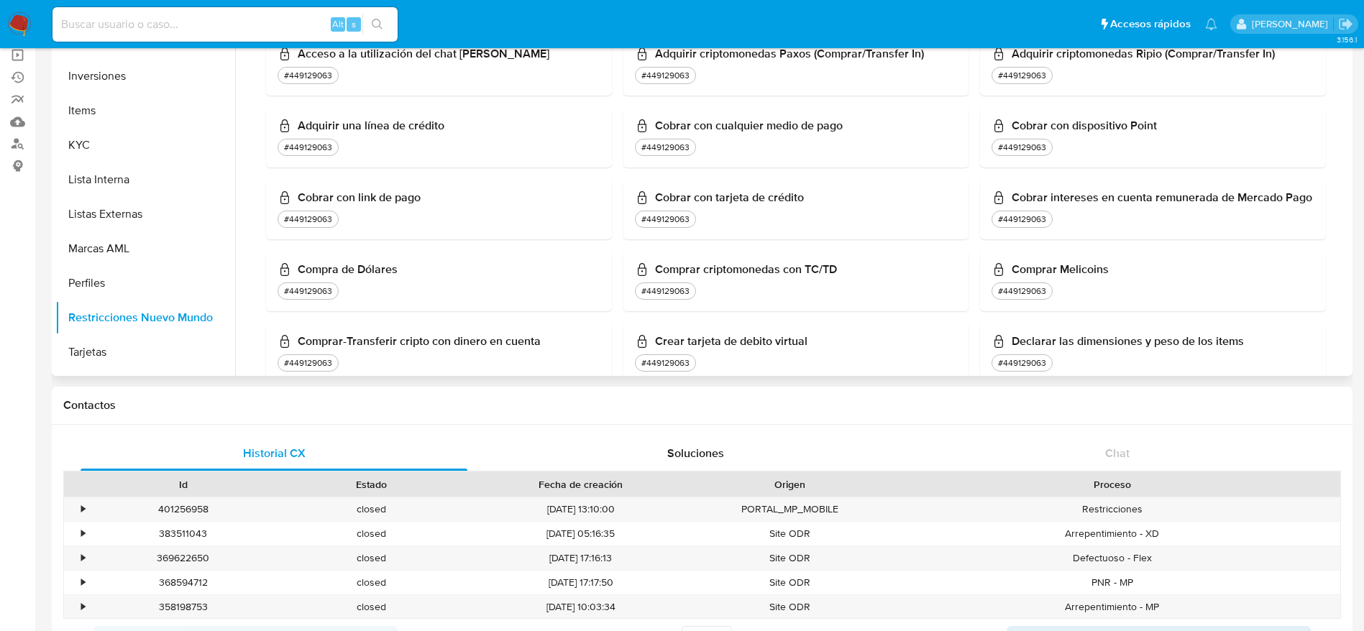
scroll to position [485, 0]
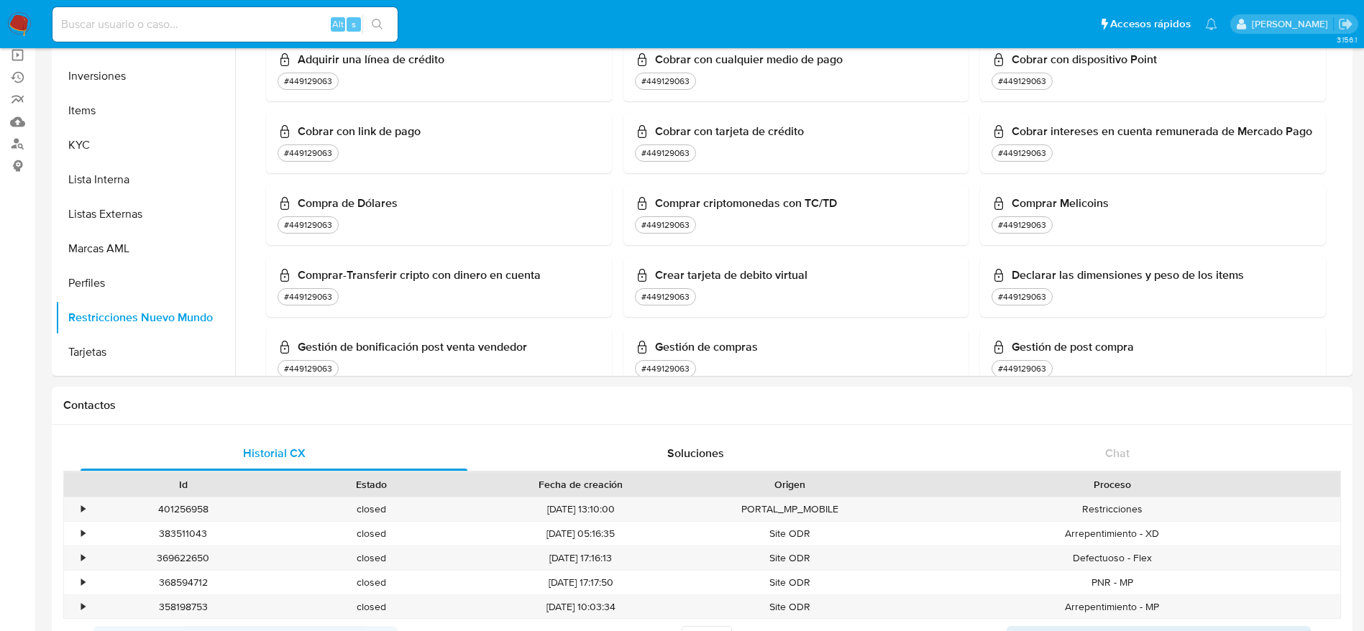
click at [283, 16] on input at bounding box center [224, 24] width 345 height 19
paste input "jNTZC71FIYkfeyM6j00bpPcP"
type input "jNTZC71FIYkfeyM6j00bpPcP"
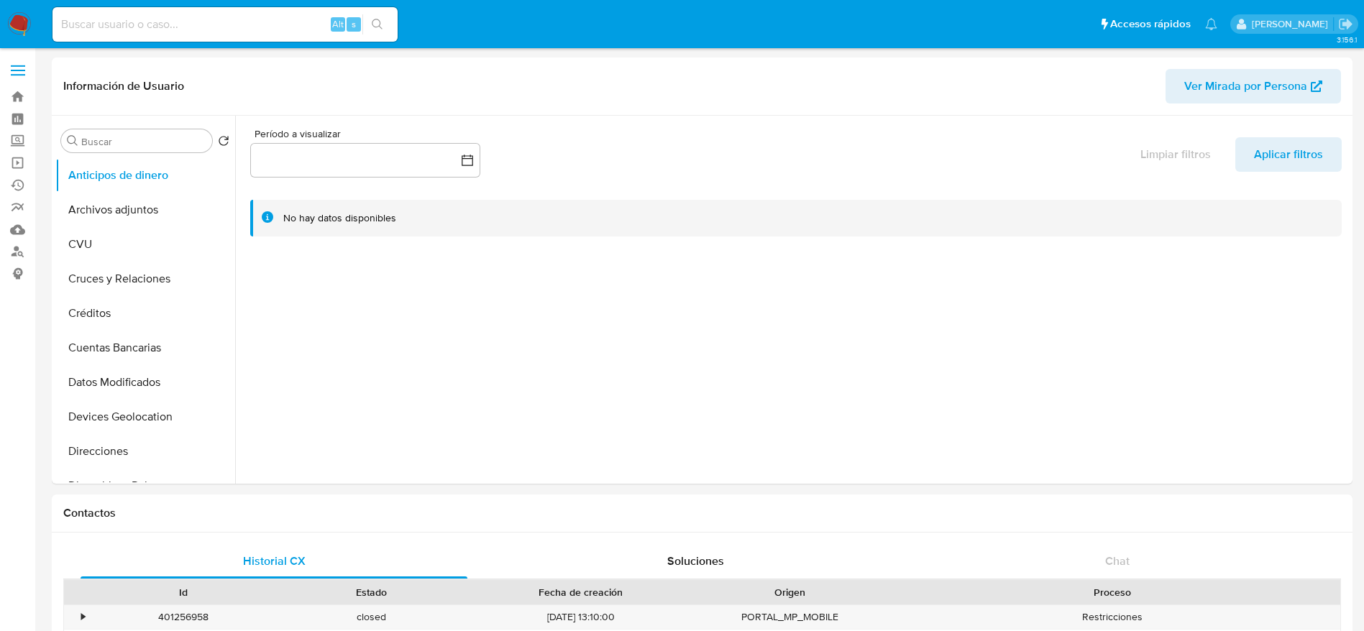
select select "10"
click at [266, 17] on input at bounding box center [224, 24] width 345 height 19
paste input "jNTZC71FIYkfeyM6j00bpPcP"
type input "jNTZC71FIYkfeyM6j00bpPcP"
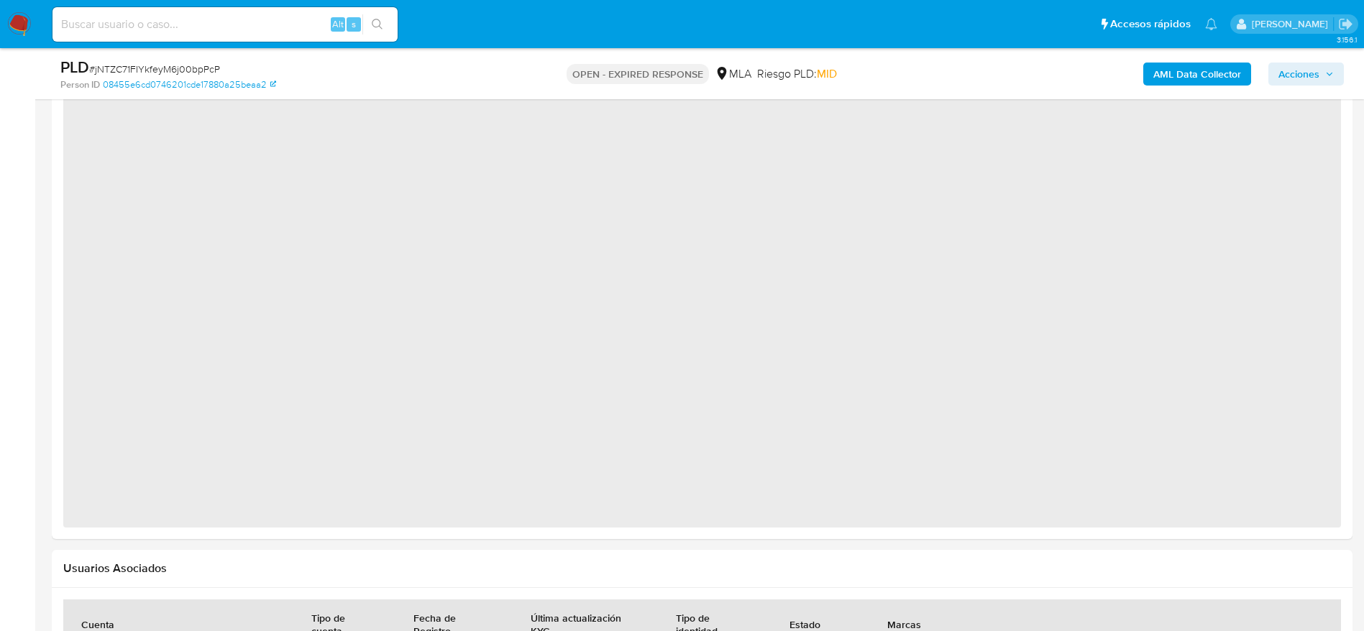
select select "10"
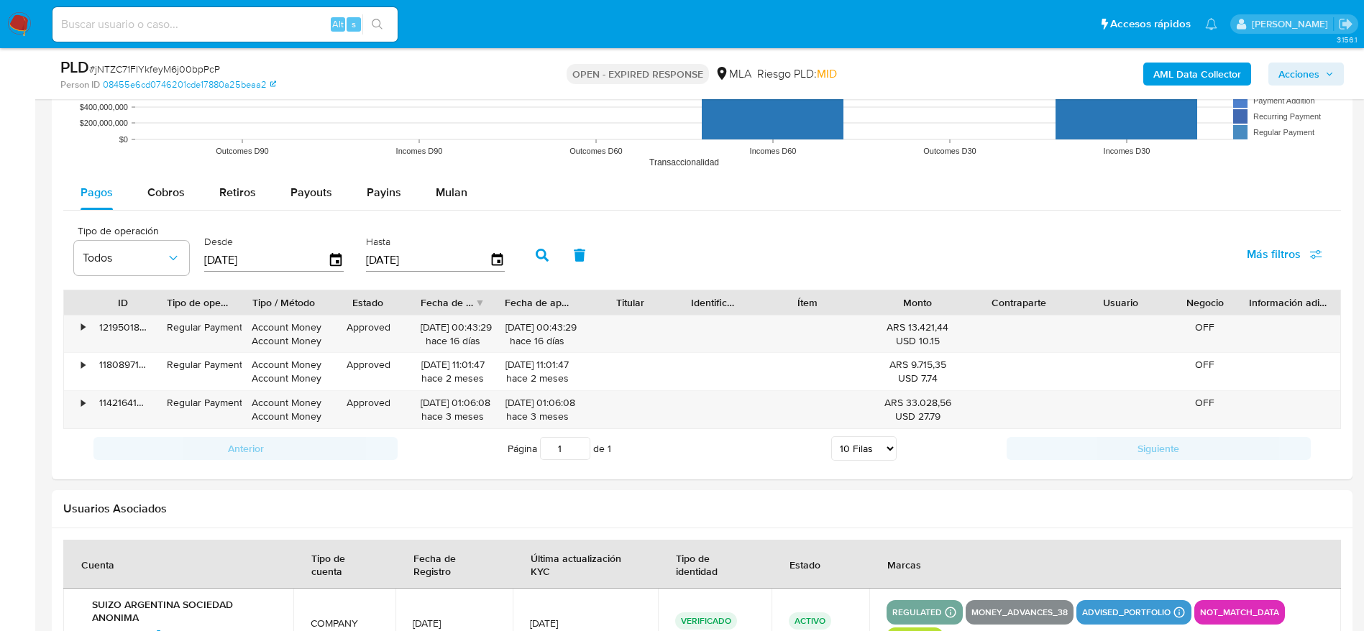
scroll to position [1488, 0]
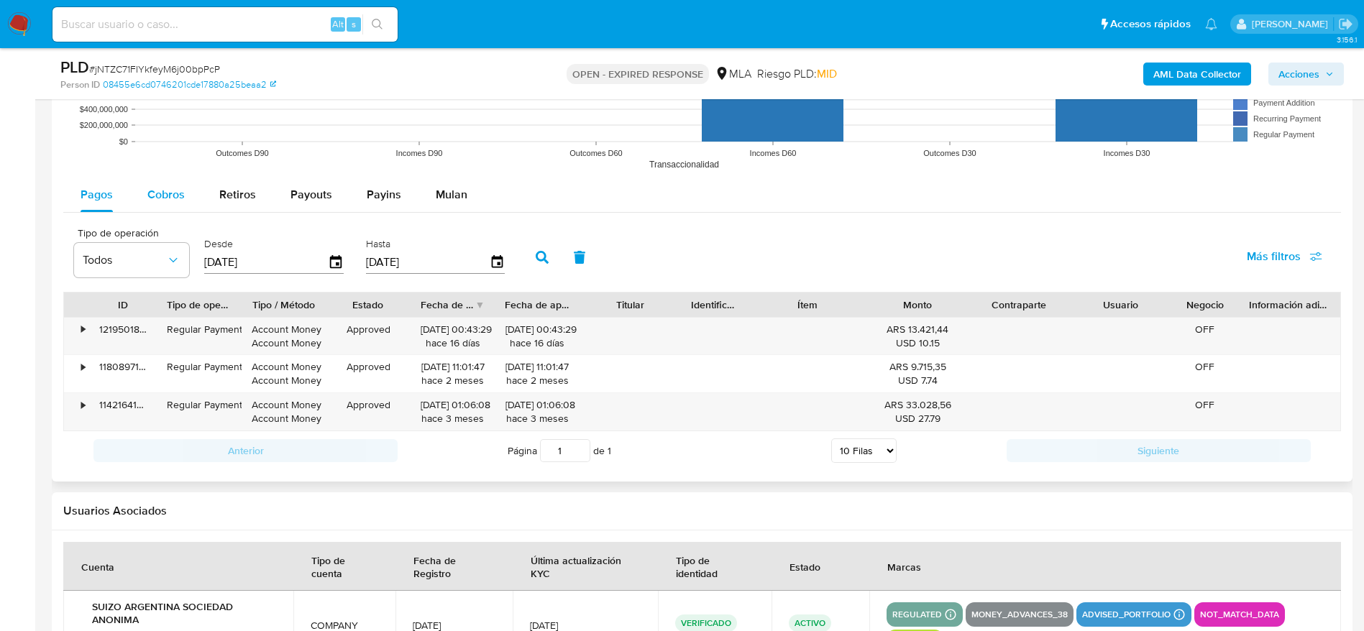
click at [163, 200] on span "Cobros" at bounding box center [165, 194] width 37 height 17
select select "10"
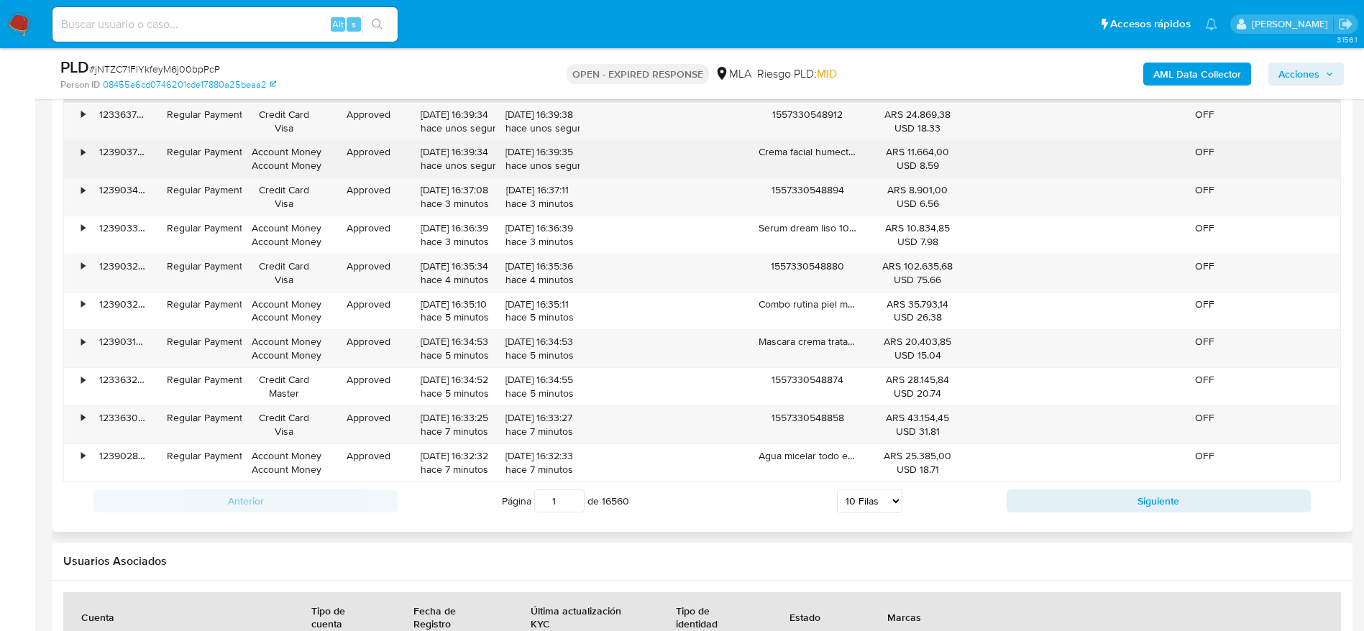
scroll to position [1717, 0]
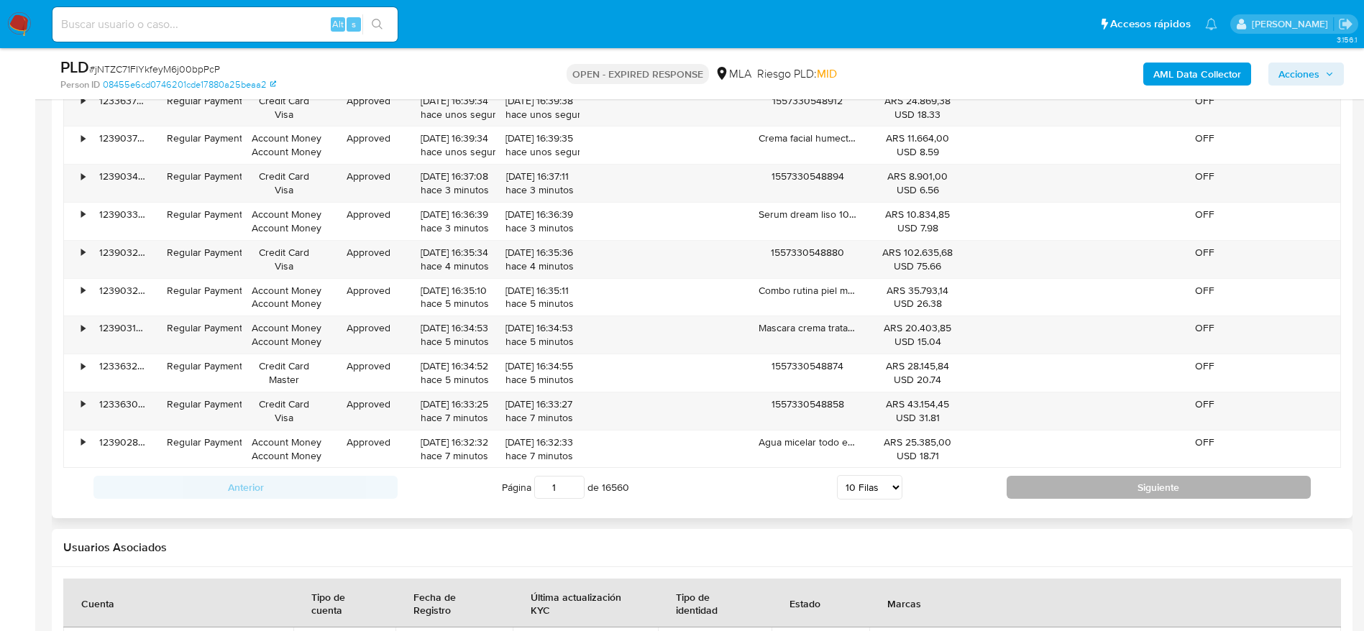
click at [1180, 497] on button "Siguiente" at bounding box center [1158, 487] width 304 height 23
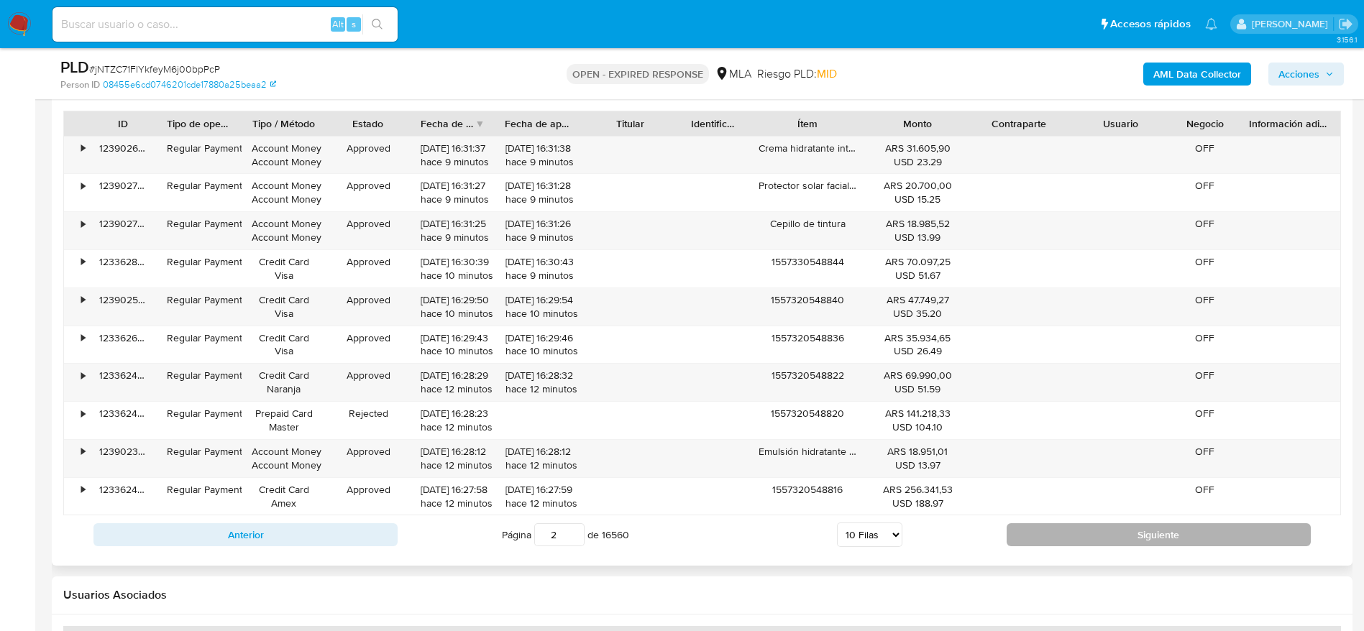
scroll to position [1669, 0]
click at [1180, 535] on button "Siguiente" at bounding box center [1158, 534] width 304 height 23
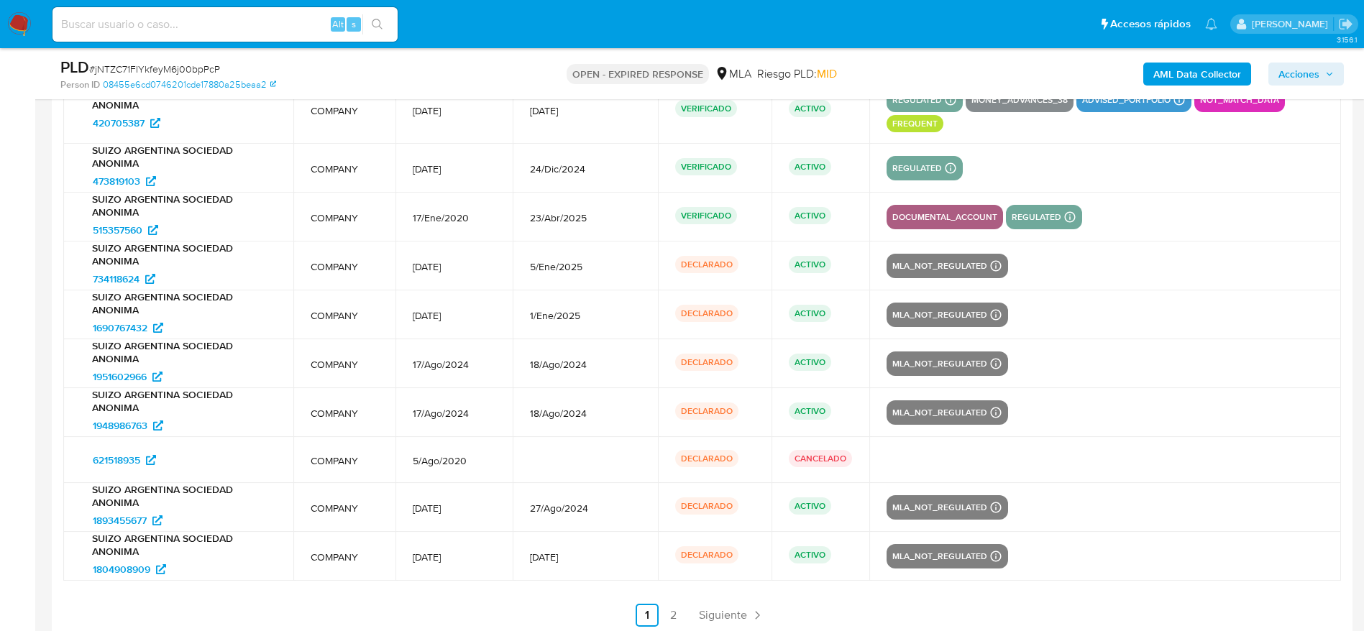
scroll to position [2295, 0]
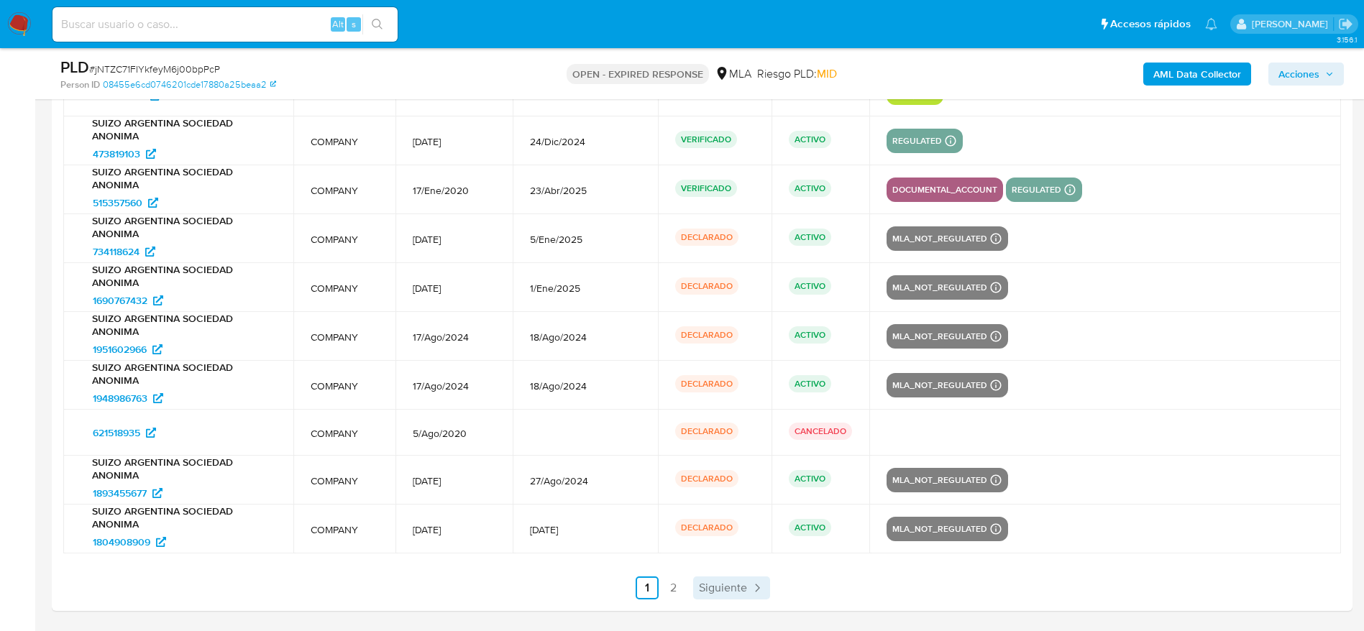
click at [742, 592] on span "Siguiente" at bounding box center [723, 588] width 48 height 12
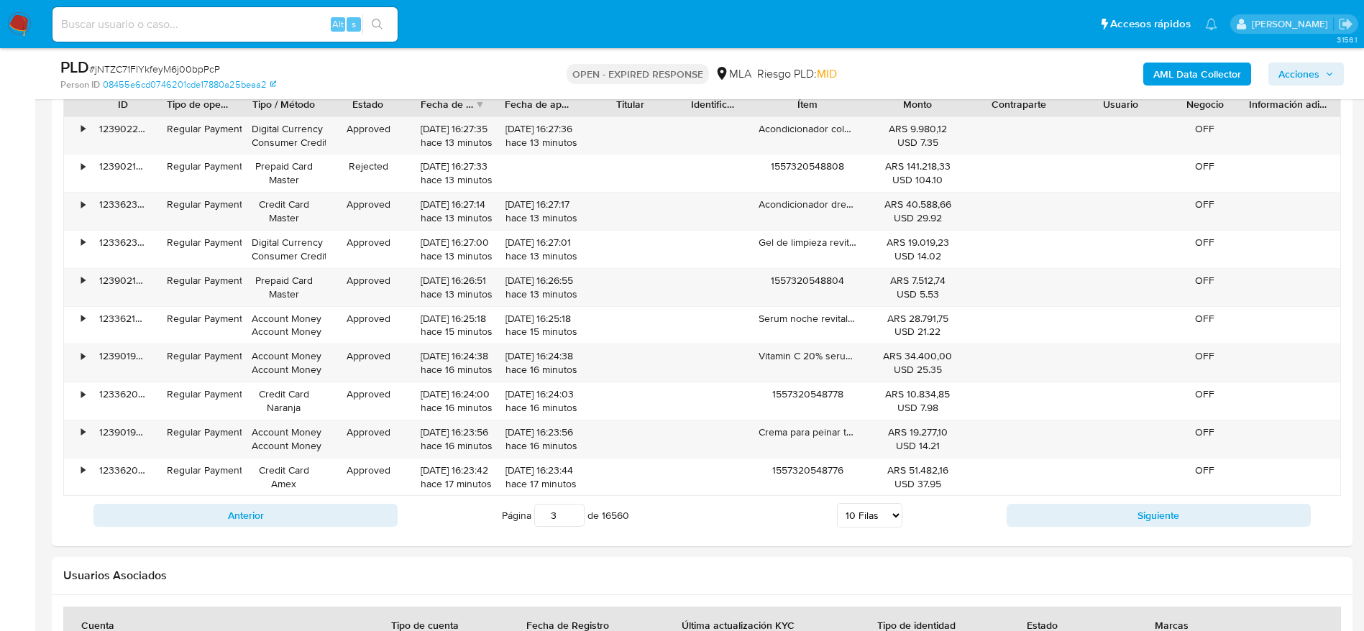
scroll to position [1685, 0]
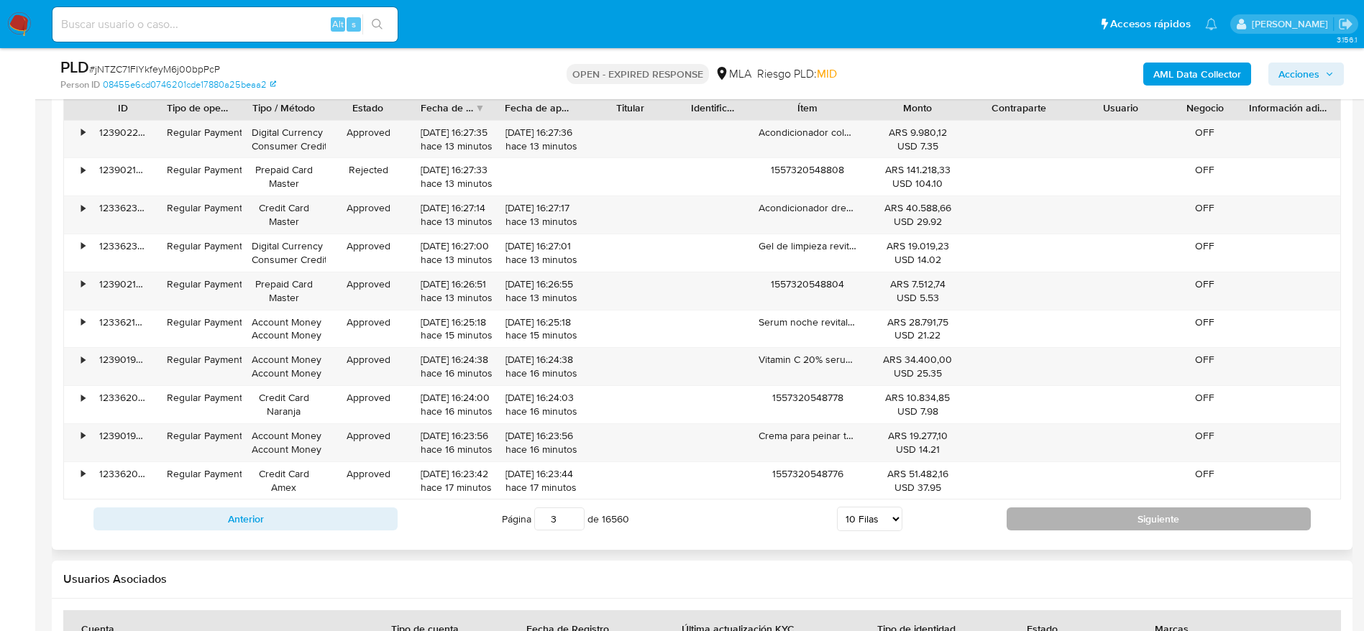
click at [1140, 521] on button "Siguiente" at bounding box center [1158, 519] width 304 height 23
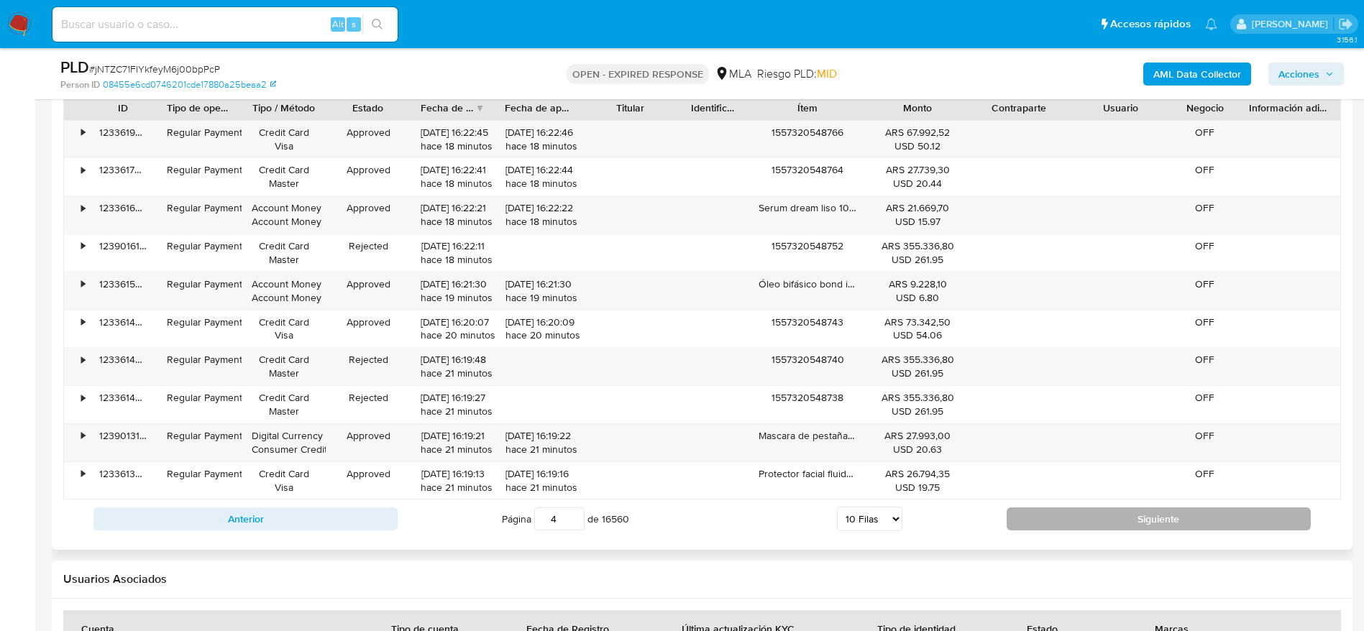
click at [1140, 521] on button "Siguiente" at bounding box center [1158, 519] width 304 height 23
type input "5"
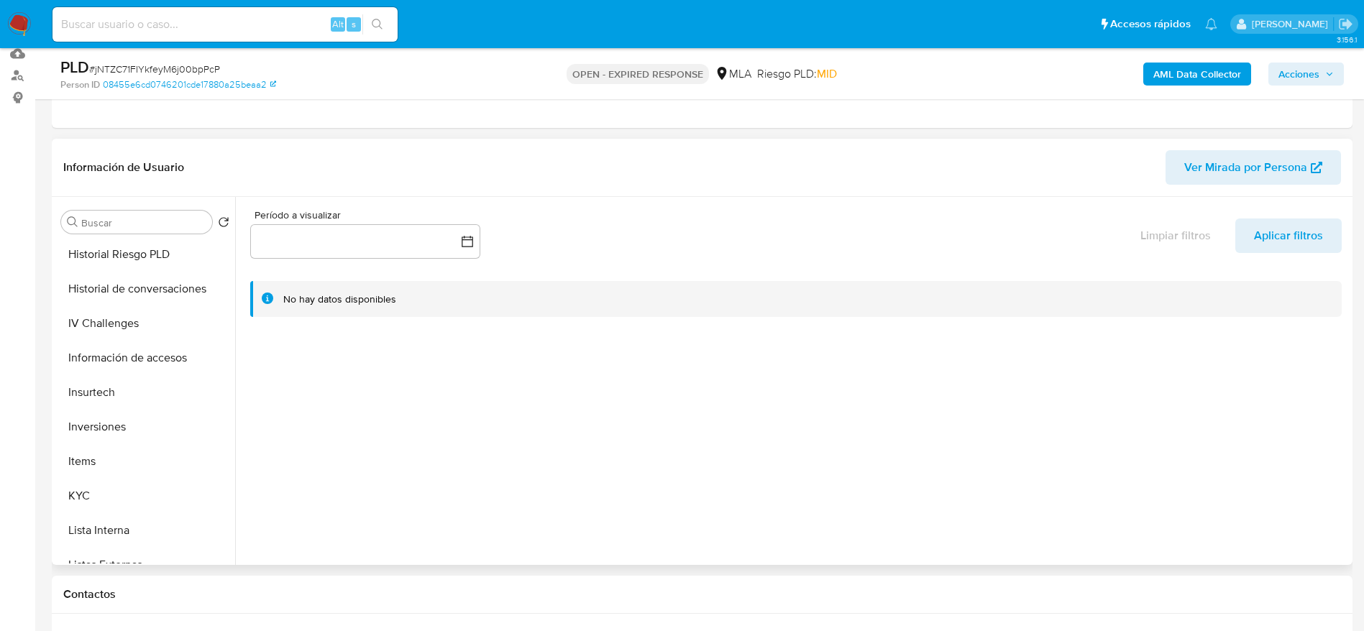
scroll to position [224, 0]
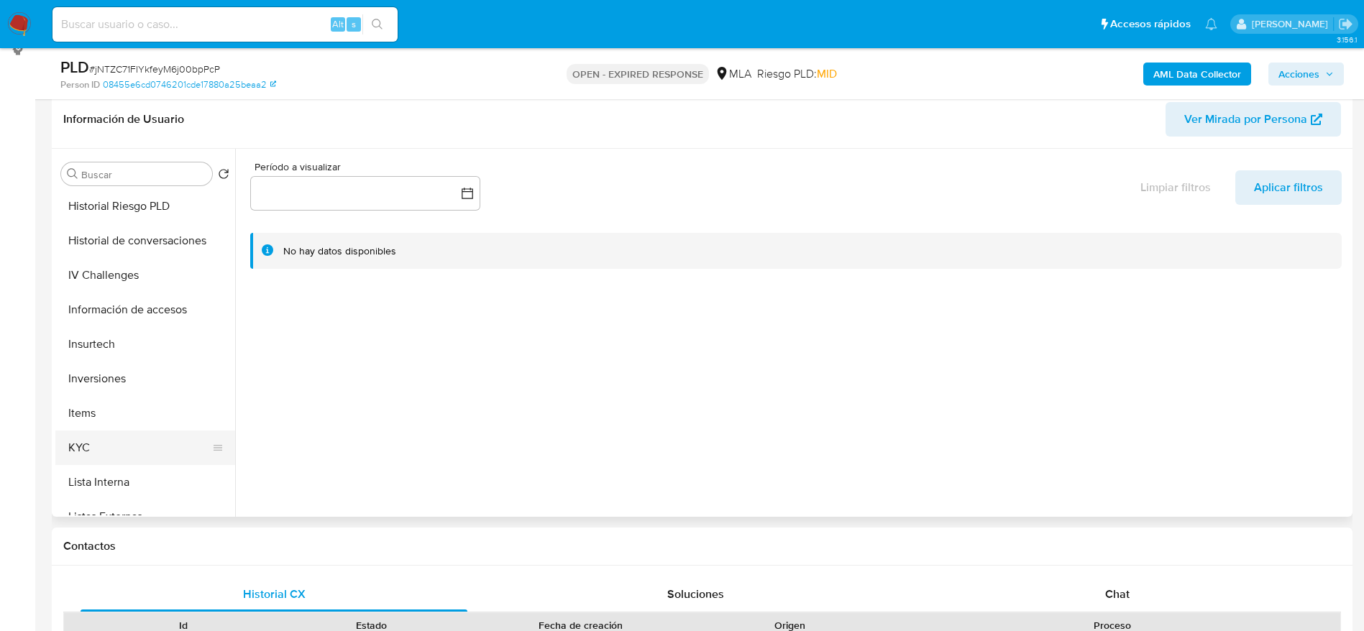
click at [91, 441] on button "KYC" at bounding box center [139, 448] width 168 height 35
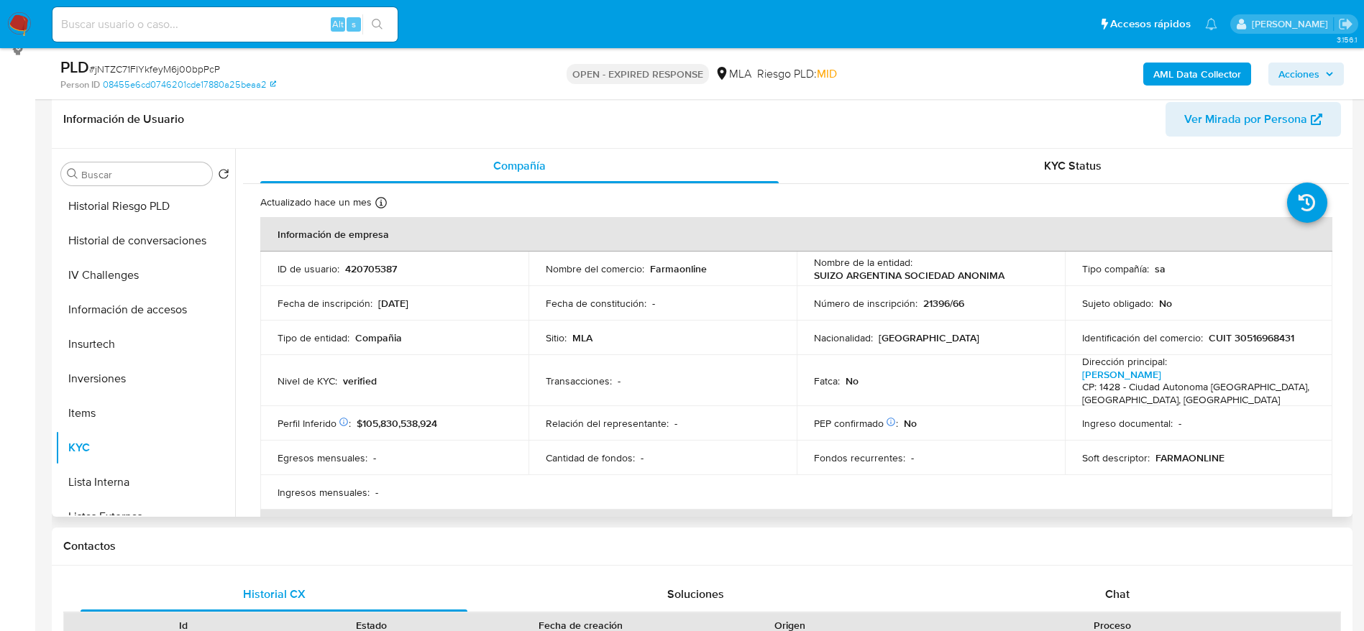
click at [1252, 339] on p "CUIT 30516968431" at bounding box center [1251, 337] width 86 height 13
copy p "30516968431"
click at [198, 28] on input at bounding box center [224, 24] width 345 height 19
paste input "23291403964 | POZNER JULIA ELENA | CUST_ID: 1556473777"
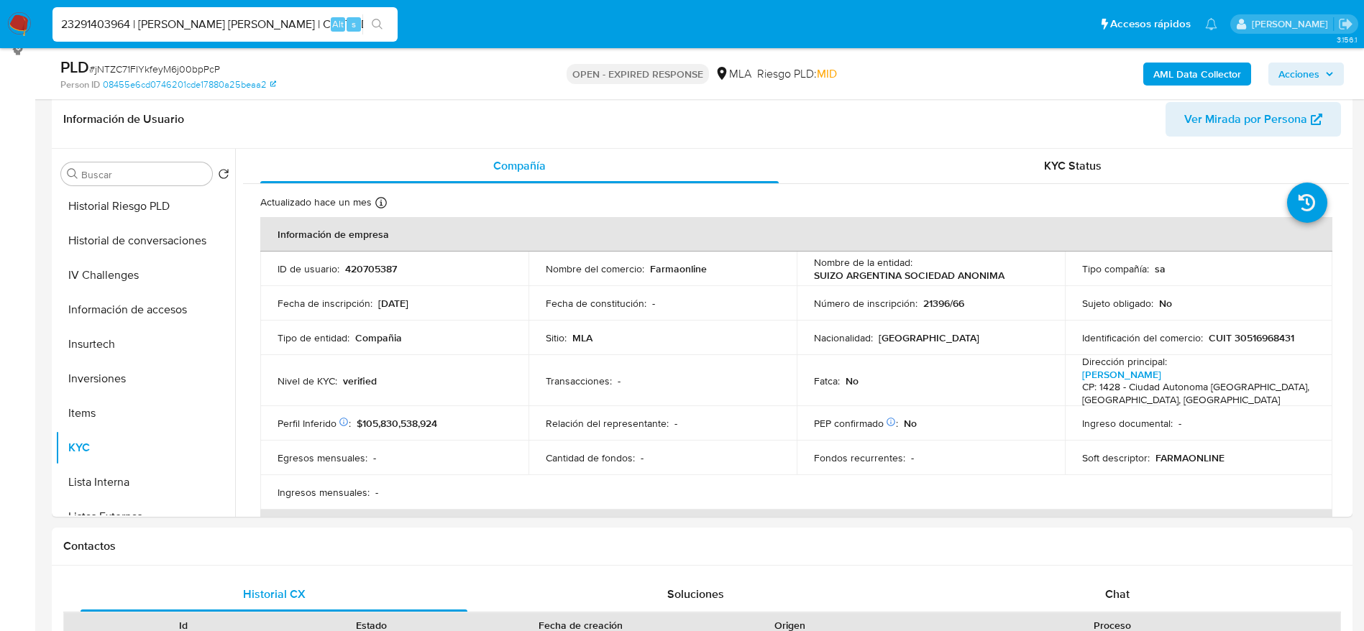
scroll to position [0, 12]
type input "23291403964 | POZNER JULIA ELENA | CUST_ID: 1556473777"
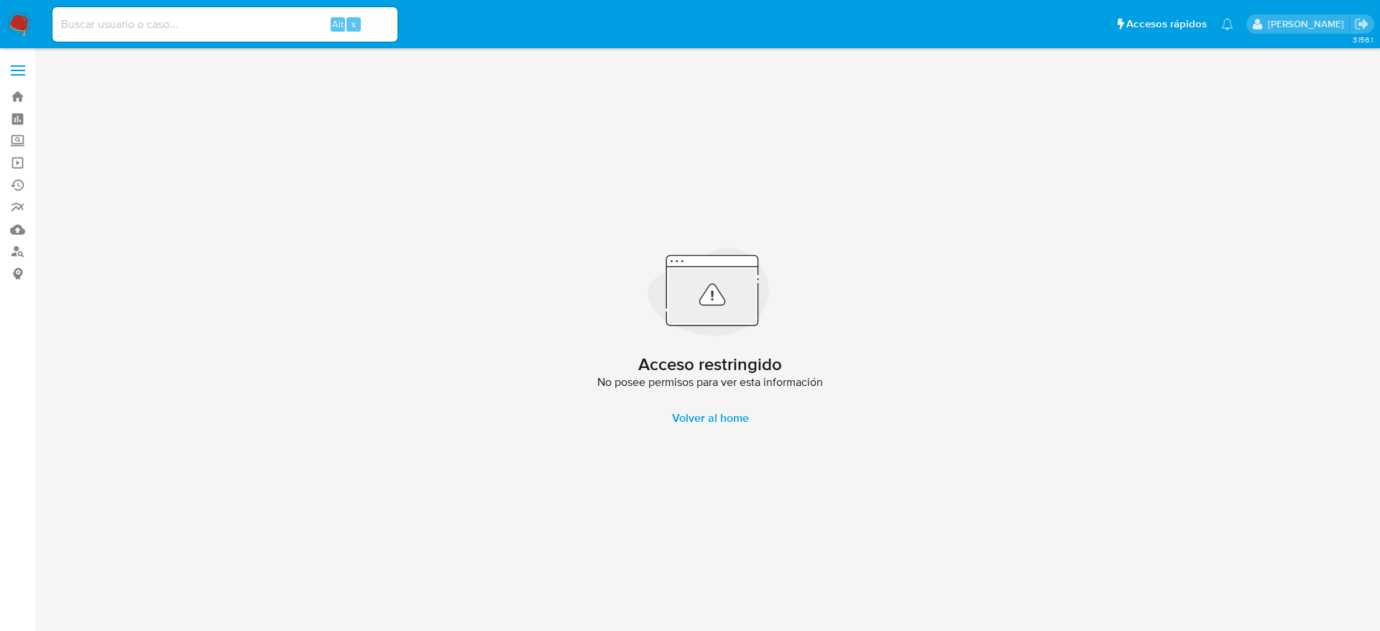
click at [191, 28] on input at bounding box center [224, 24] width 345 height 19
paste input "1556473777"
type input "1556473777"
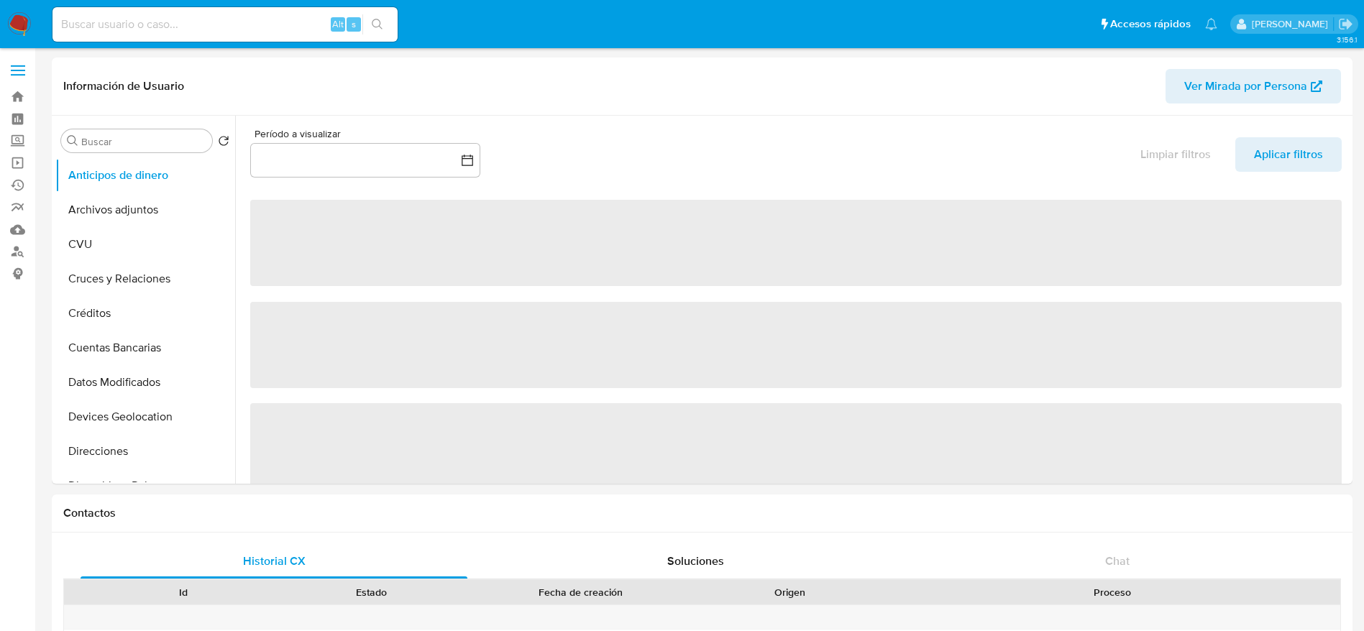
select select "10"
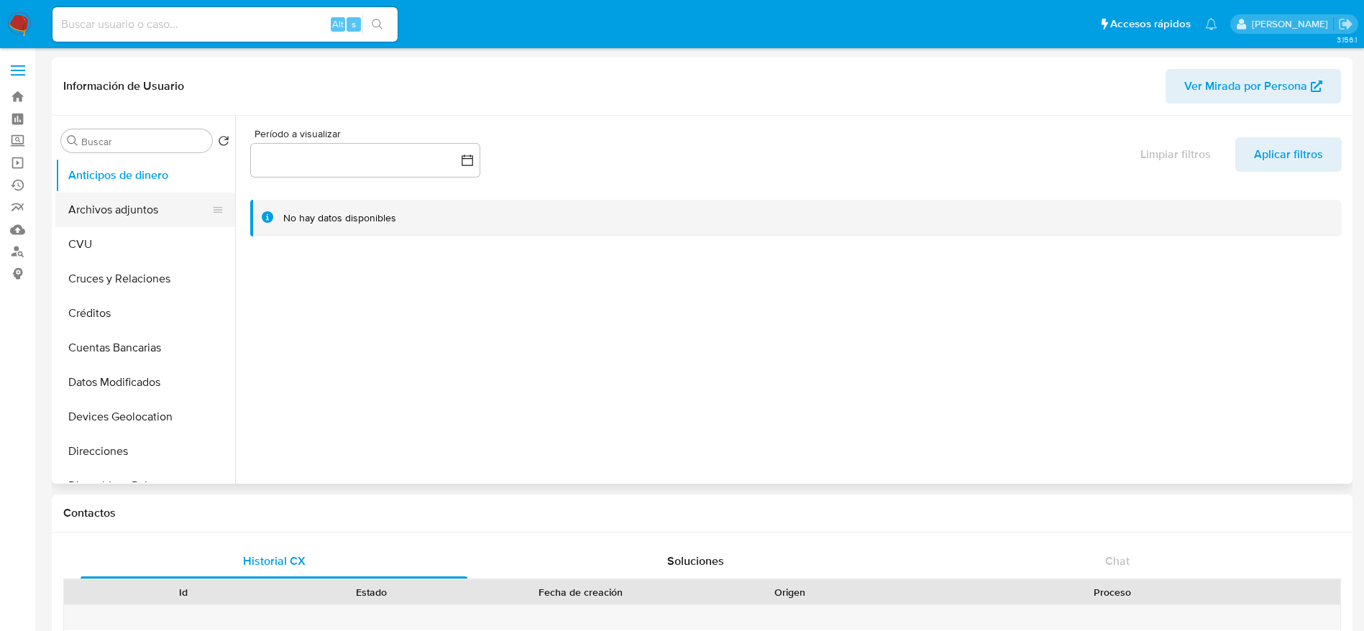
click at [125, 221] on button "Archivos adjuntos" at bounding box center [139, 210] width 168 height 35
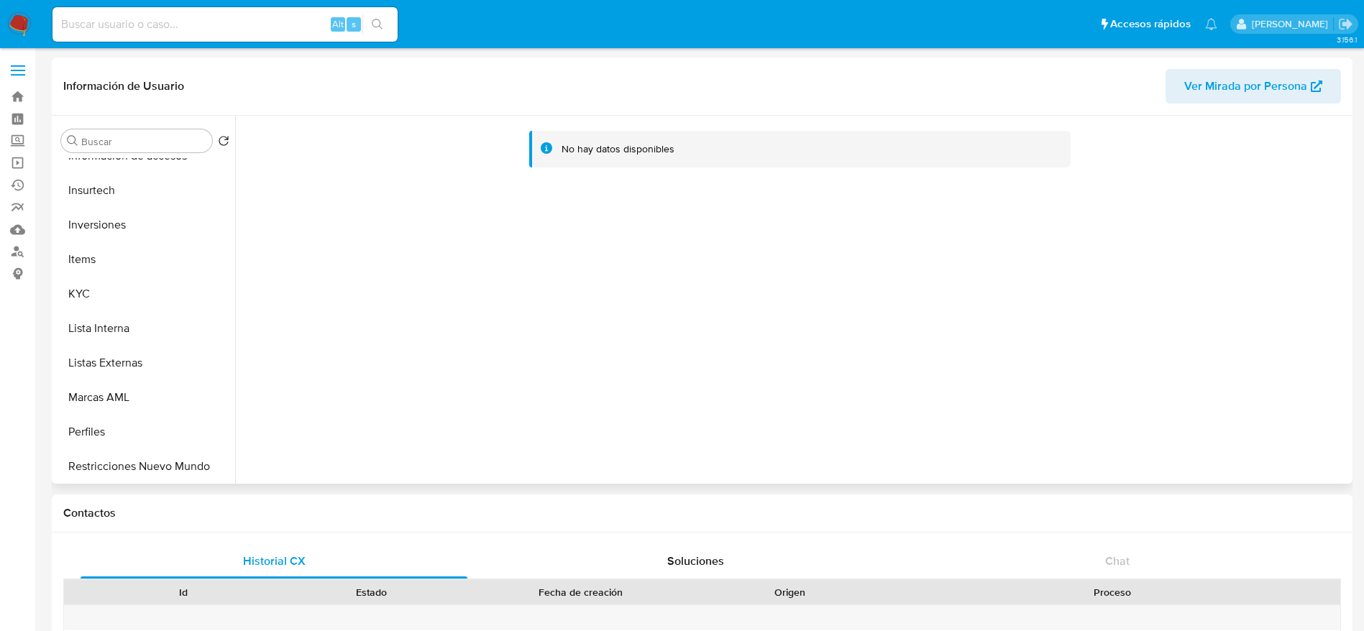
scroll to position [676, 0]
click at [139, 386] on button "Restricciones Nuevo Mundo" at bounding box center [139, 396] width 168 height 35
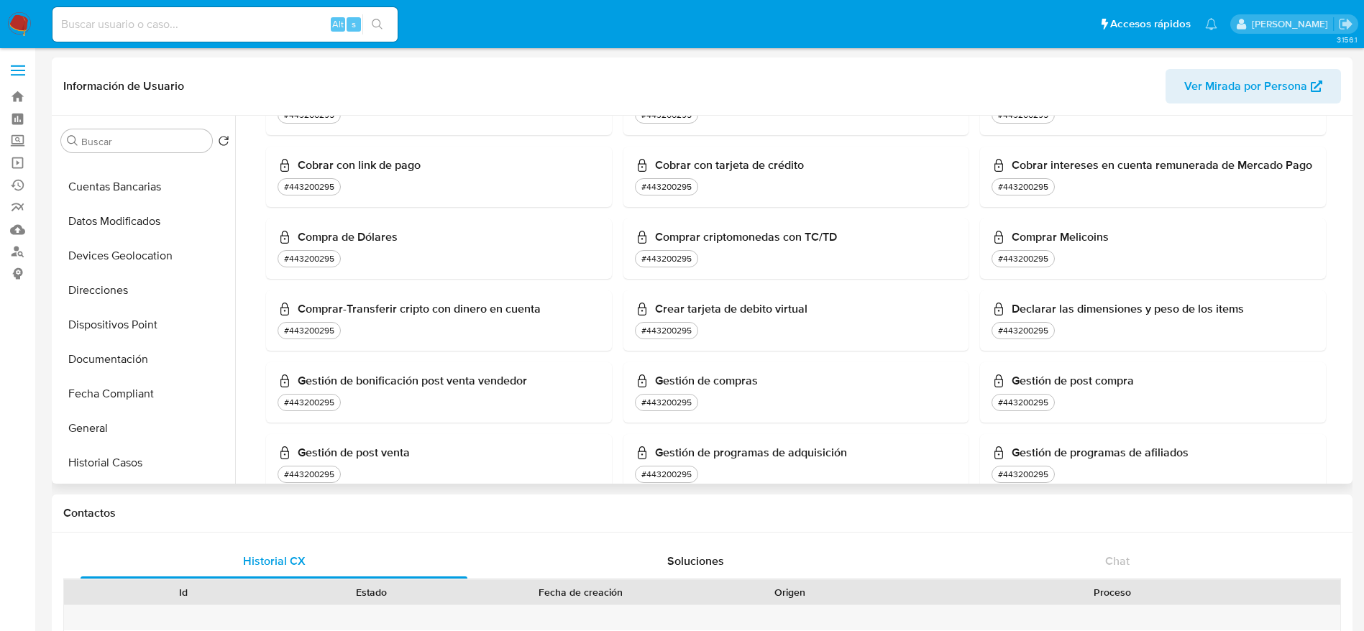
scroll to position [0, 0]
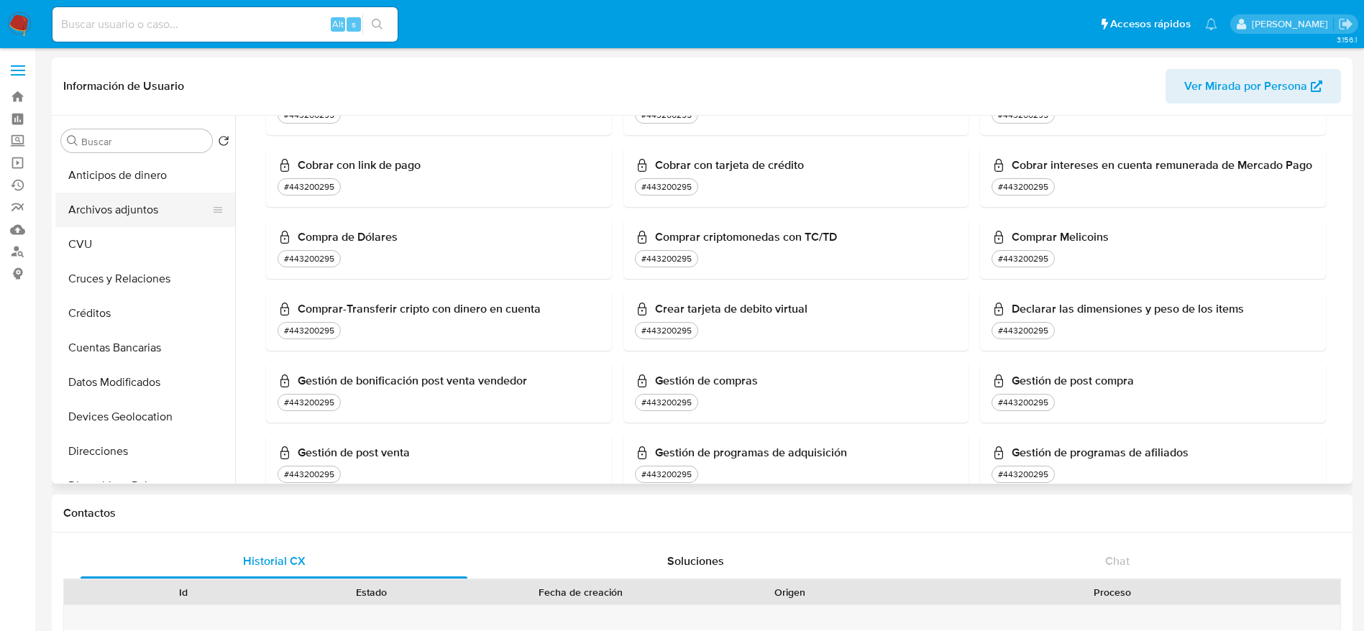
click at [125, 203] on button "Archivos adjuntos" at bounding box center [139, 210] width 168 height 35
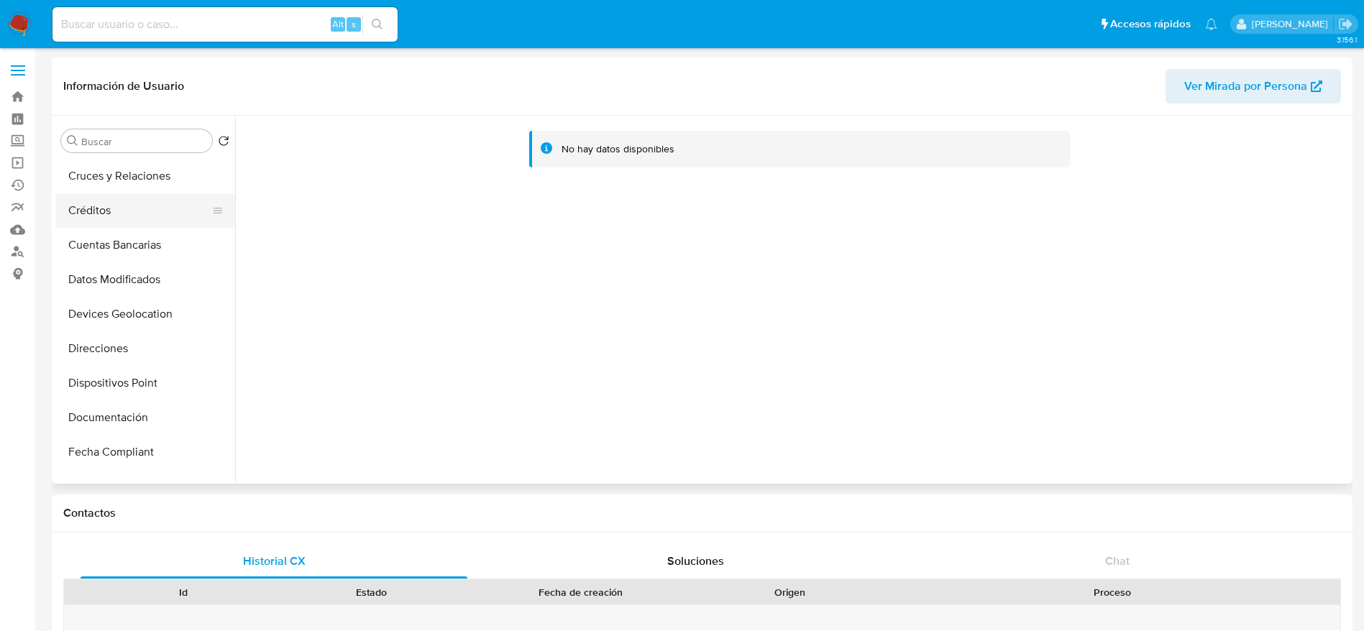
scroll to position [104, 0]
click at [121, 334] on button "Direcciones" at bounding box center [139, 348] width 168 height 35
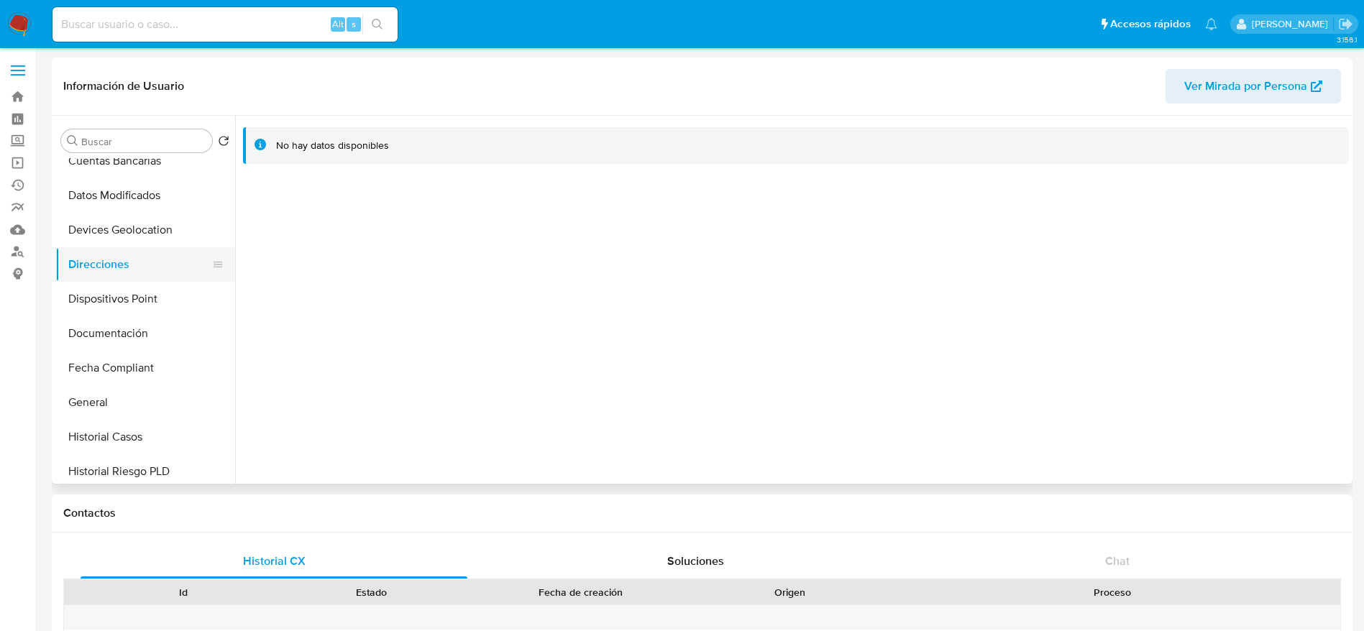
scroll to position [262, 0]
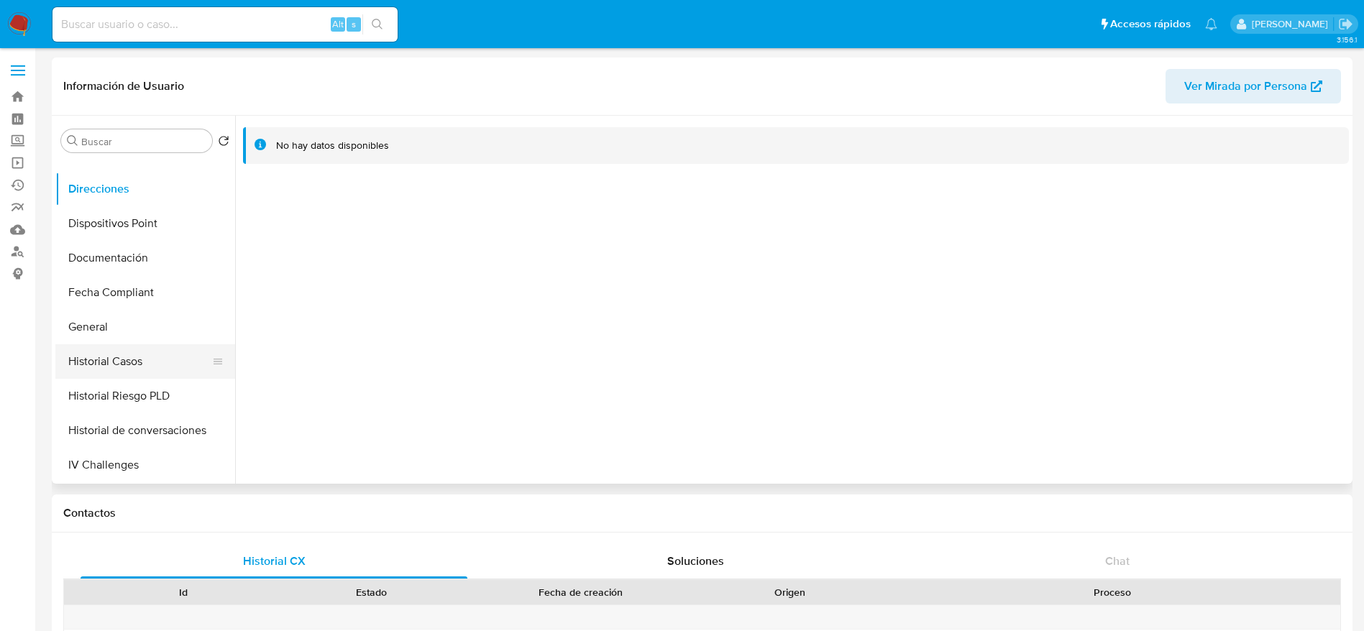
click at [125, 371] on button "Historial Casos" at bounding box center [139, 361] width 168 height 35
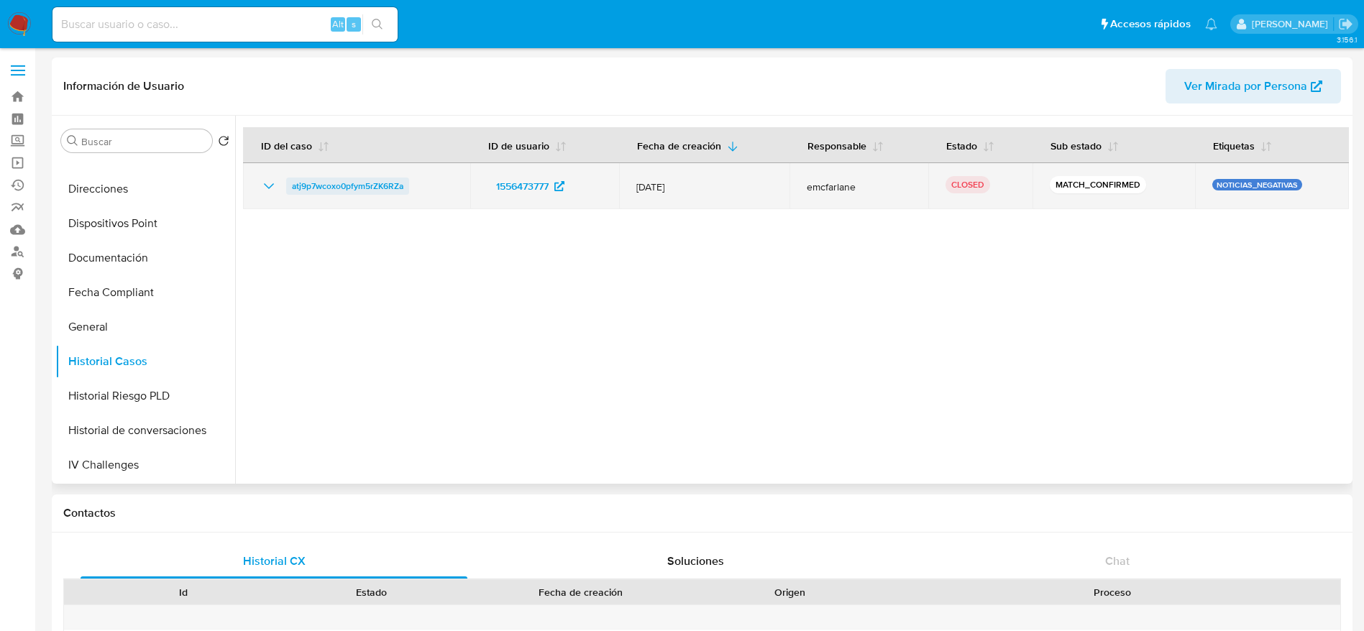
click at [300, 188] on span "atj9p7wcoxo0pfym5rZK6RZa" at bounding box center [347, 186] width 111 height 17
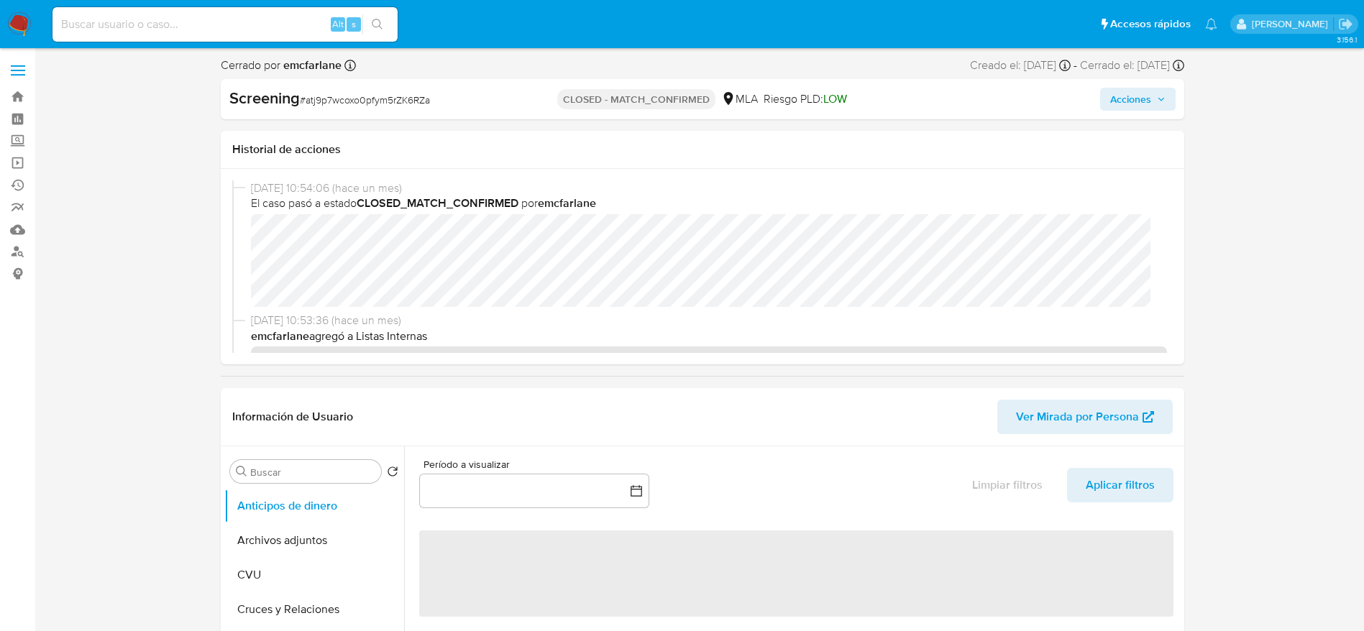
select select "10"
